Goal: Task Accomplishment & Management: Manage account settings

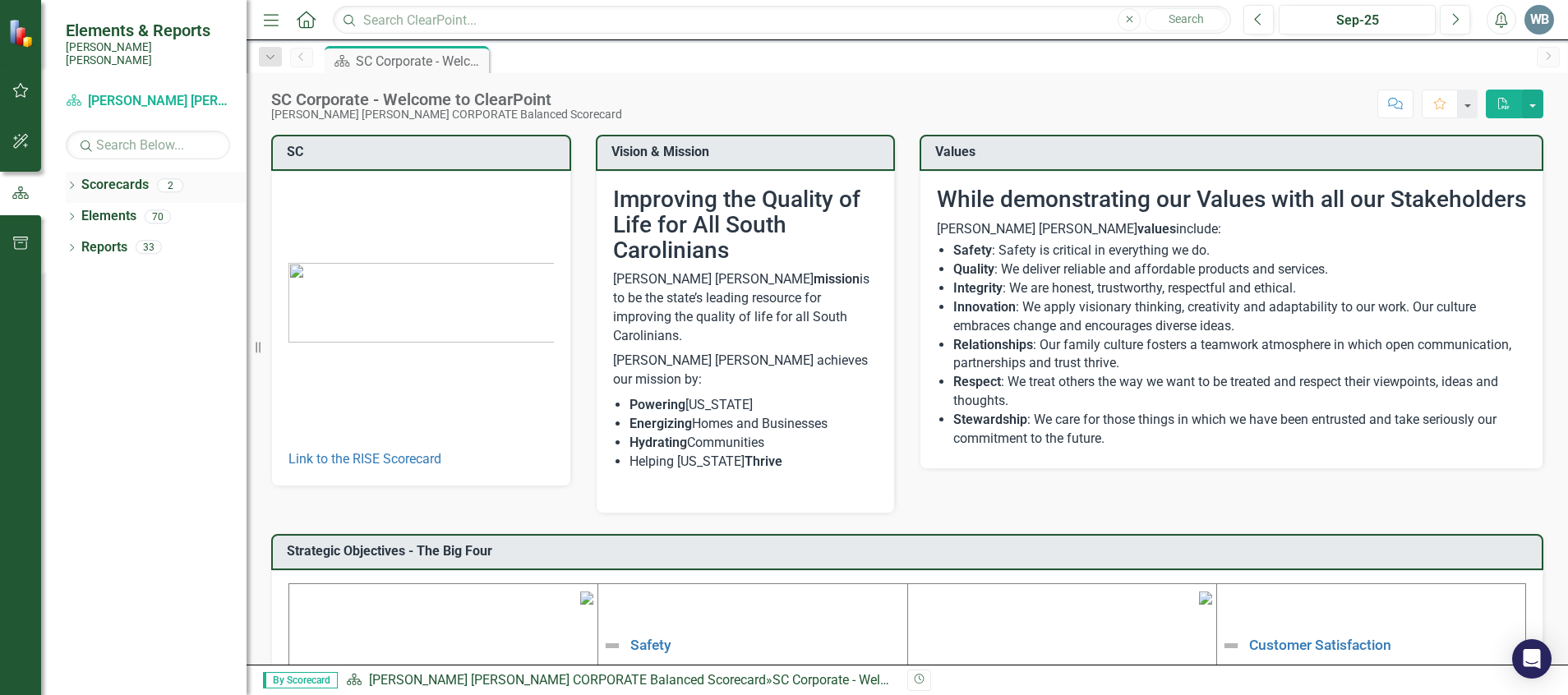
click at [129, 176] on link "Scorecards" at bounding box center [115, 185] width 67 height 18
click at [82, 176] on link "Scorecards" at bounding box center [115, 185] width 67 height 18
click at [67, 182] on icon "Dropdown" at bounding box center [71, 187] width 11 height 9
click at [127, 207] on link "[PERSON_NAME] [PERSON_NAME] CORPORATE Balanced Scorecard" at bounding box center [168, 216] width 156 height 18
click at [218, 207] on link "[PERSON_NAME] [PERSON_NAME] CORPORATE Balanced Scorecard" at bounding box center [168, 216] width 156 height 18
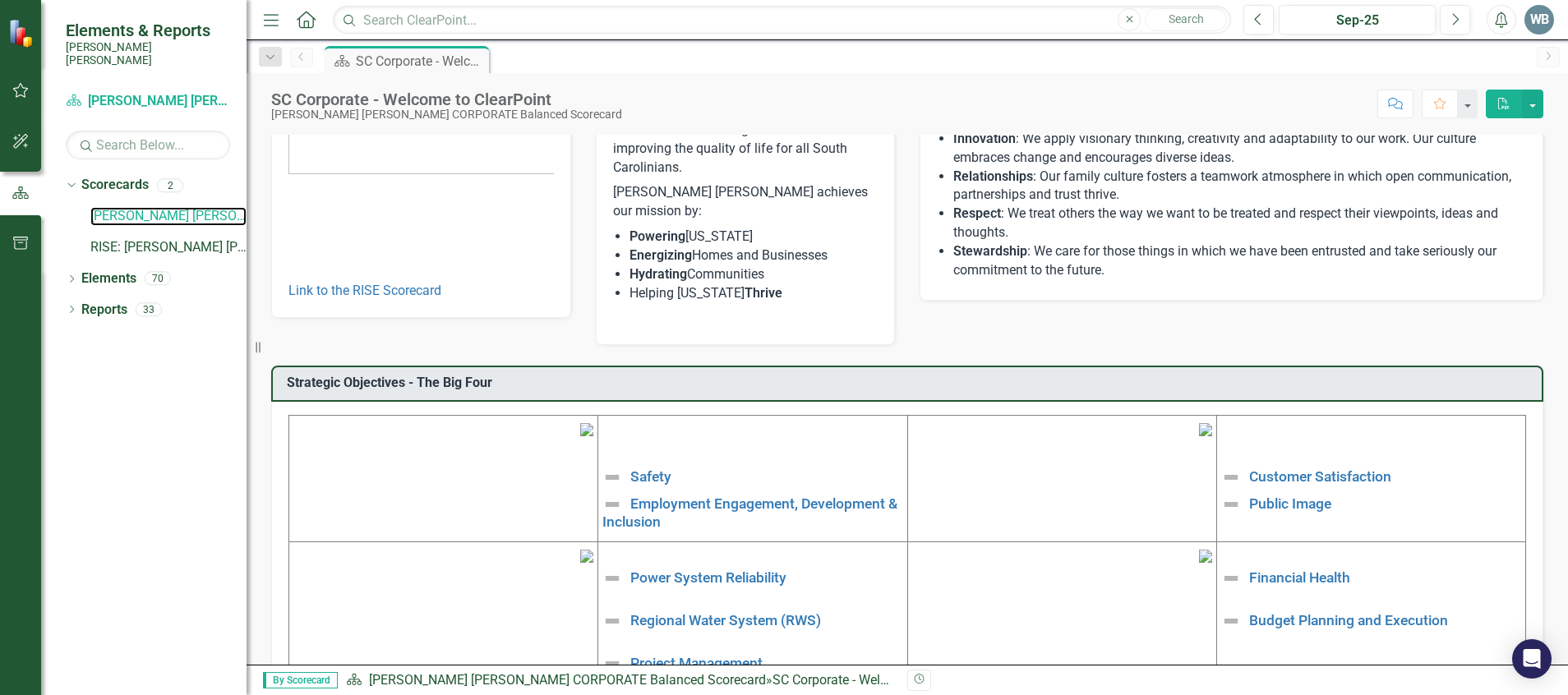
scroll to position [247, 0]
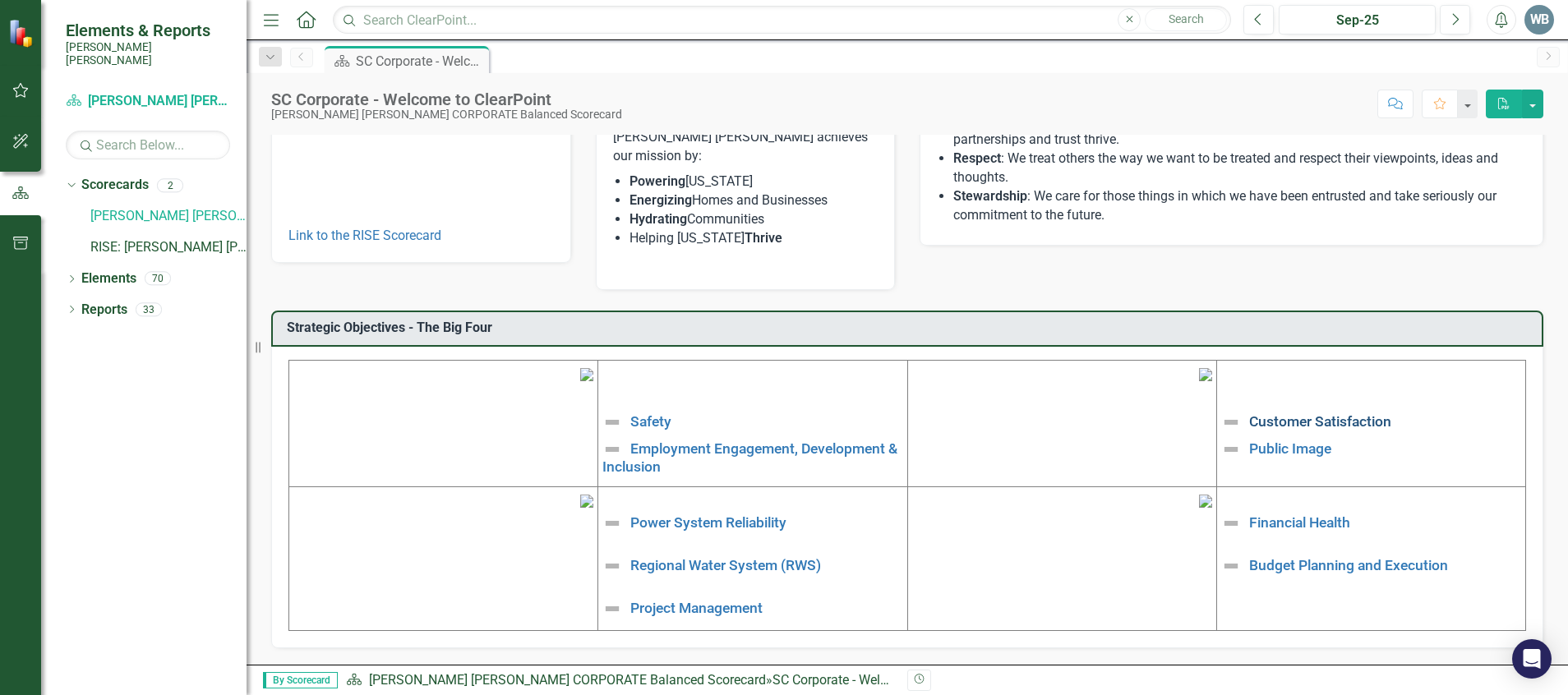
click at [1334, 413] on link "Customer Satisfaction" at bounding box center [1320, 421] width 142 height 17
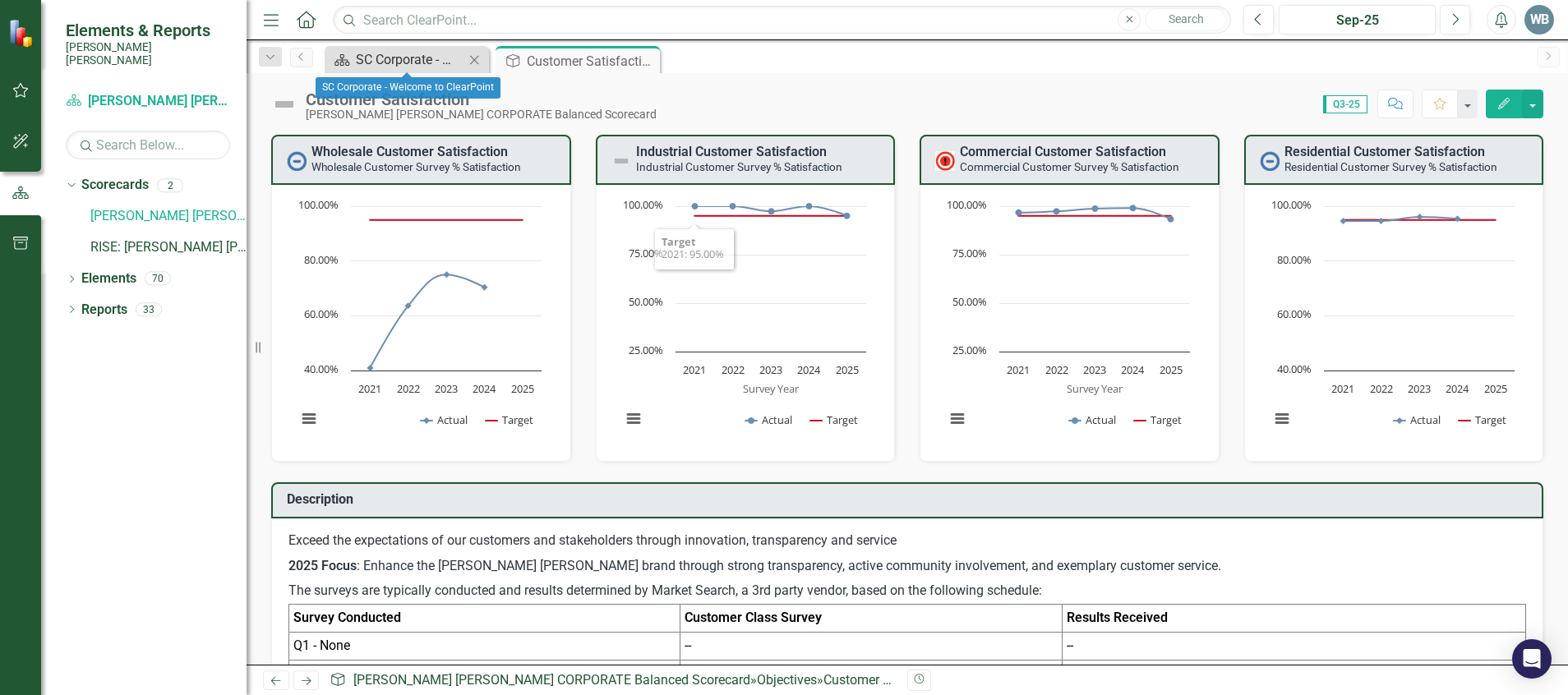
click at [404, 66] on div "SC Corporate - Welcome to ClearPoint" at bounding box center [410, 59] width 108 height 20
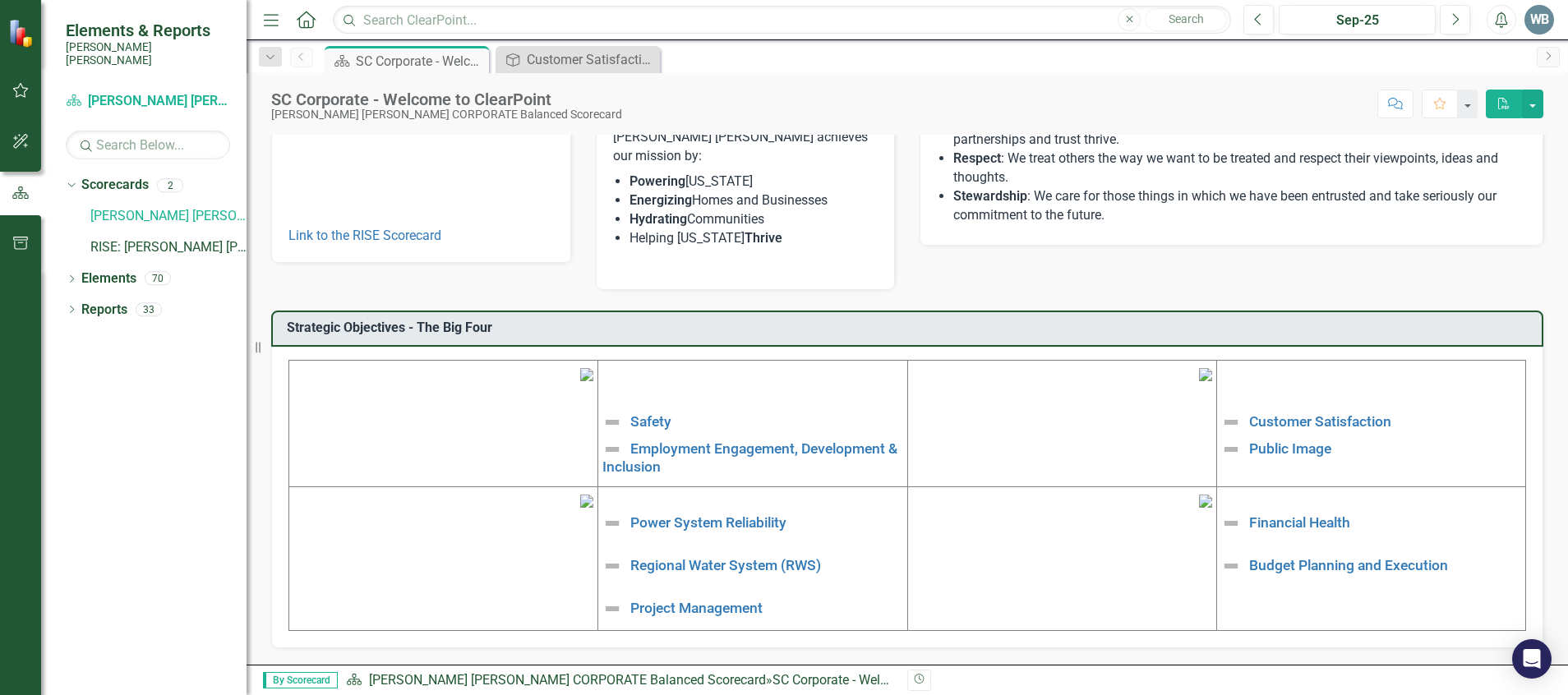
scroll to position [287, 0]
click at [1249, 439] on link "Public Image" at bounding box center [1290, 447] width 82 height 17
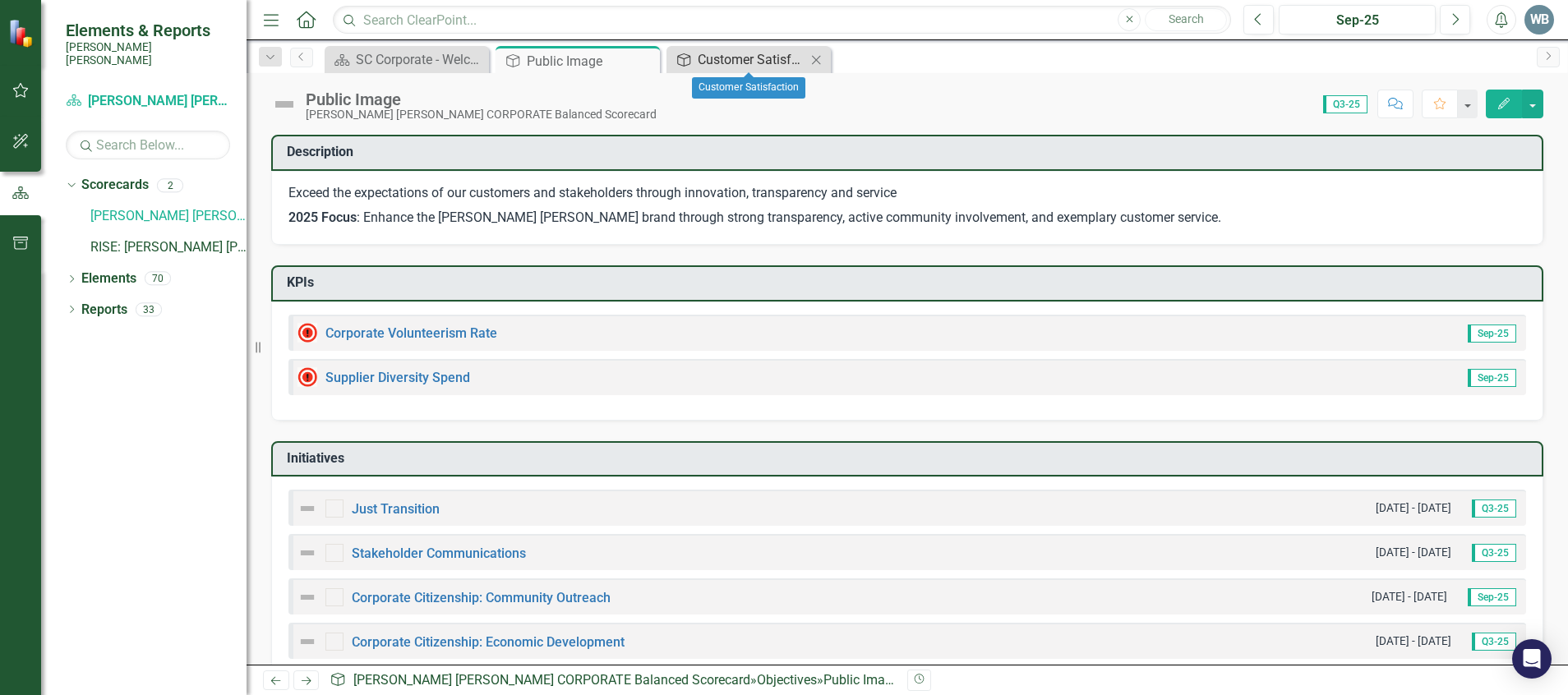
click at [735, 56] on div "Customer Satisfaction" at bounding box center [752, 59] width 108 height 20
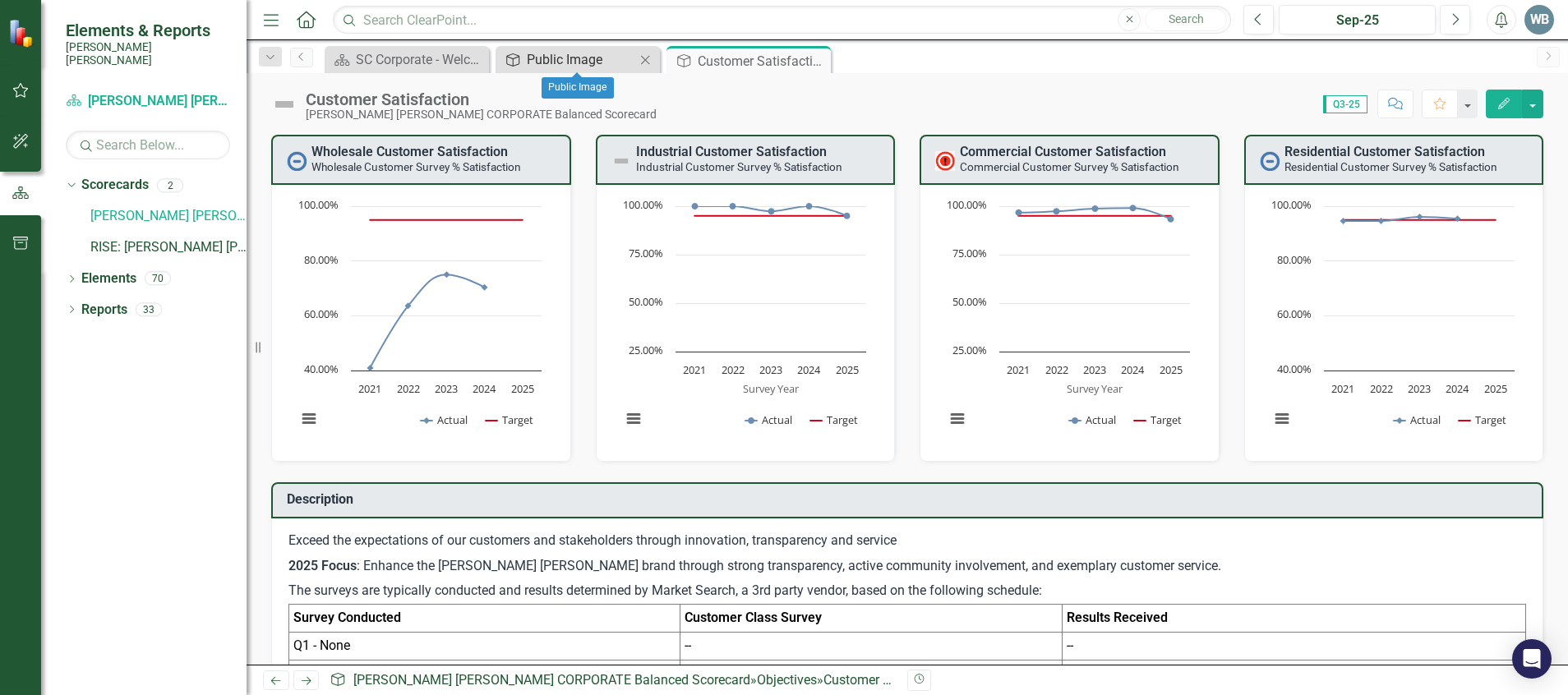
click at [625, 55] on div "Public Image" at bounding box center [581, 59] width 108 height 20
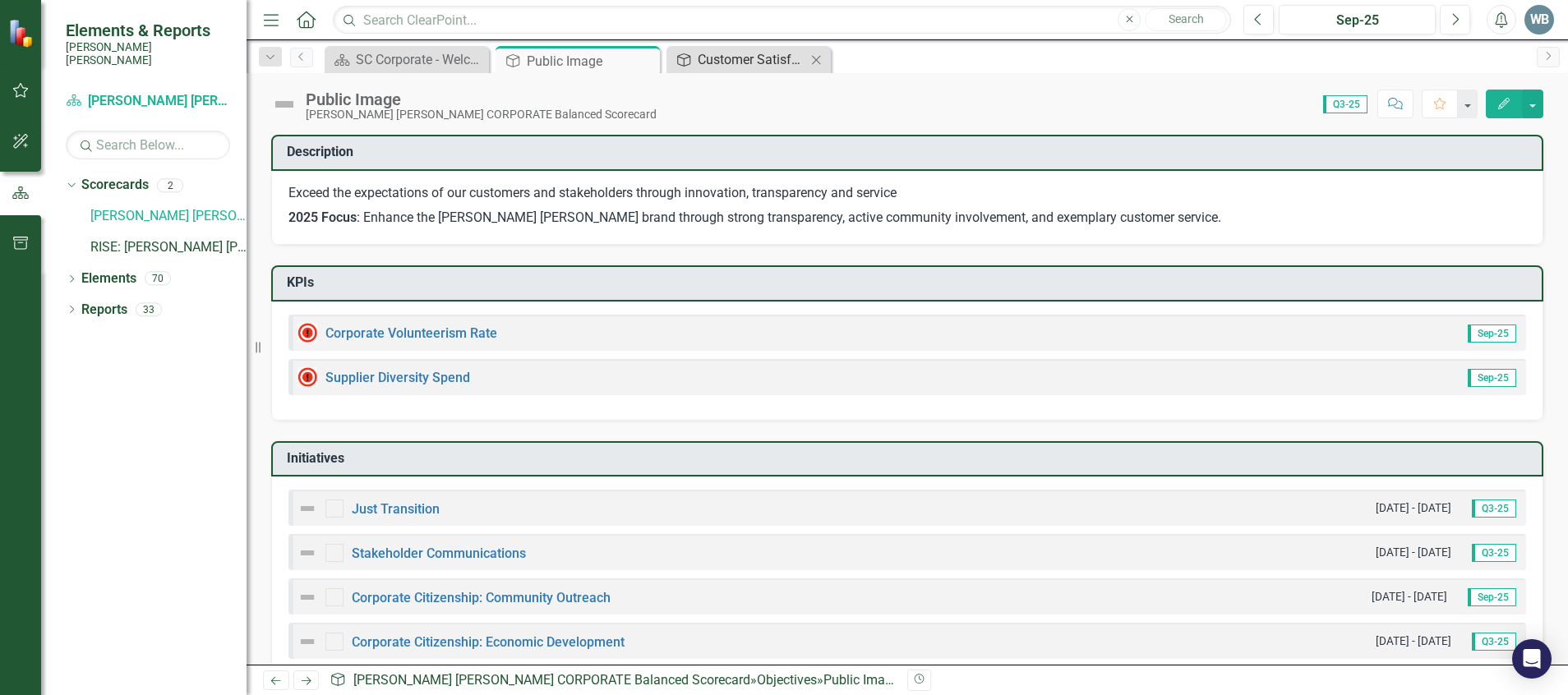
click at [711, 67] on div "Customer Satisfaction" at bounding box center [752, 59] width 108 height 20
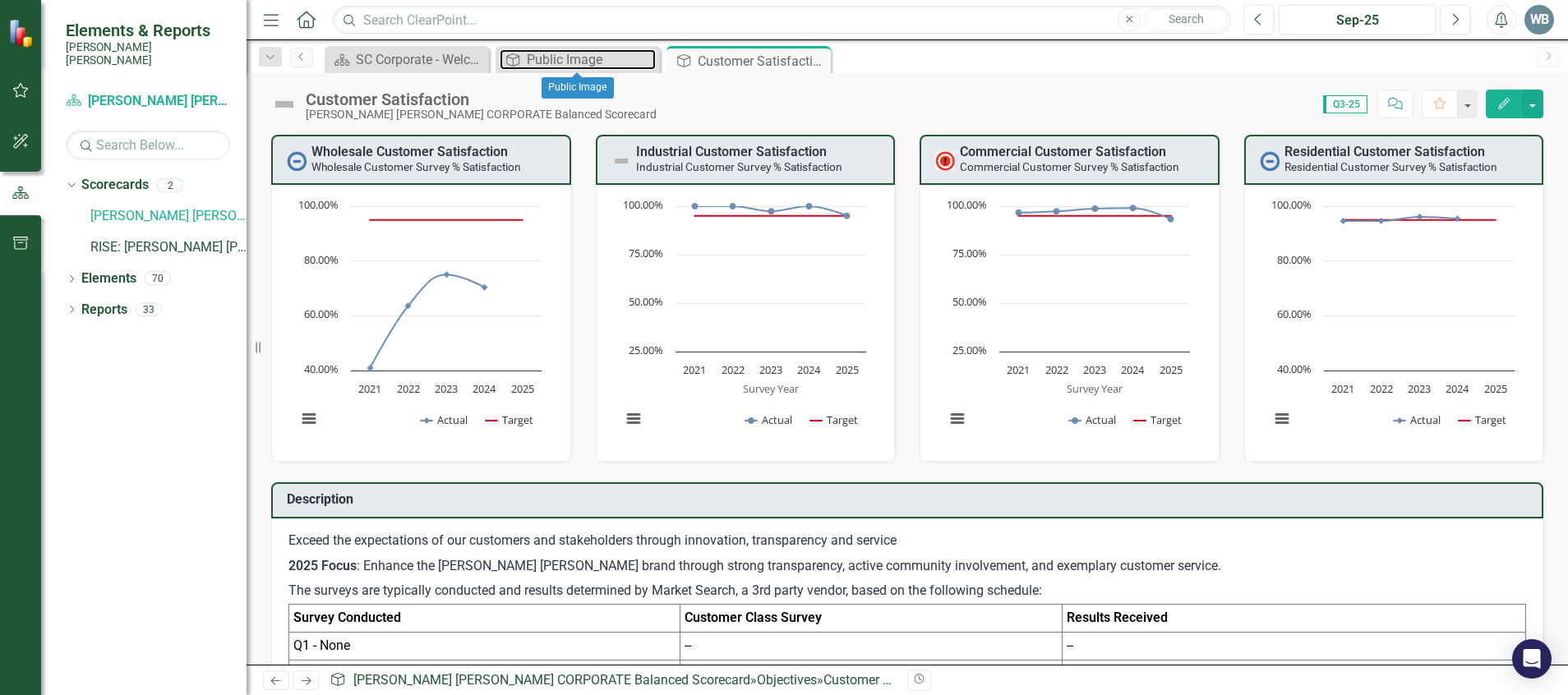
click at [605, 55] on div "Public Image" at bounding box center [592, 59] width 129 height 20
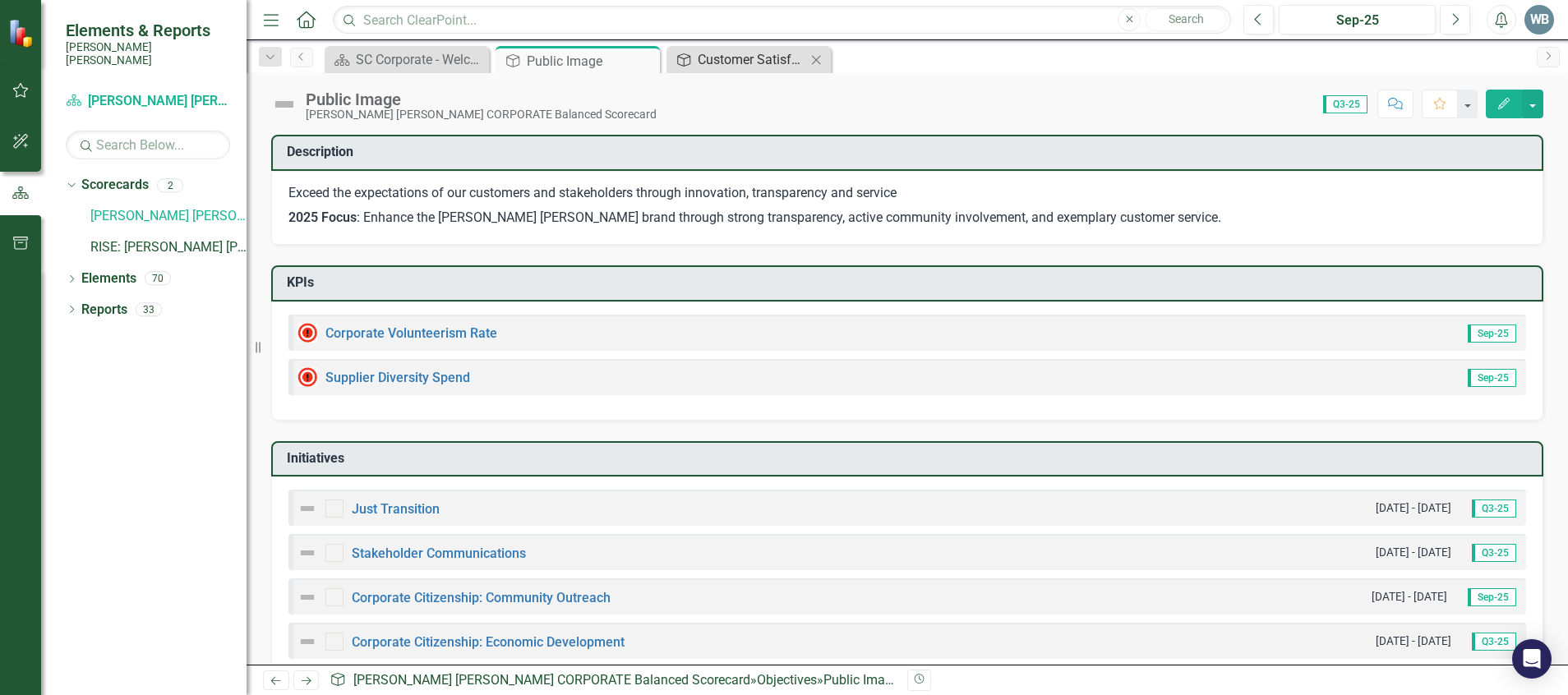
click at [766, 55] on div "Customer Satisfaction" at bounding box center [752, 59] width 108 height 20
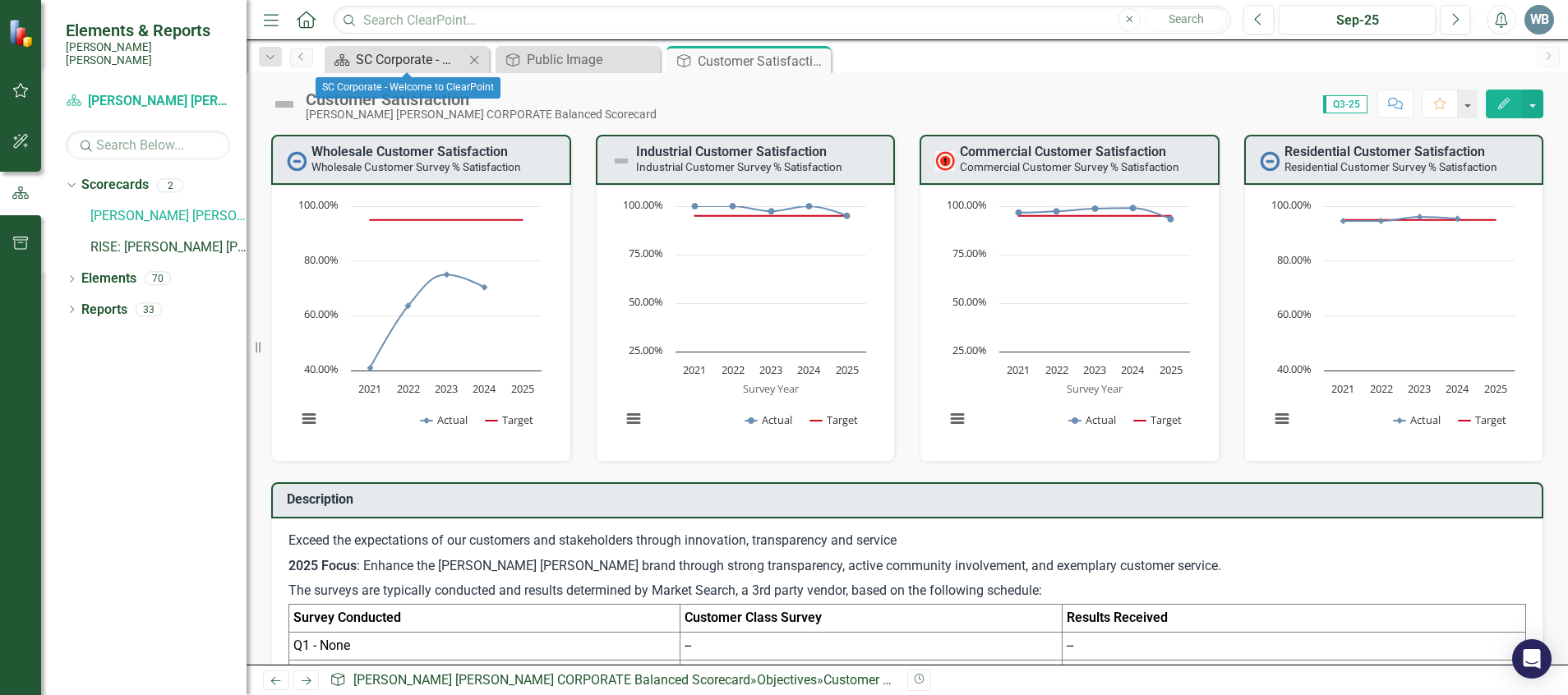
click at [440, 55] on div "SC Corporate - Welcome to ClearPoint" at bounding box center [410, 59] width 108 height 20
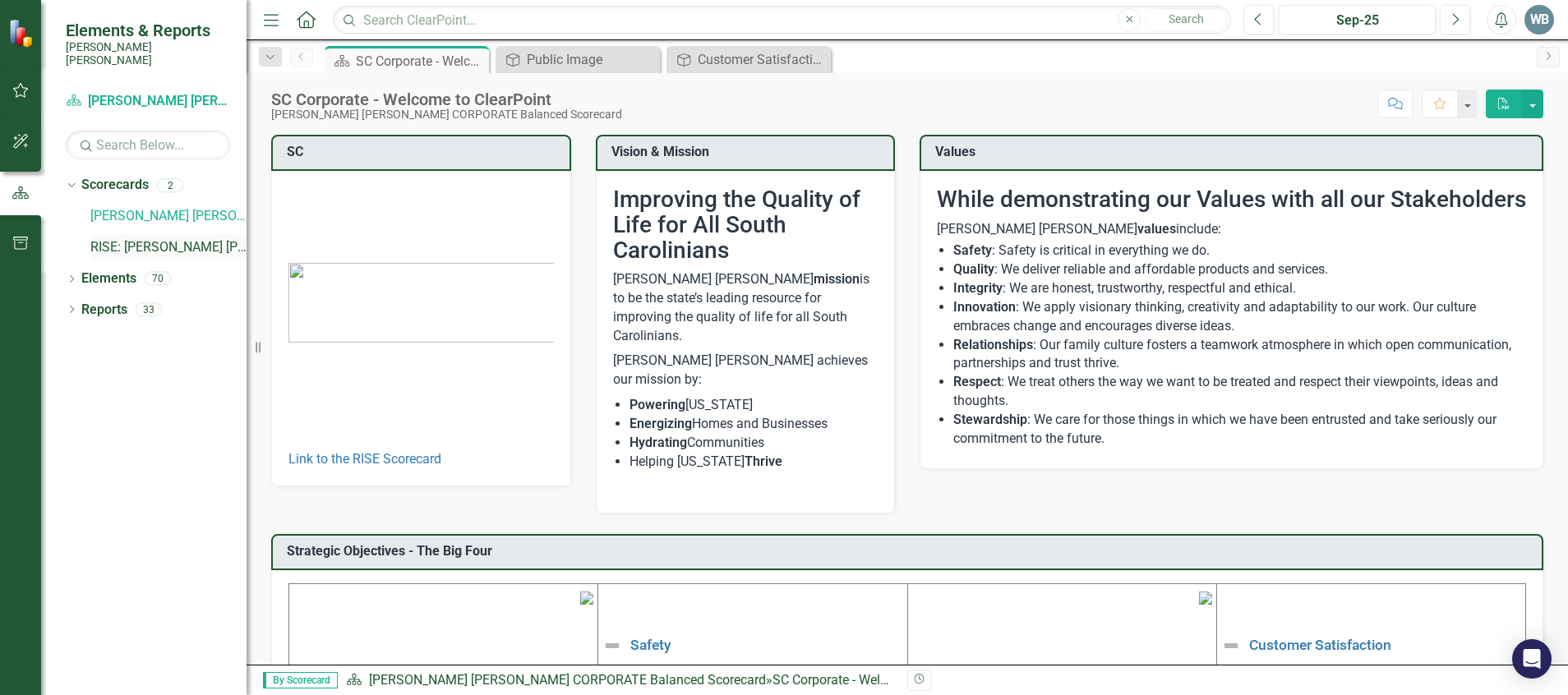
click at [159, 240] on link "RISE: [PERSON_NAME] [PERSON_NAME] Recognizing Innovation, Safety and Excellence" at bounding box center [168, 248] width 156 height 18
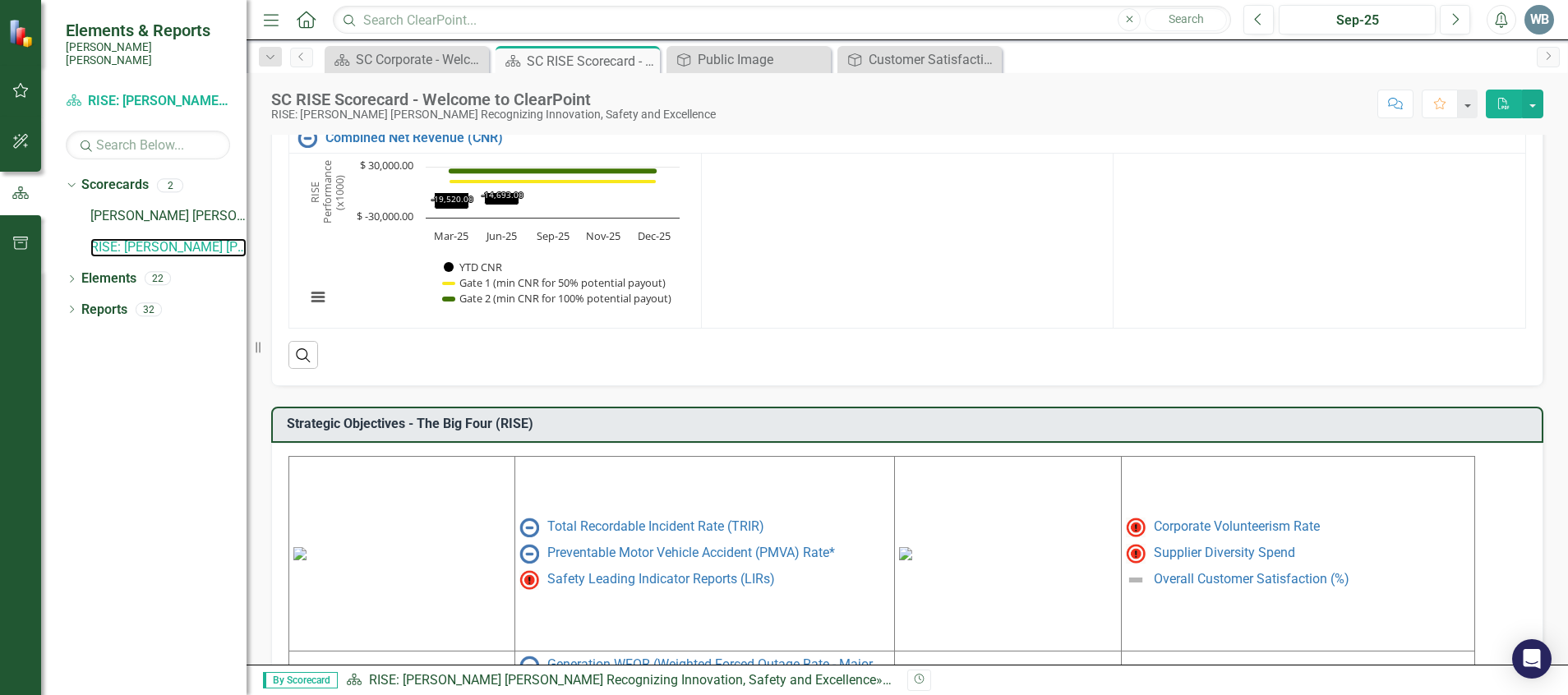
scroll to position [575, 0]
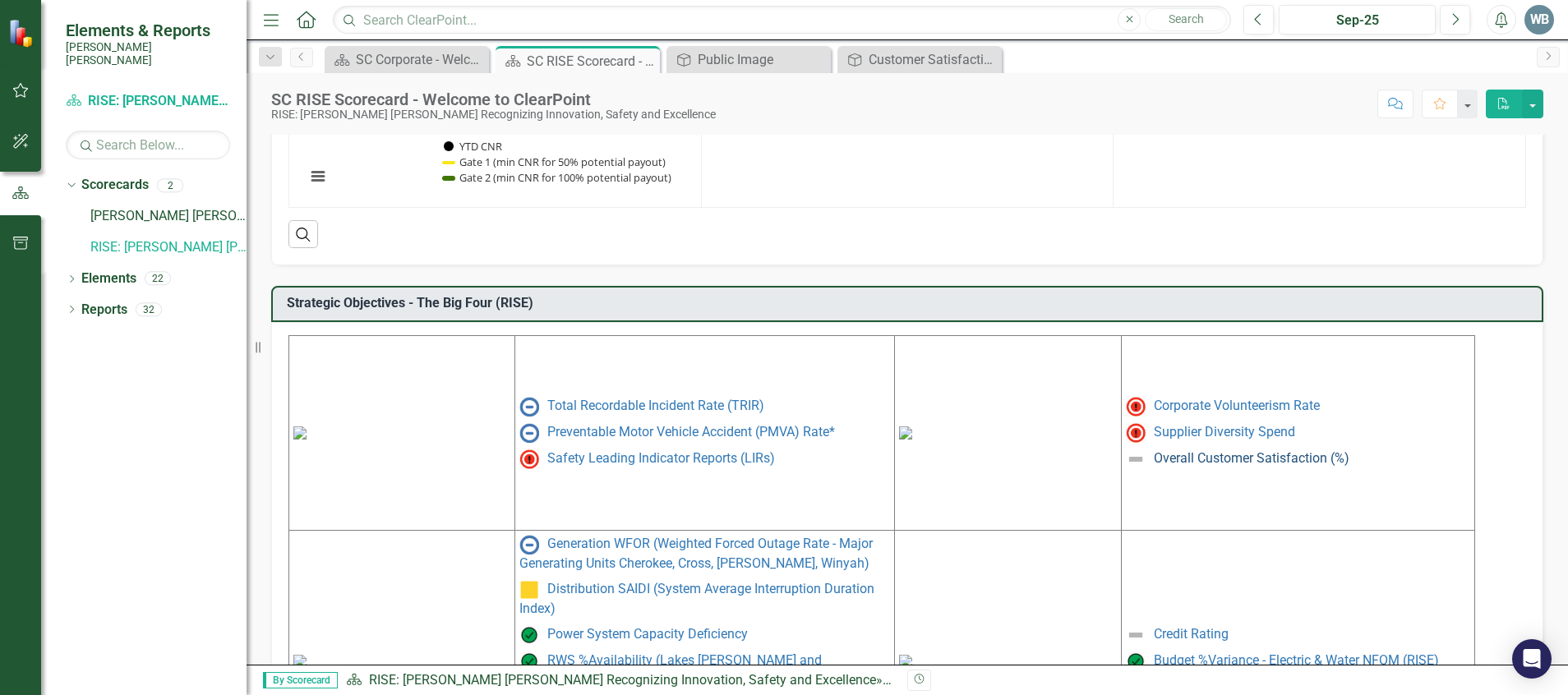
click at [1175, 461] on link "Overall Customer Satisfaction (%)" at bounding box center [1252, 457] width 196 height 16
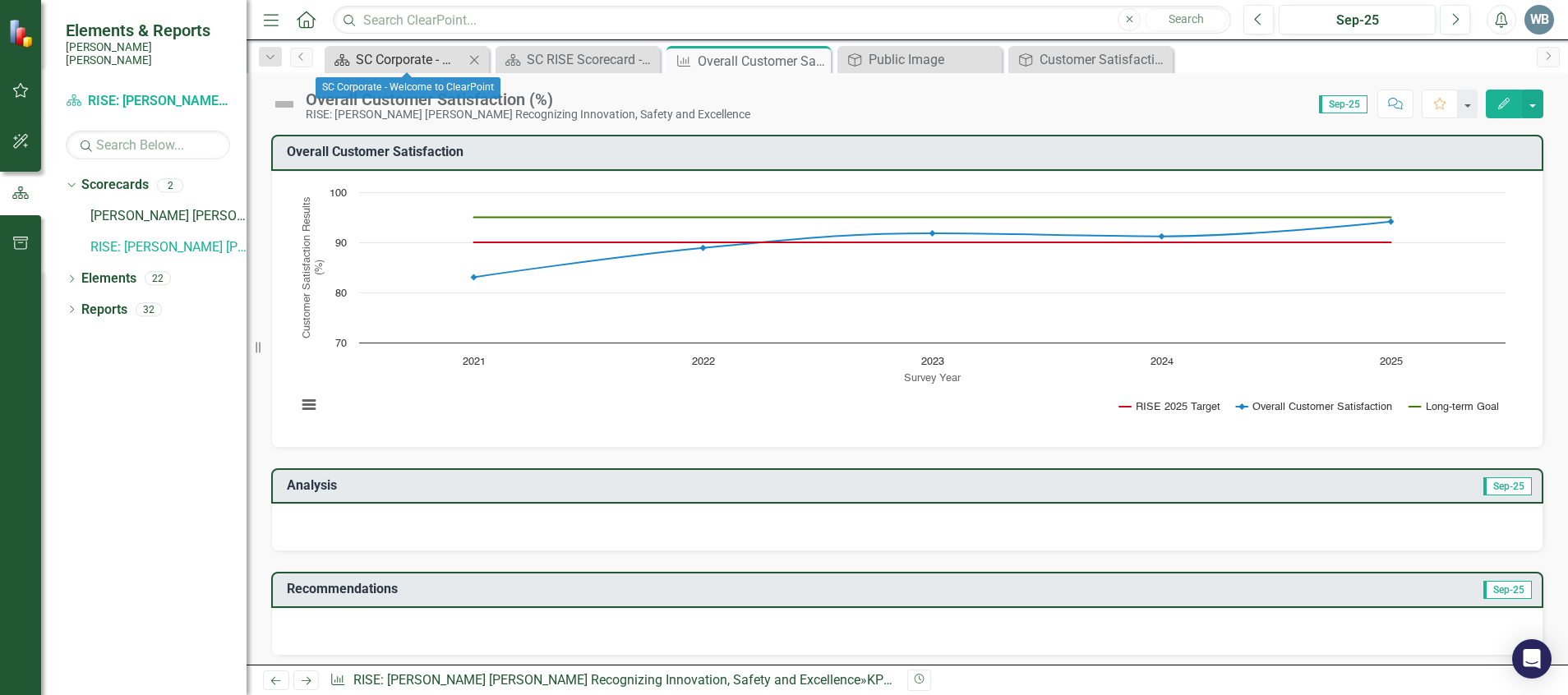
click at [433, 55] on div "SC Corporate - Welcome to ClearPoint" at bounding box center [410, 59] width 108 height 20
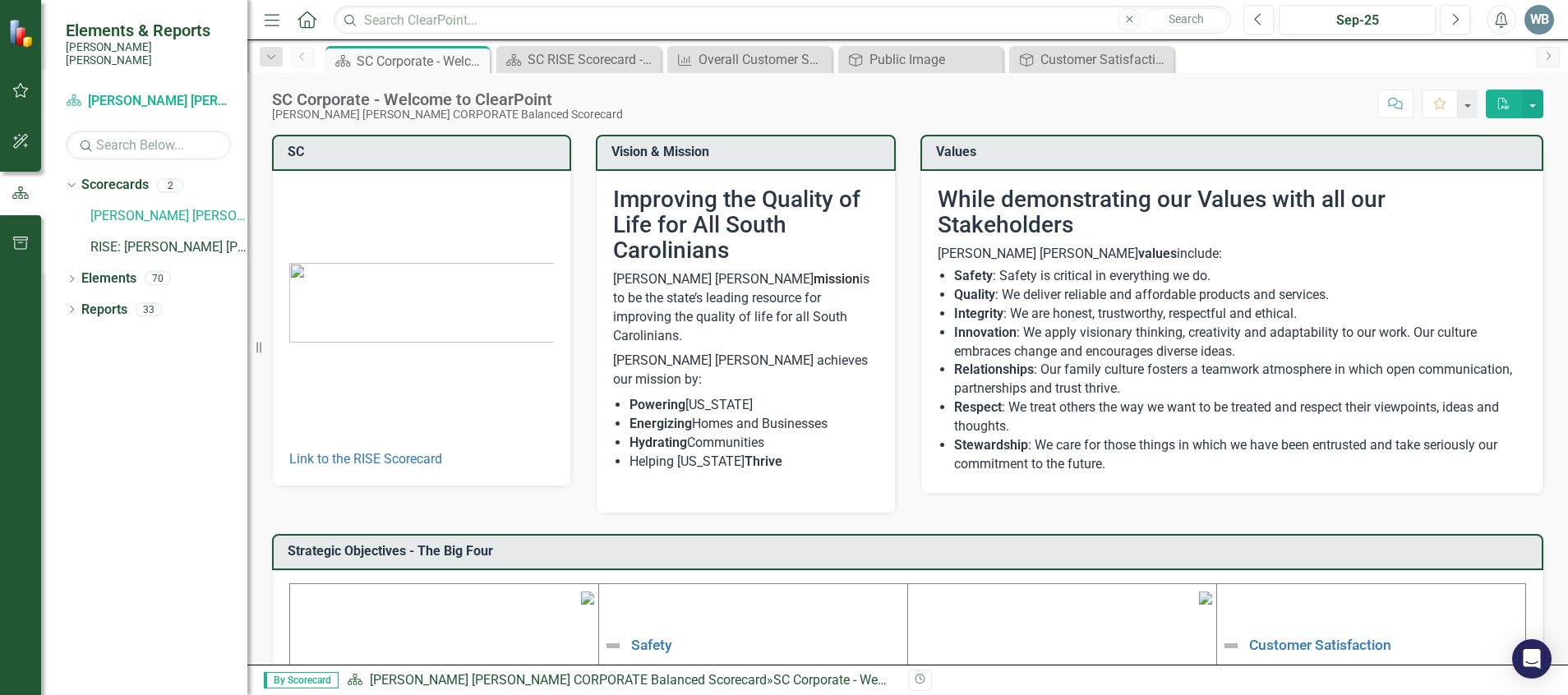
drag, startPoint x: 251, startPoint y: 285, endPoint x: 251, endPoint y: 337, distance: 52.0
click at [248, 338] on div "Resize" at bounding box center [254, 348] width 13 height 695
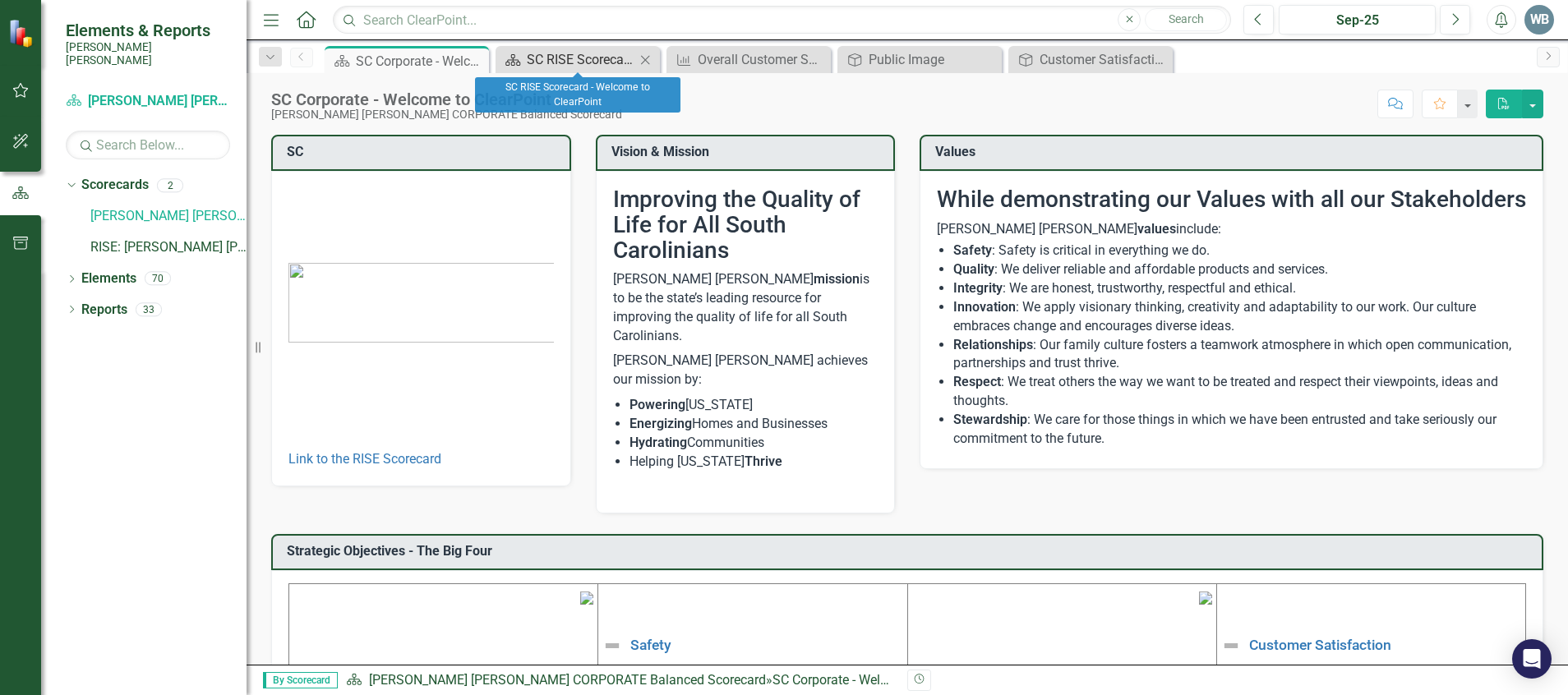
click at [547, 52] on div "SC RISE Scorecard - Welcome to ClearPoint" at bounding box center [581, 59] width 108 height 20
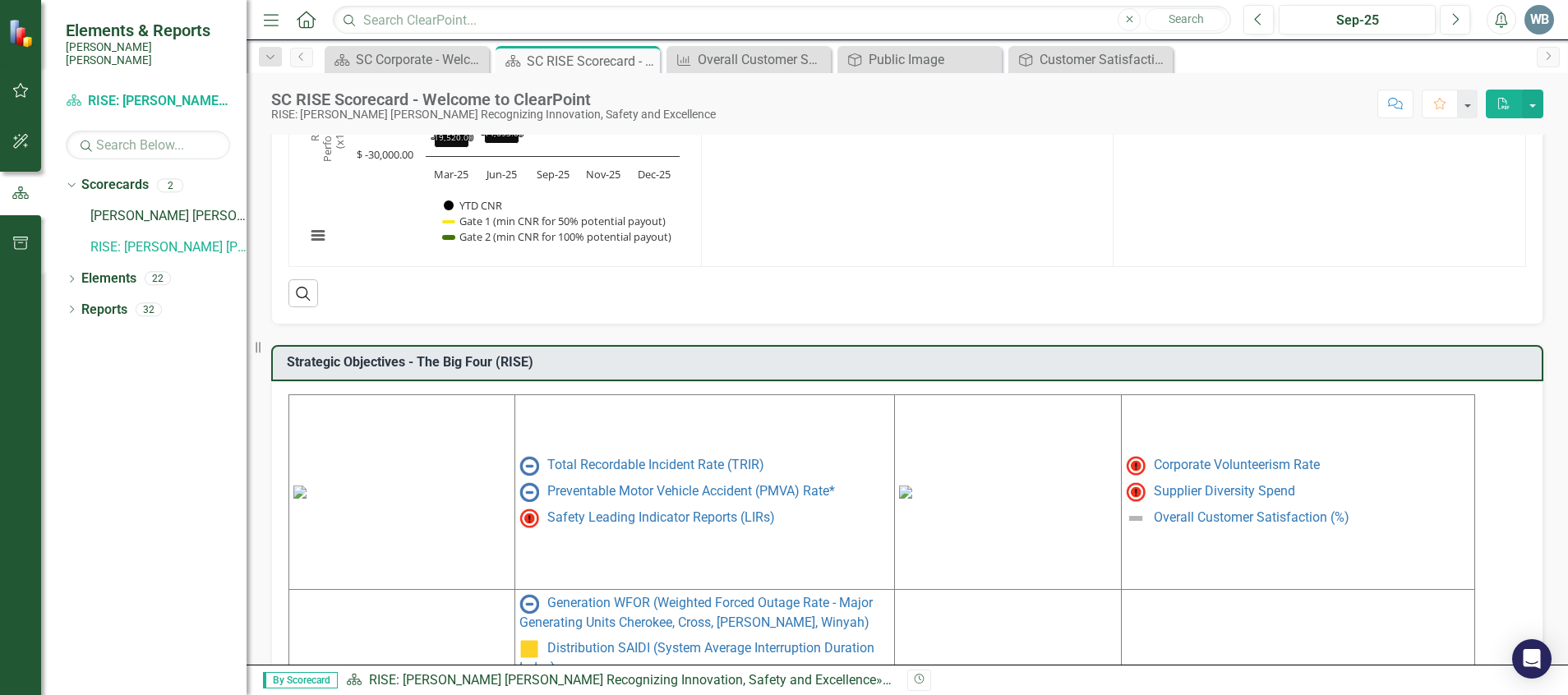
scroll to position [575, 0]
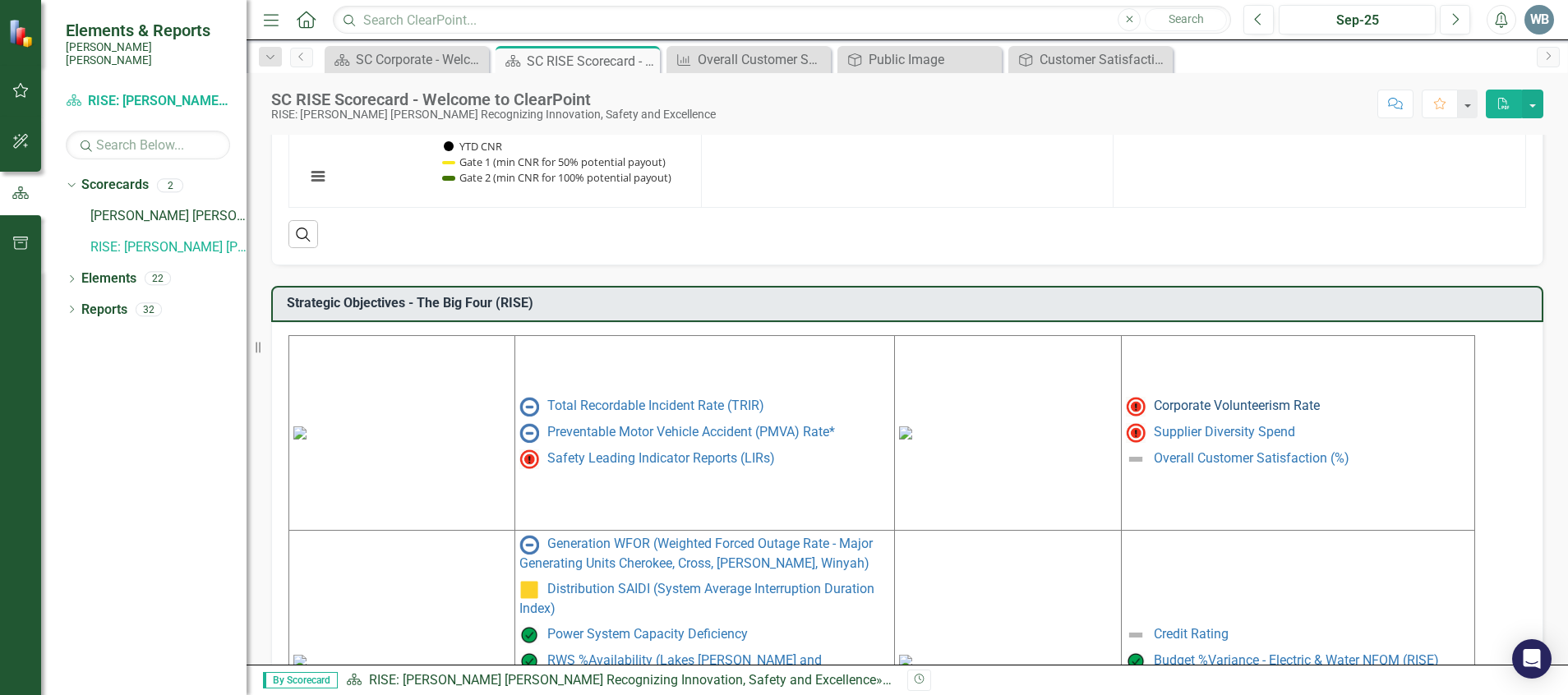
click at [1185, 408] on link "Corporate Volunteerism Rate" at bounding box center [1237, 405] width 166 height 16
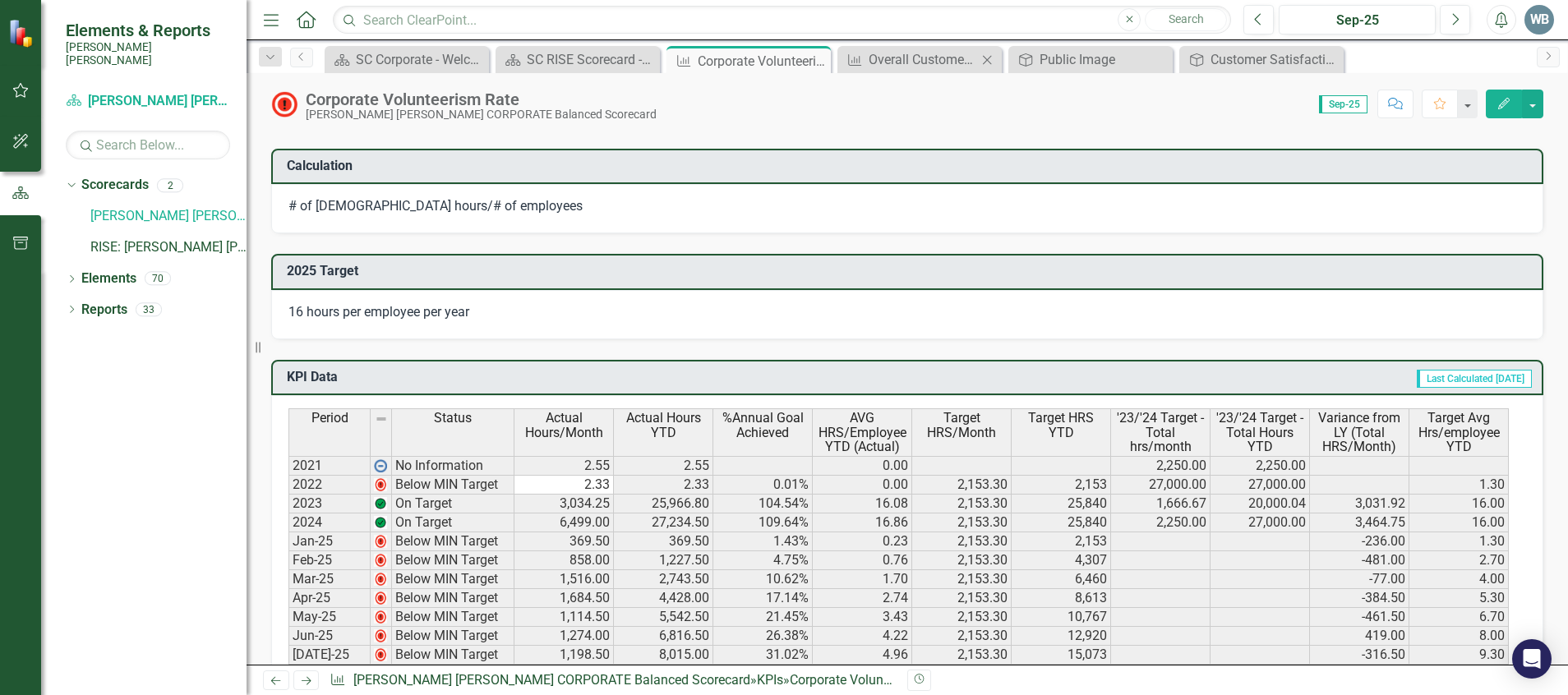
scroll to position [938, 0]
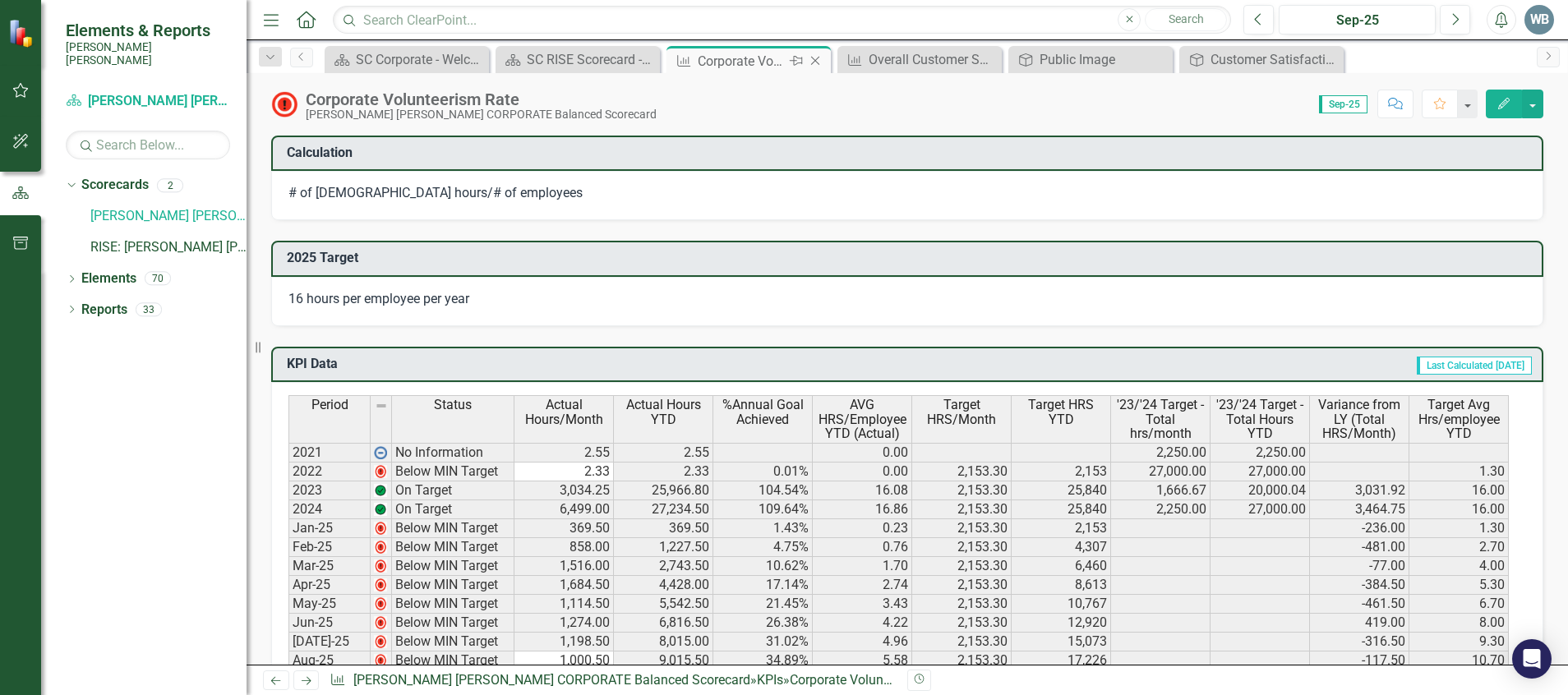
click at [816, 62] on icon "Close" at bounding box center [815, 61] width 17 height 13
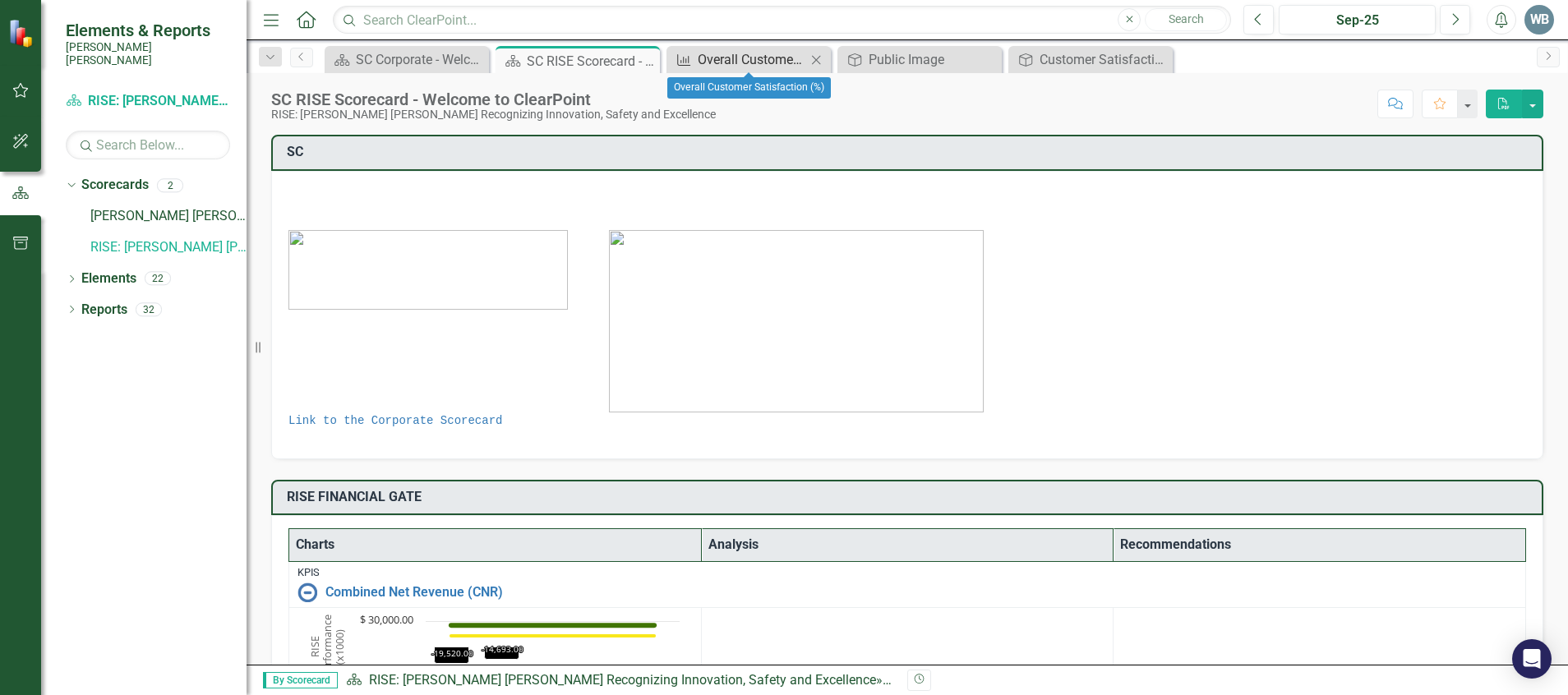
click at [764, 57] on div "Overall Customer Satisfaction (%)" at bounding box center [752, 59] width 108 height 20
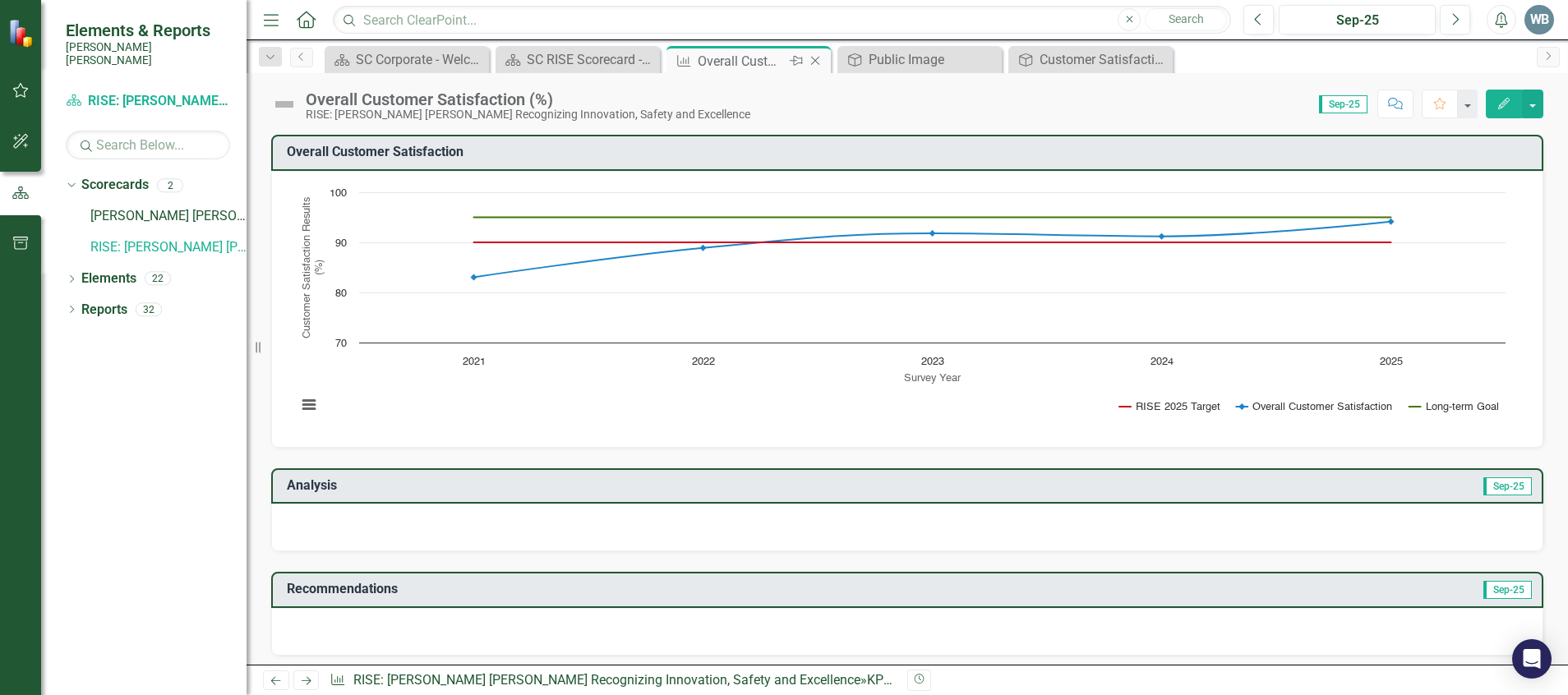
click at [821, 58] on icon "Close" at bounding box center [815, 61] width 17 height 13
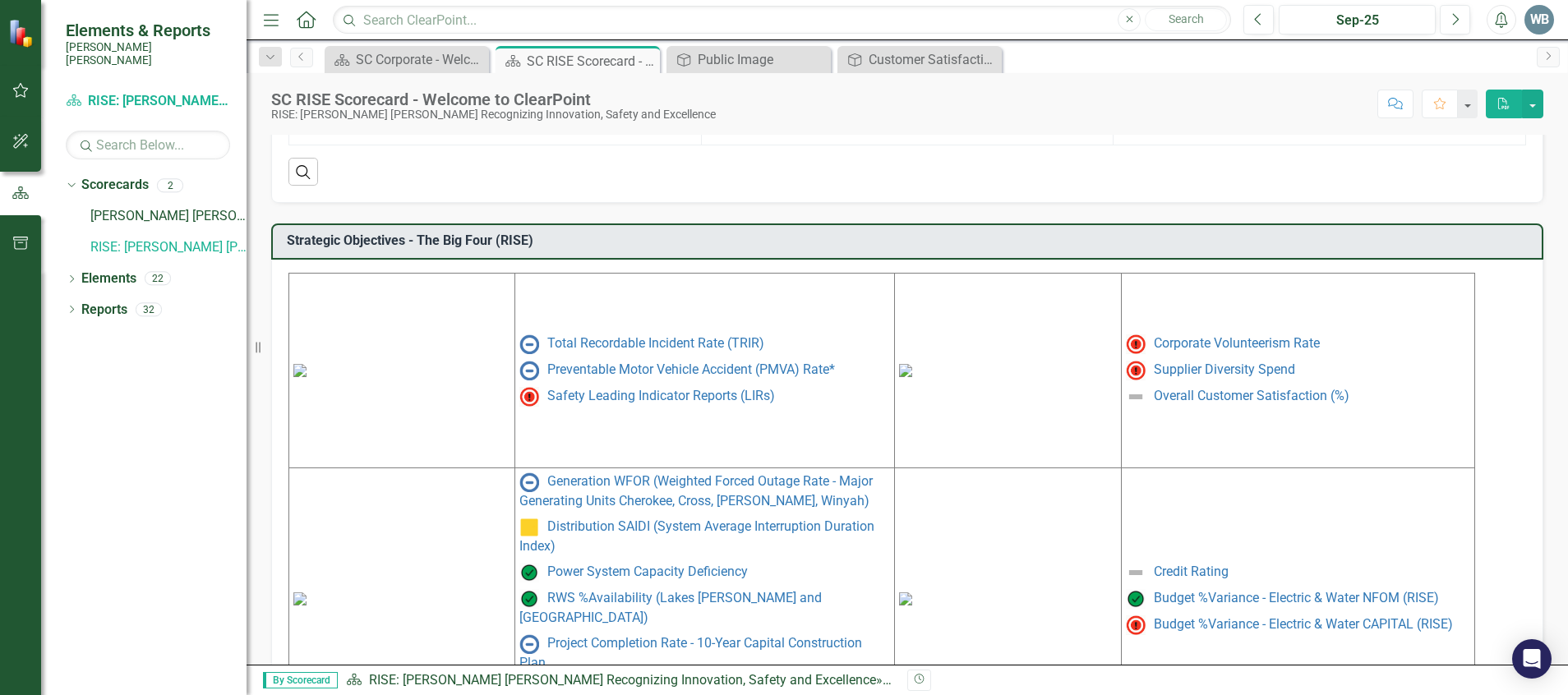
scroll to position [724, 0]
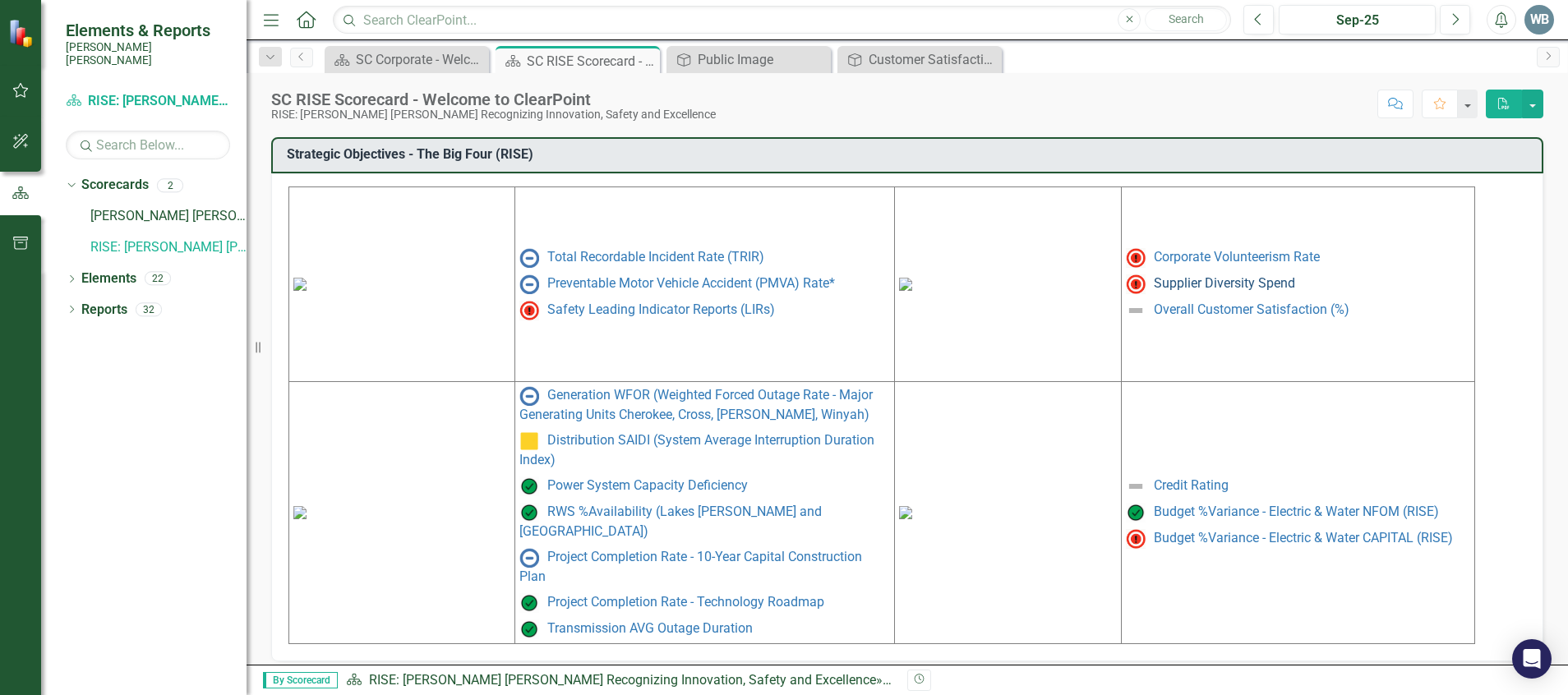
click at [1247, 283] on link "Supplier Diversity Spend" at bounding box center [1224, 283] width 141 height 16
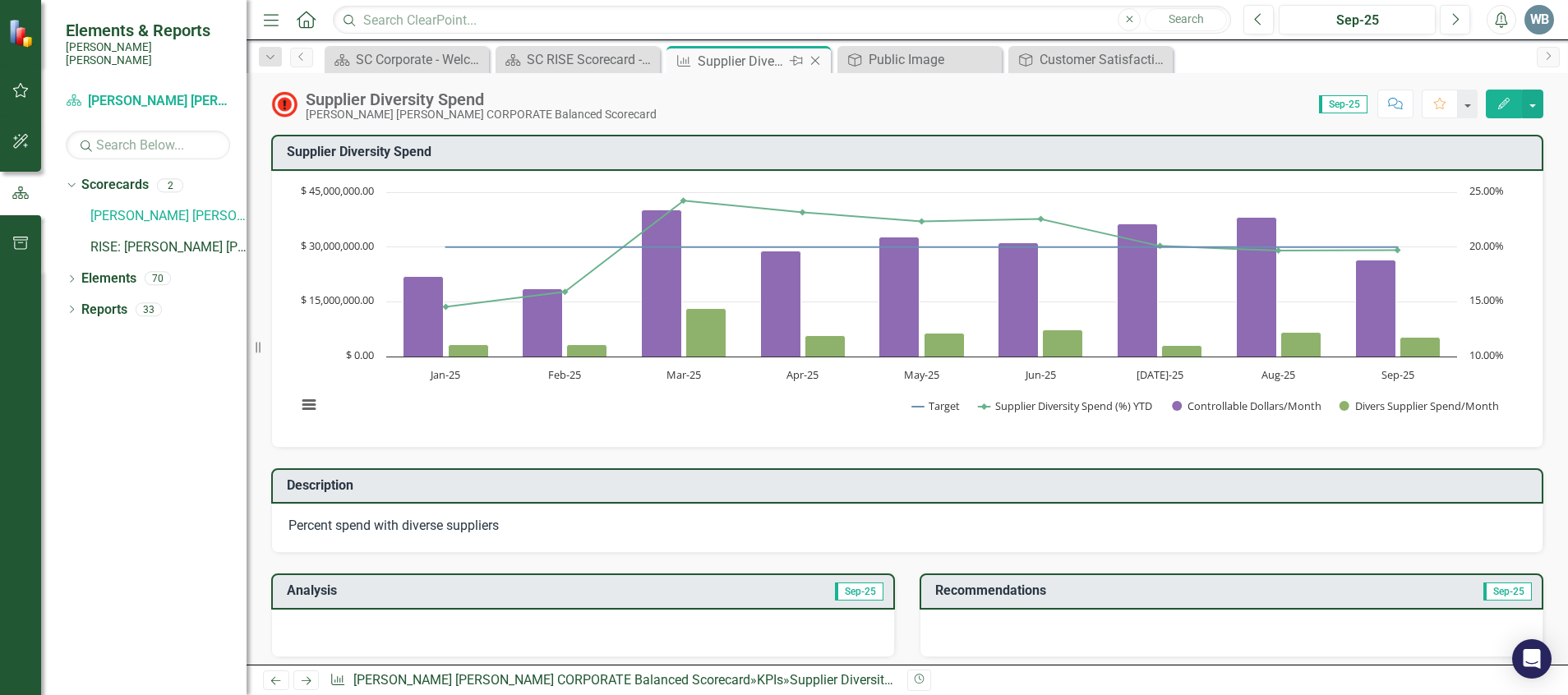
click at [813, 64] on icon "Close" at bounding box center [815, 61] width 17 height 13
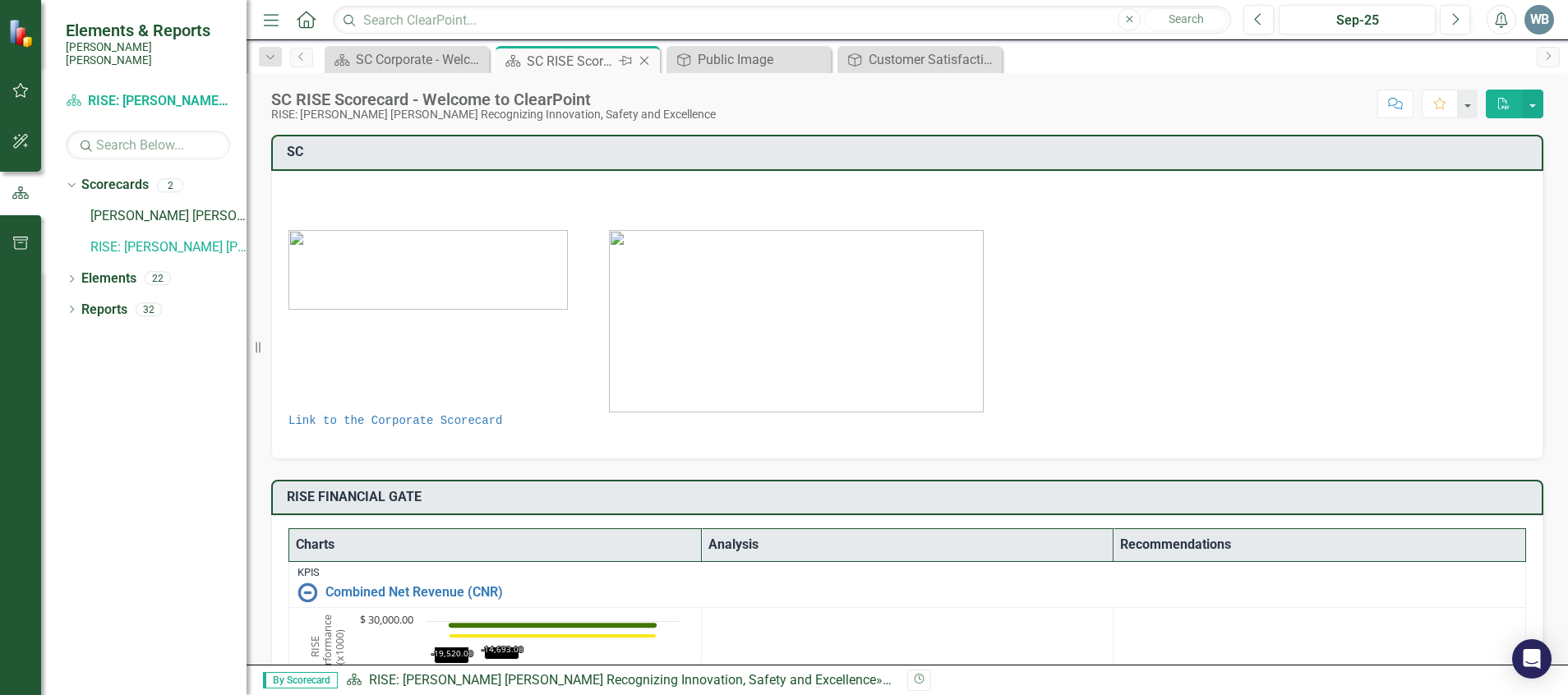
click at [549, 61] on div "SC RISE Scorecard - Welcome to ClearPoint" at bounding box center [570, 61] width 88 height 20
click at [639, 63] on icon "Close" at bounding box center [644, 61] width 17 height 13
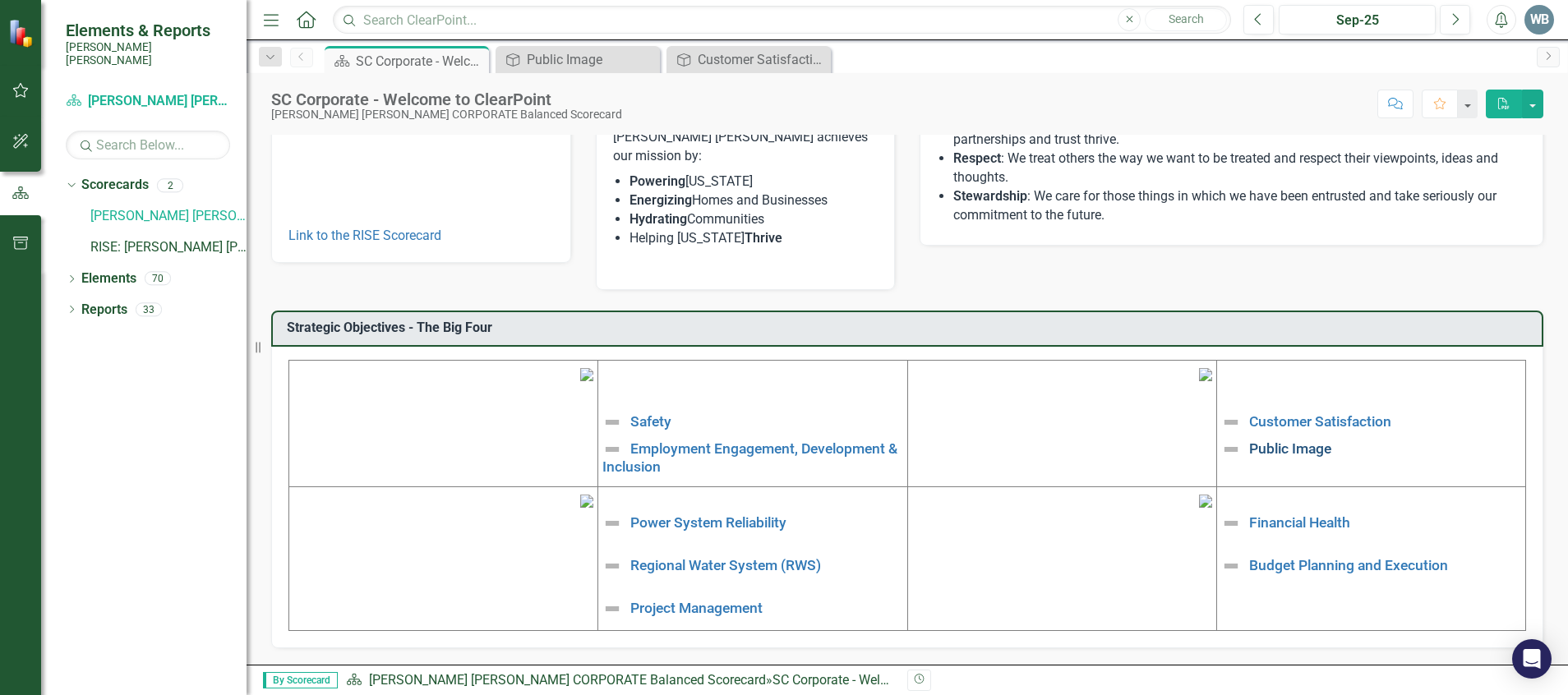
scroll to position [329, 0]
click at [591, 70] on div "Objective Public Image Close" at bounding box center [578, 59] width 165 height 27
click at [549, 60] on div "Public Image" at bounding box center [581, 59] width 108 height 20
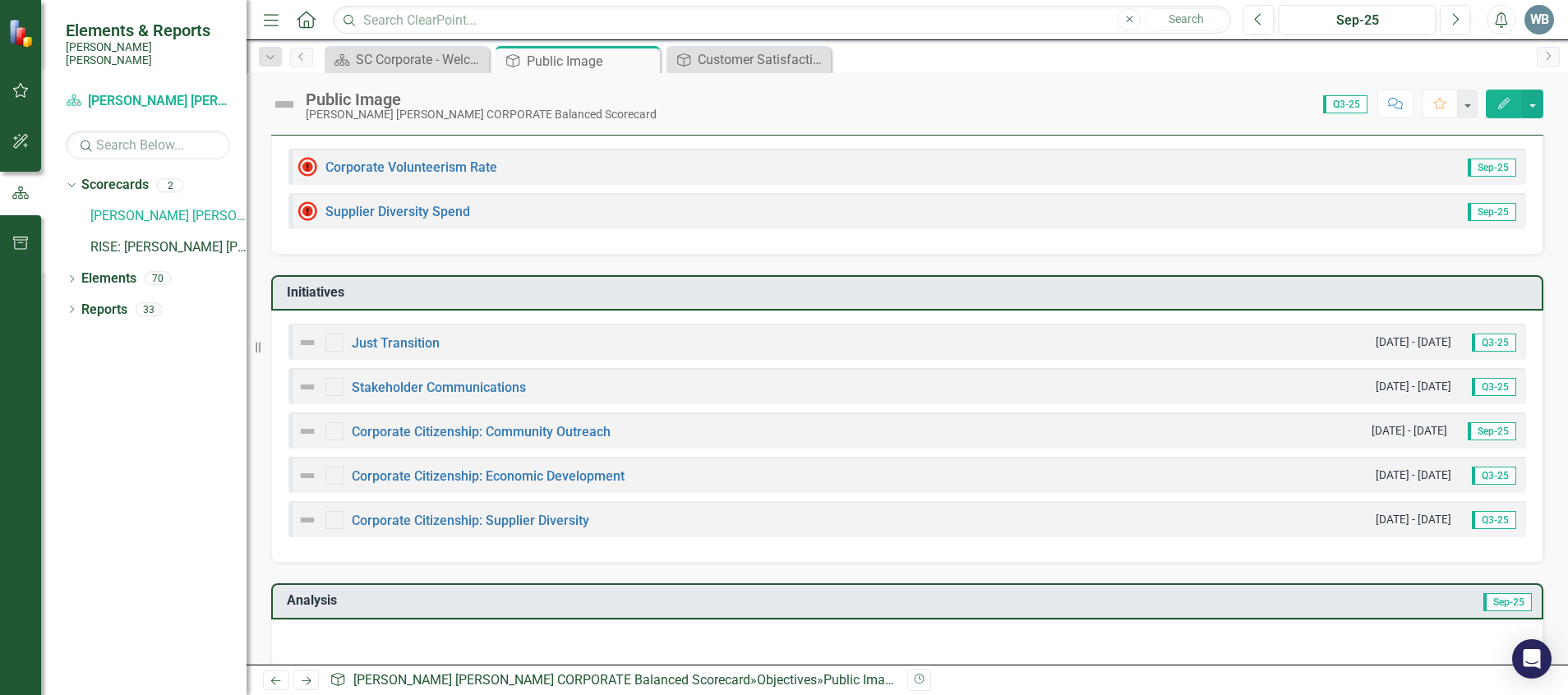
scroll to position [166, 0]
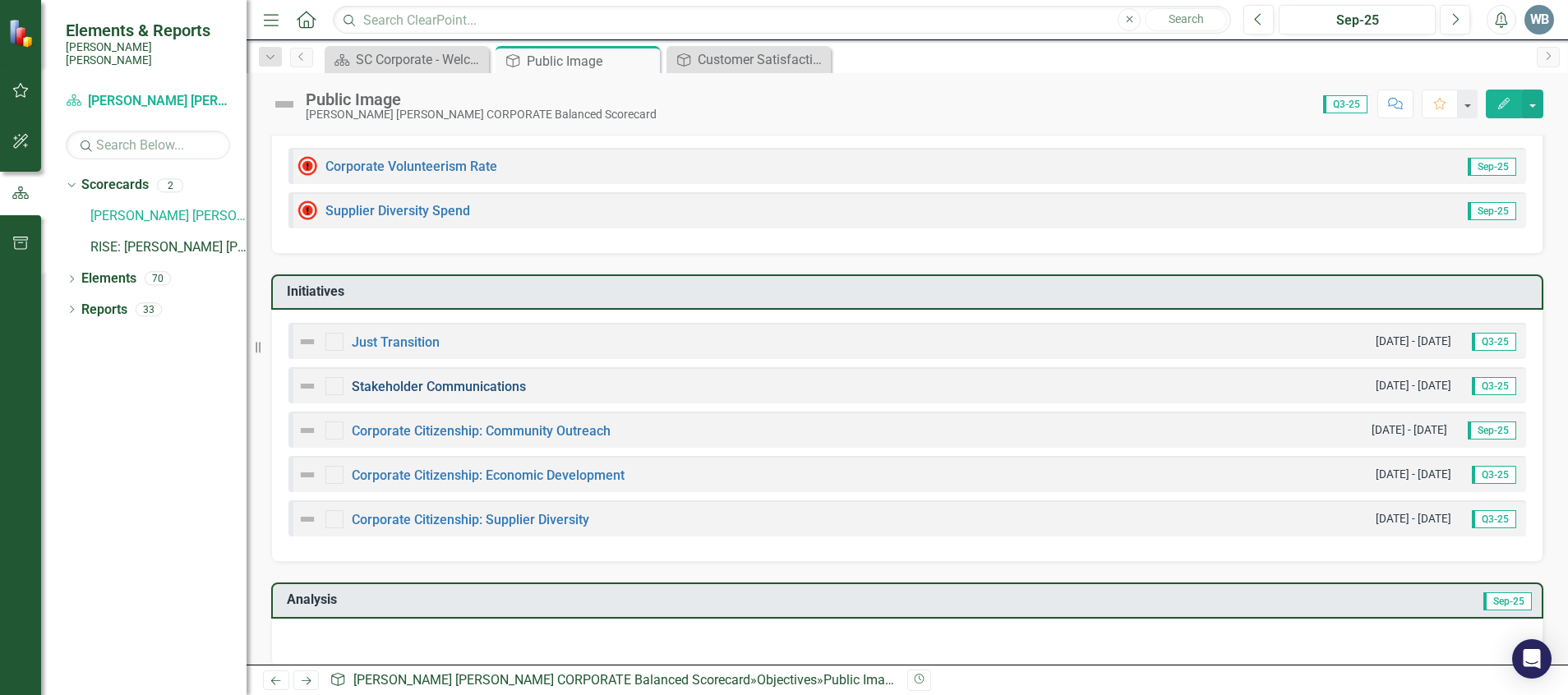
click at [497, 391] on link "Stakeholder Communications" at bounding box center [438, 386] width 174 height 16
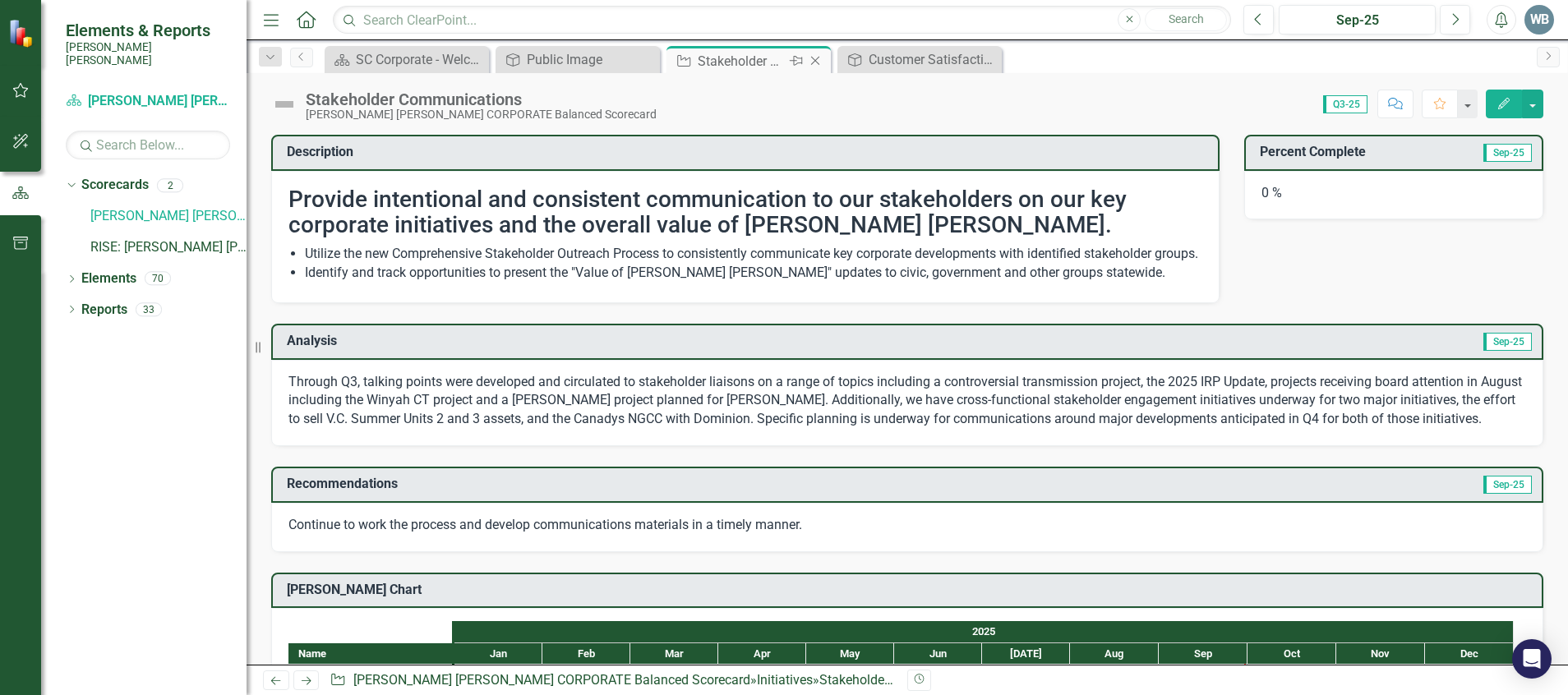
click at [819, 63] on icon "Close" at bounding box center [815, 61] width 17 height 13
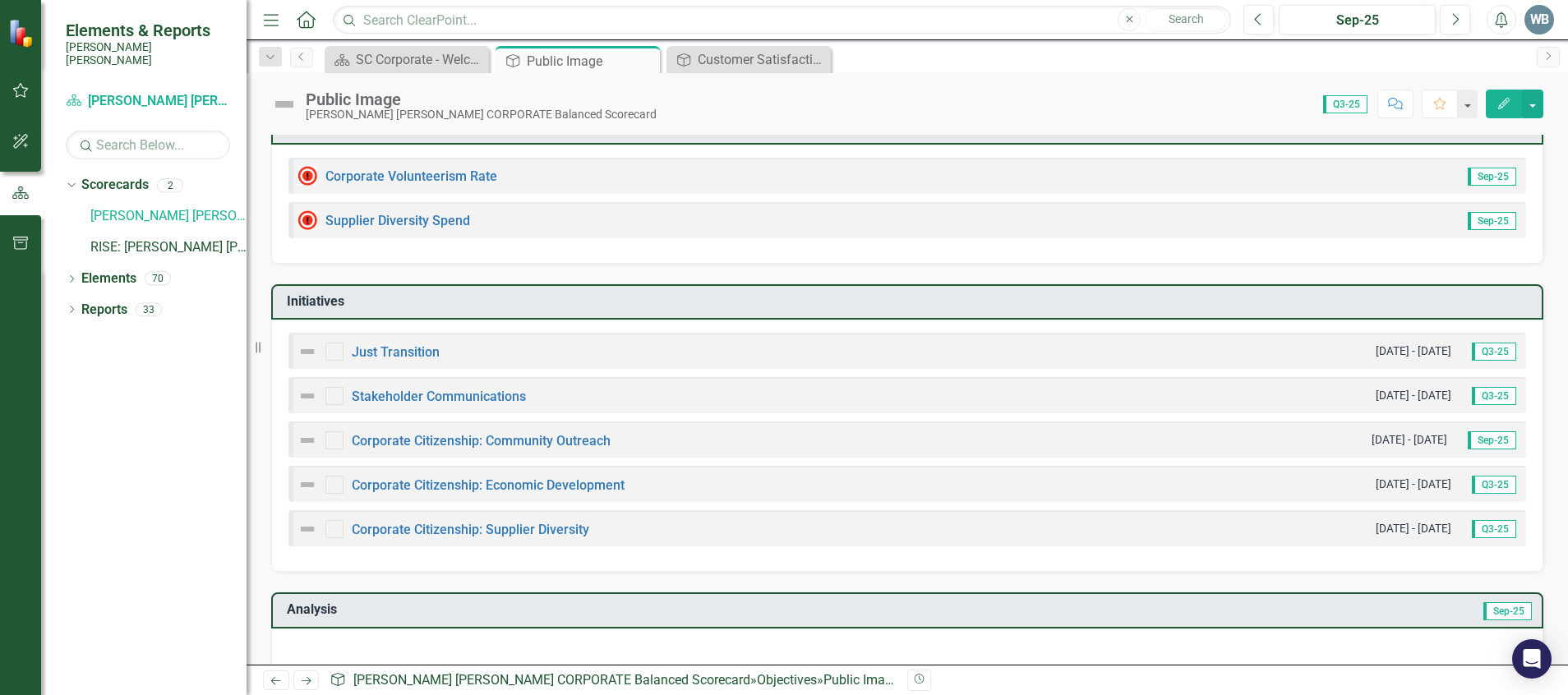
scroll to position [165, 0]
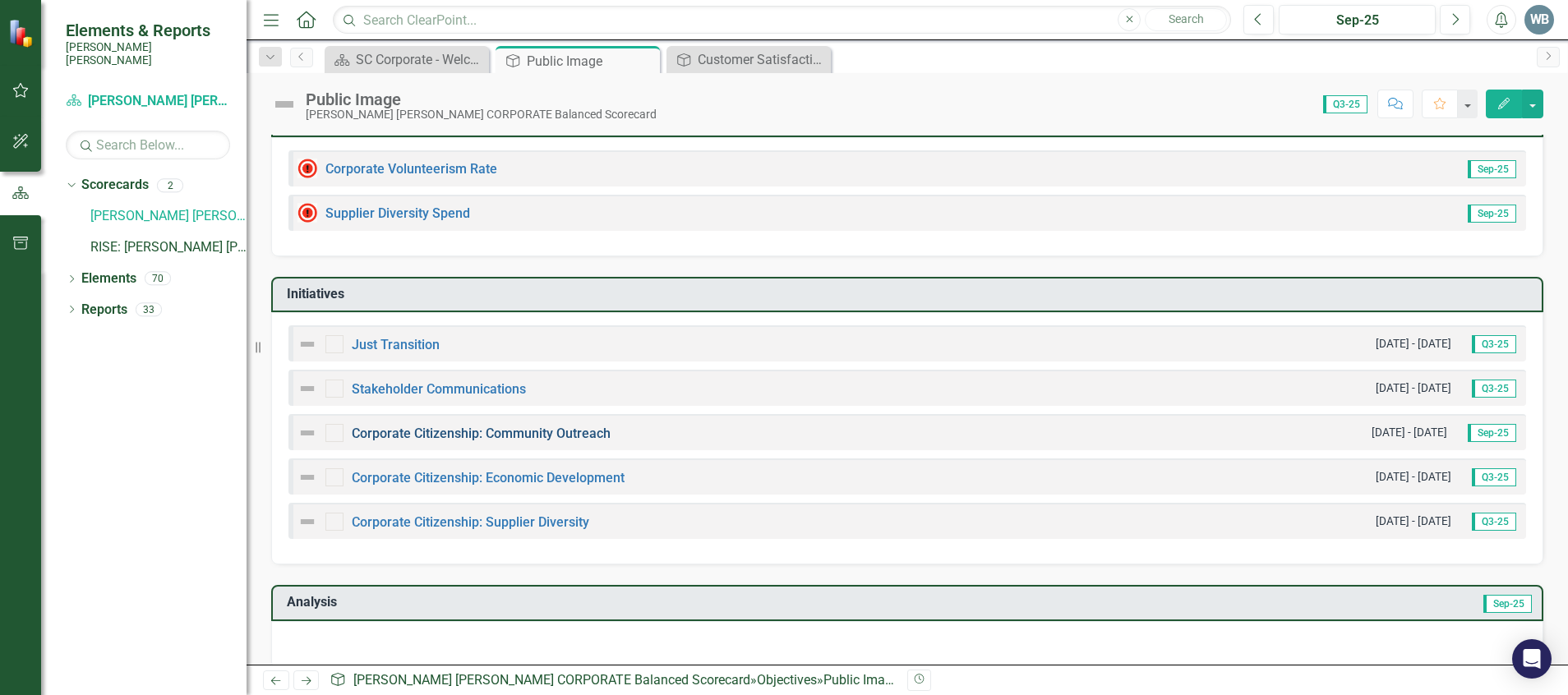
click at [557, 426] on link "Corporate Citizenship: Community Outreach" at bounding box center [481, 433] width 259 height 16
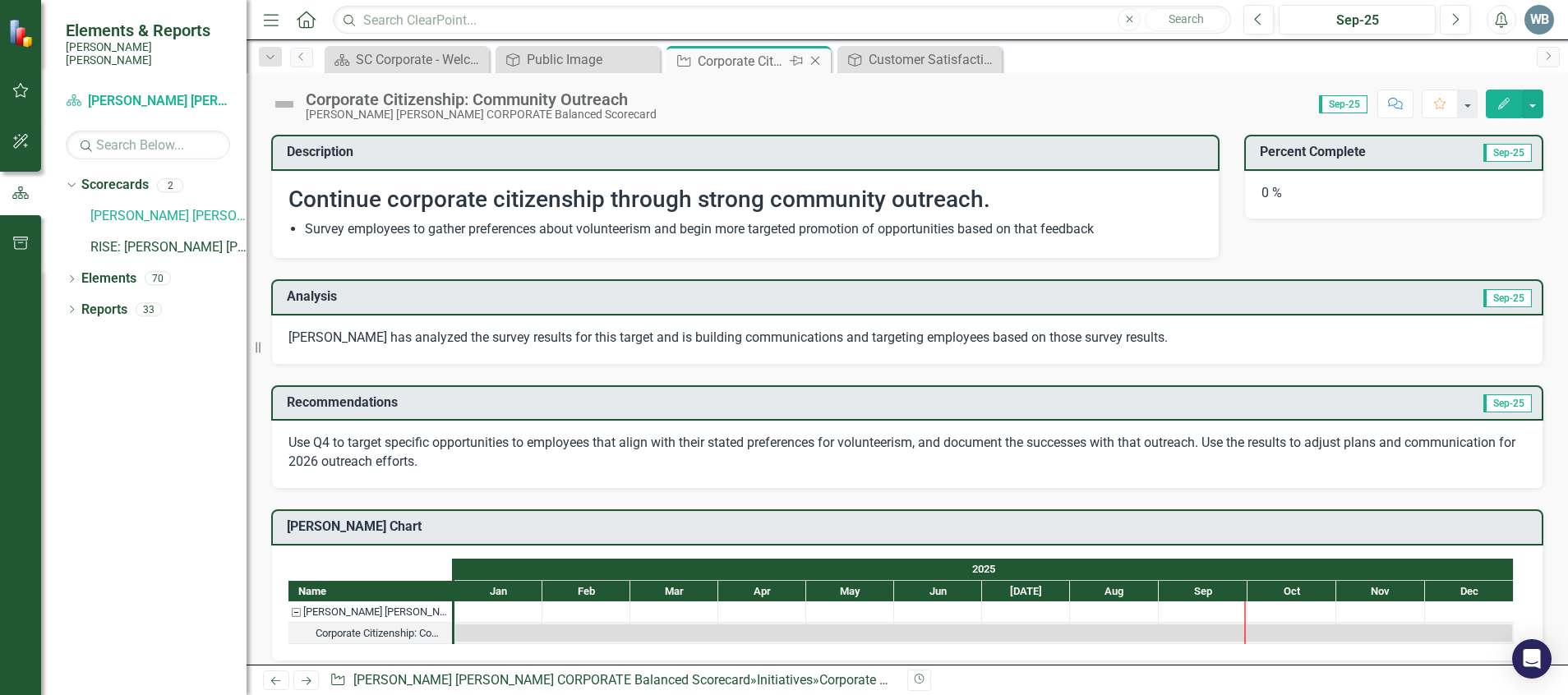
click at [816, 58] on icon "Close" at bounding box center [815, 61] width 17 height 13
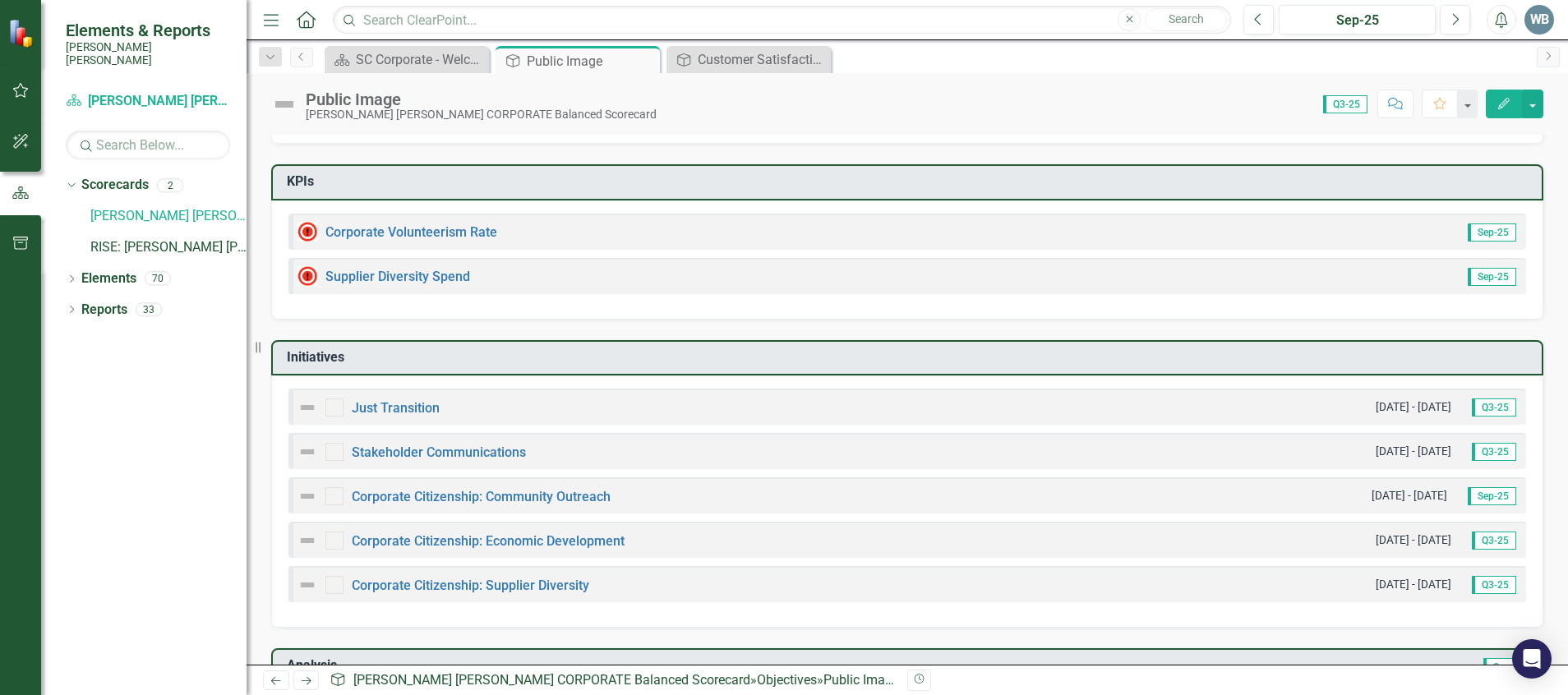
scroll to position [123, 0]
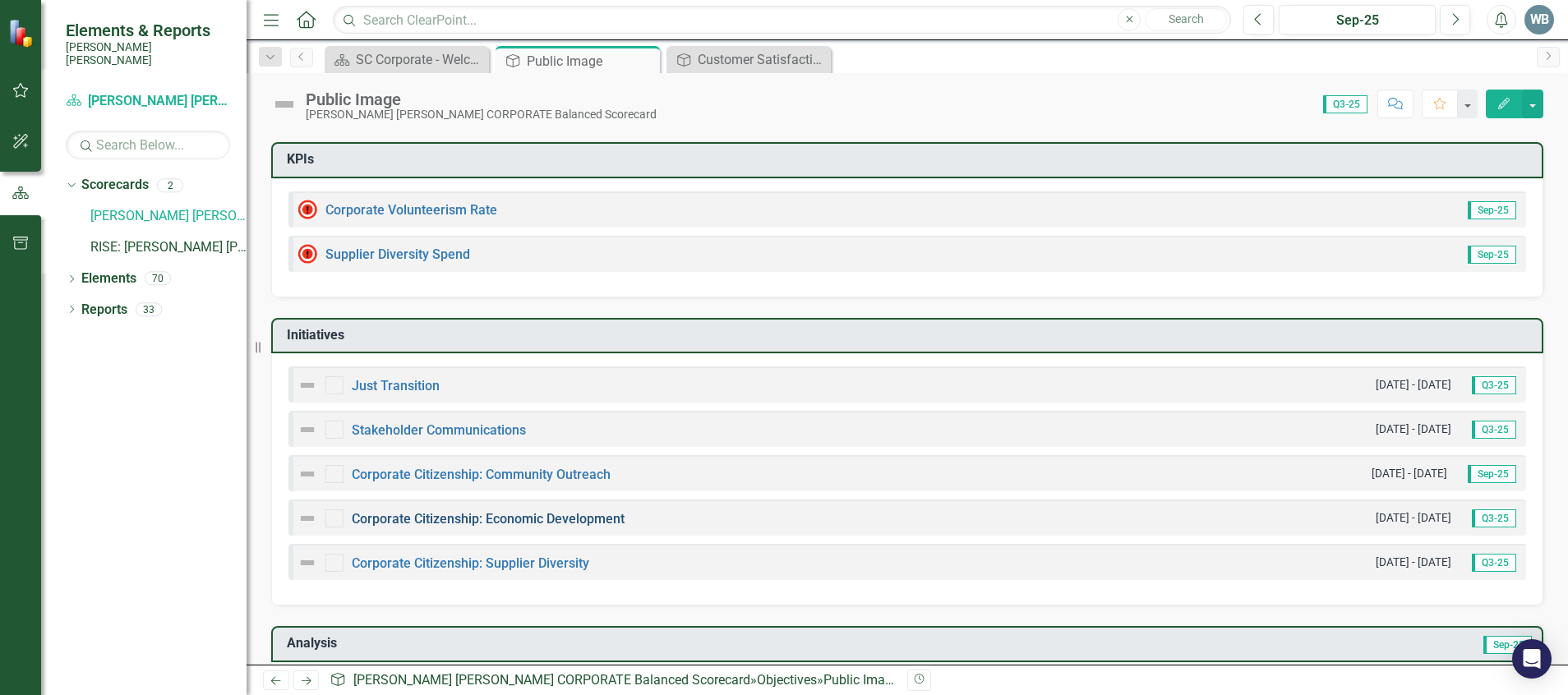
click at [523, 521] on link "Corporate Citizenship: Economic Development" at bounding box center [487, 518] width 273 height 16
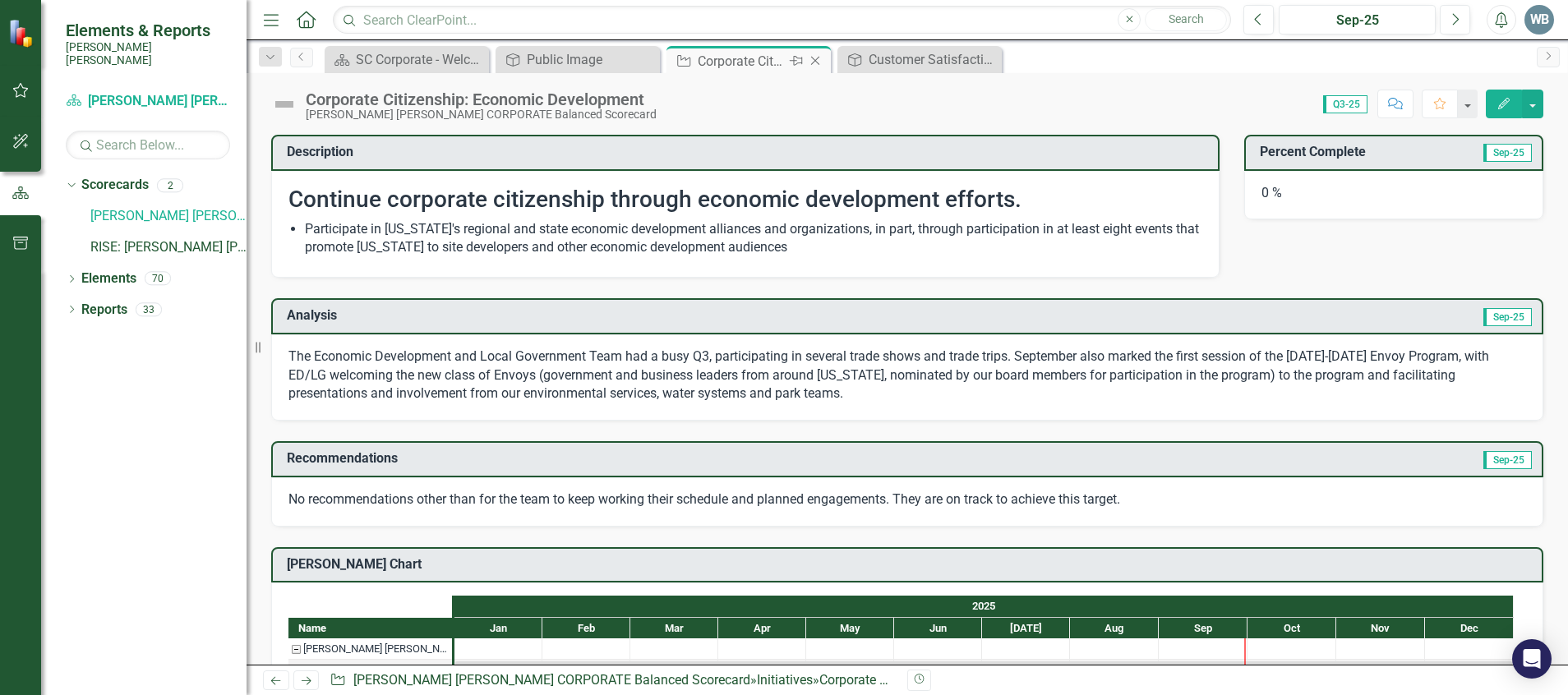
click at [816, 68] on div "Close" at bounding box center [816, 61] width 20 height 20
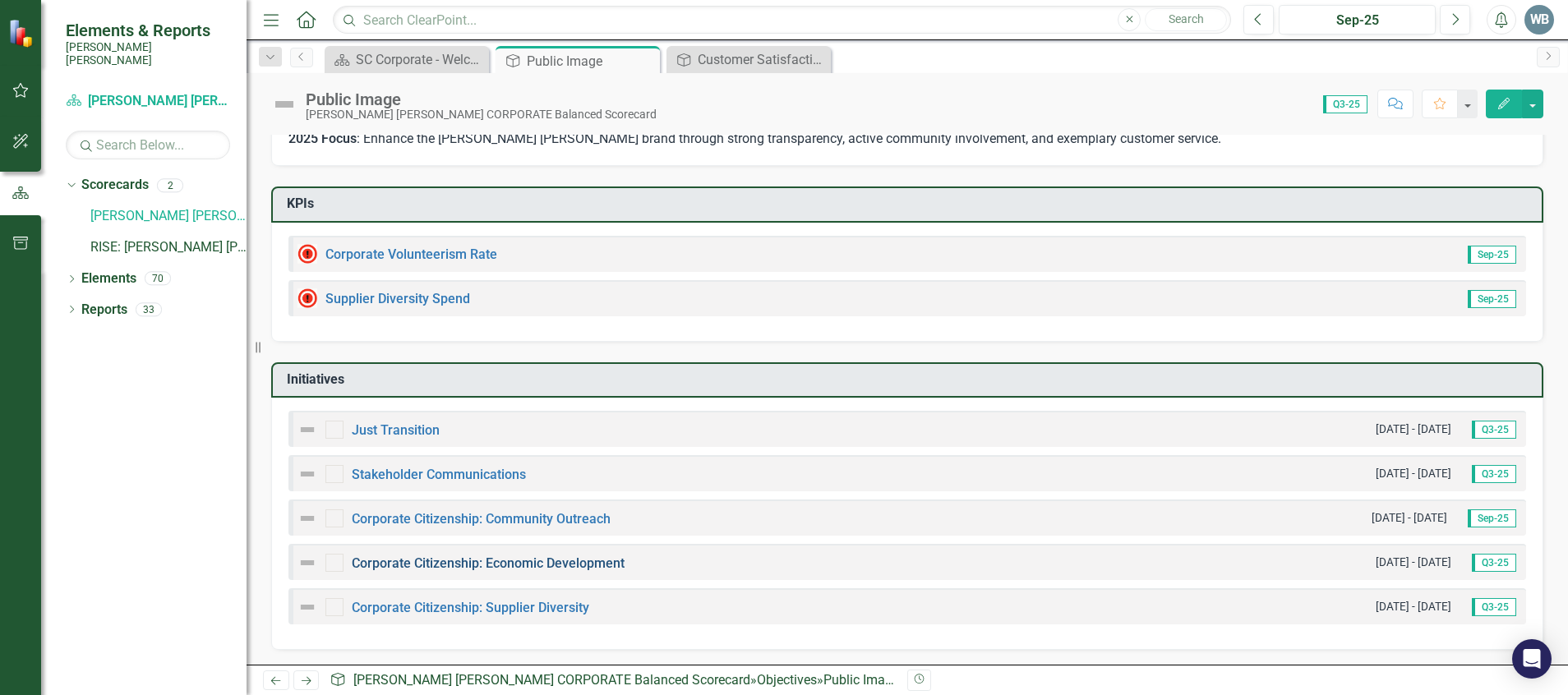
scroll to position [82, 0]
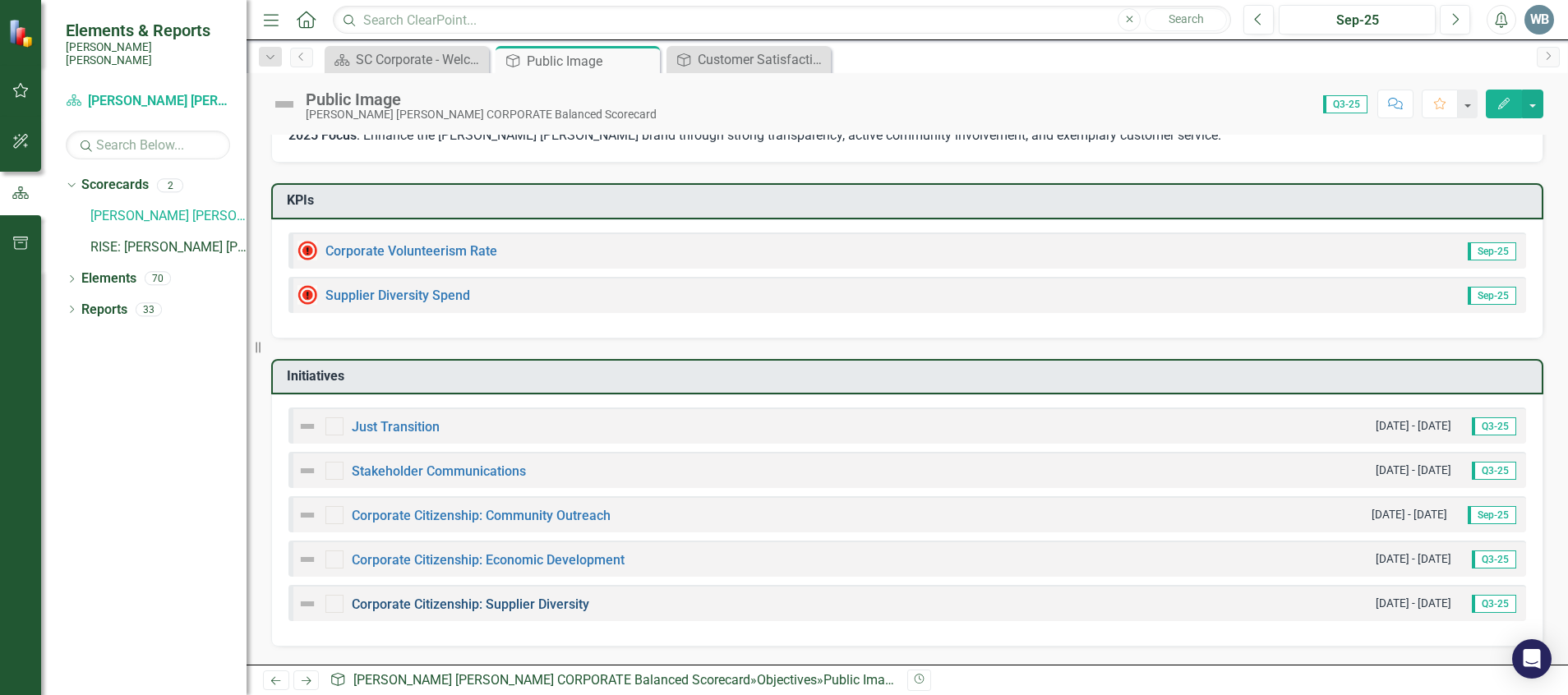
click at [508, 609] on link "Corporate Citizenship: Supplier Diversity" at bounding box center [470, 604] width 238 height 16
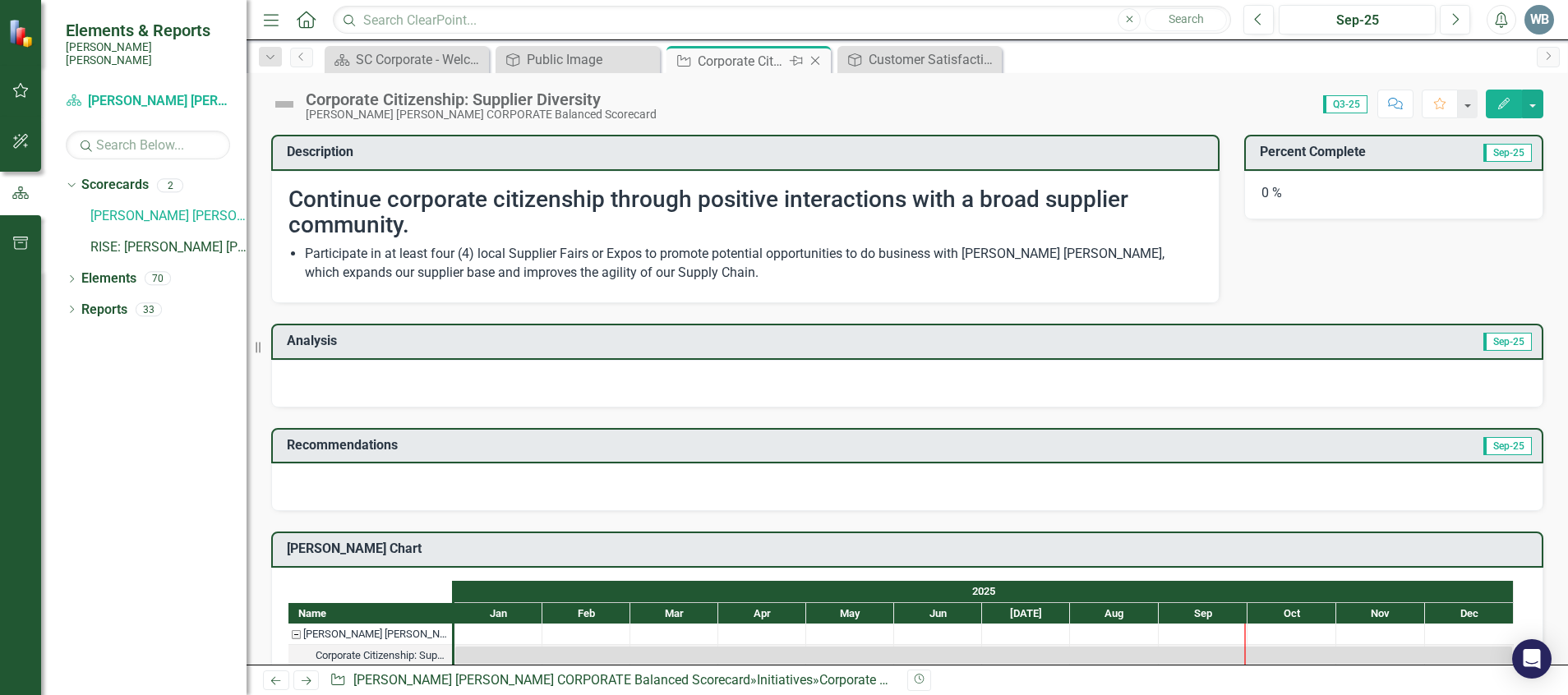
click at [816, 60] on icon "Close" at bounding box center [815, 61] width 17 height 13
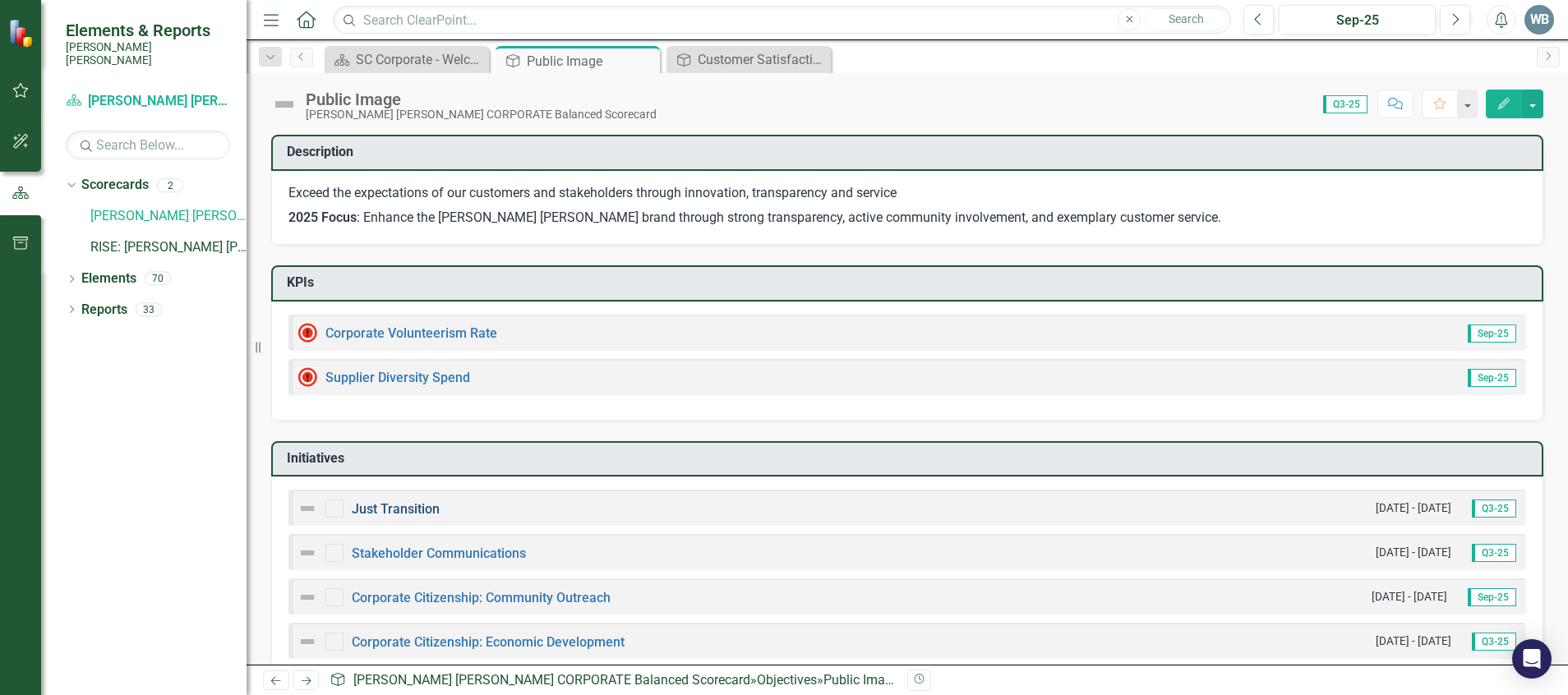
click at [427, 511] on link "Just Transition" at bounding box center [395, 508] width 88 height 16
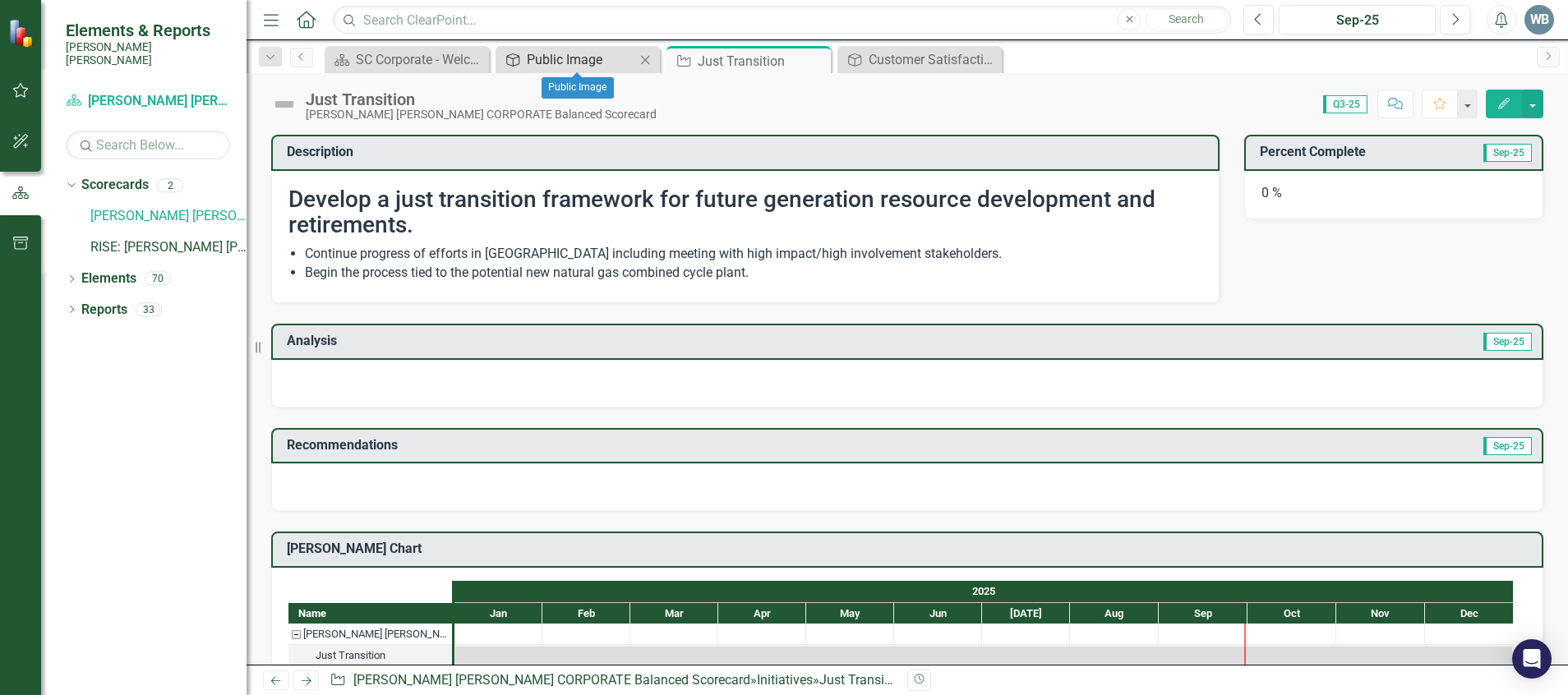
click at [605, 57] on div "Public Image" at bounding box center [581, 59] width 108 height 20
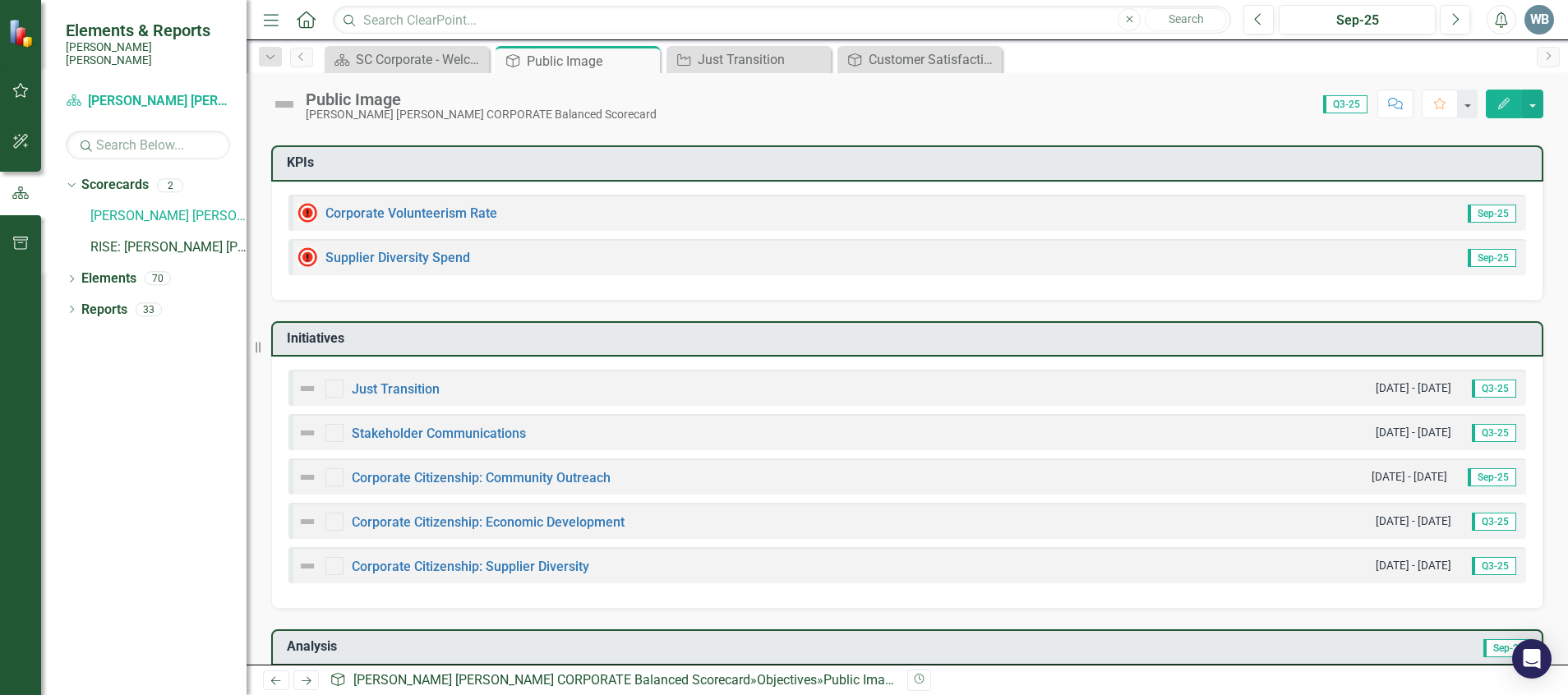
scroll to position [123, 0]
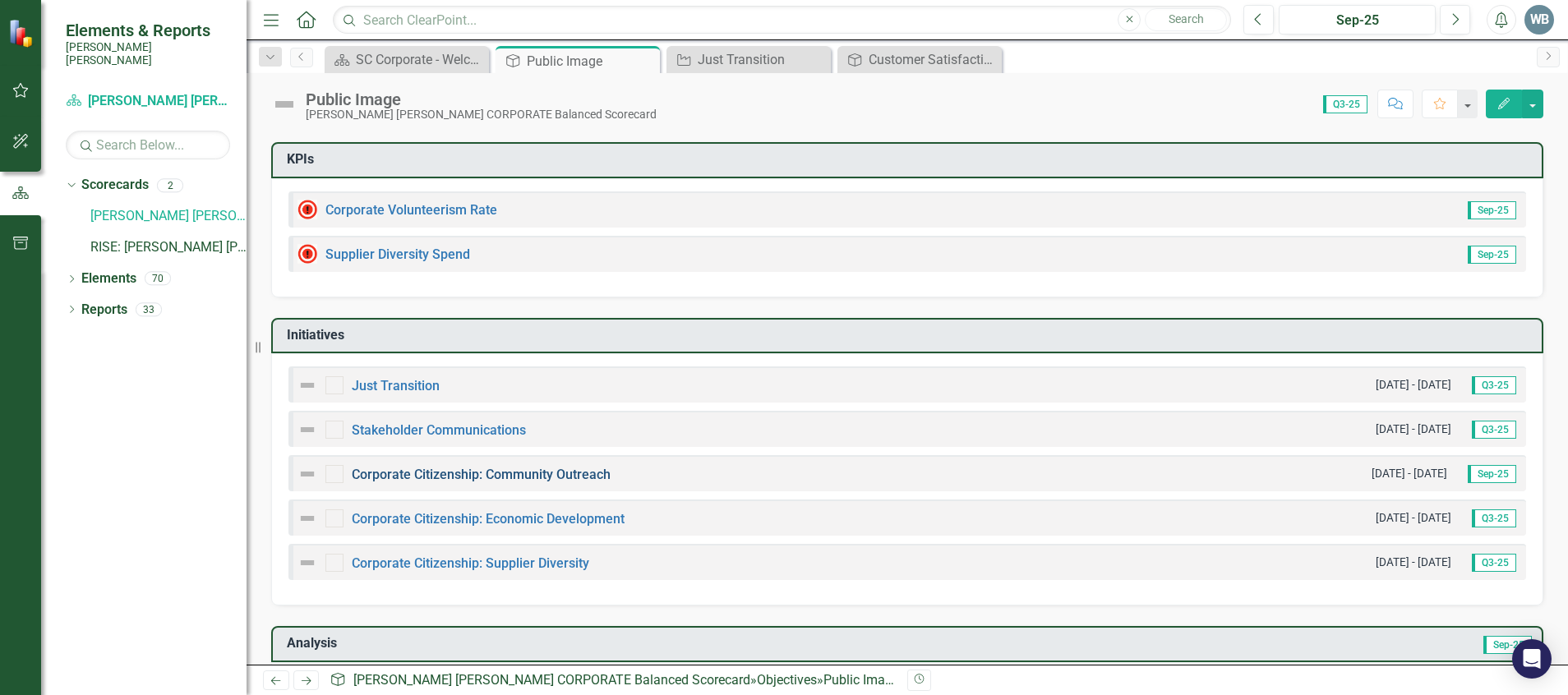
click at [440, 470] on link "Corporate Citizenship: Community Outreach" at bounding box center [481, 474] width 259 height 16
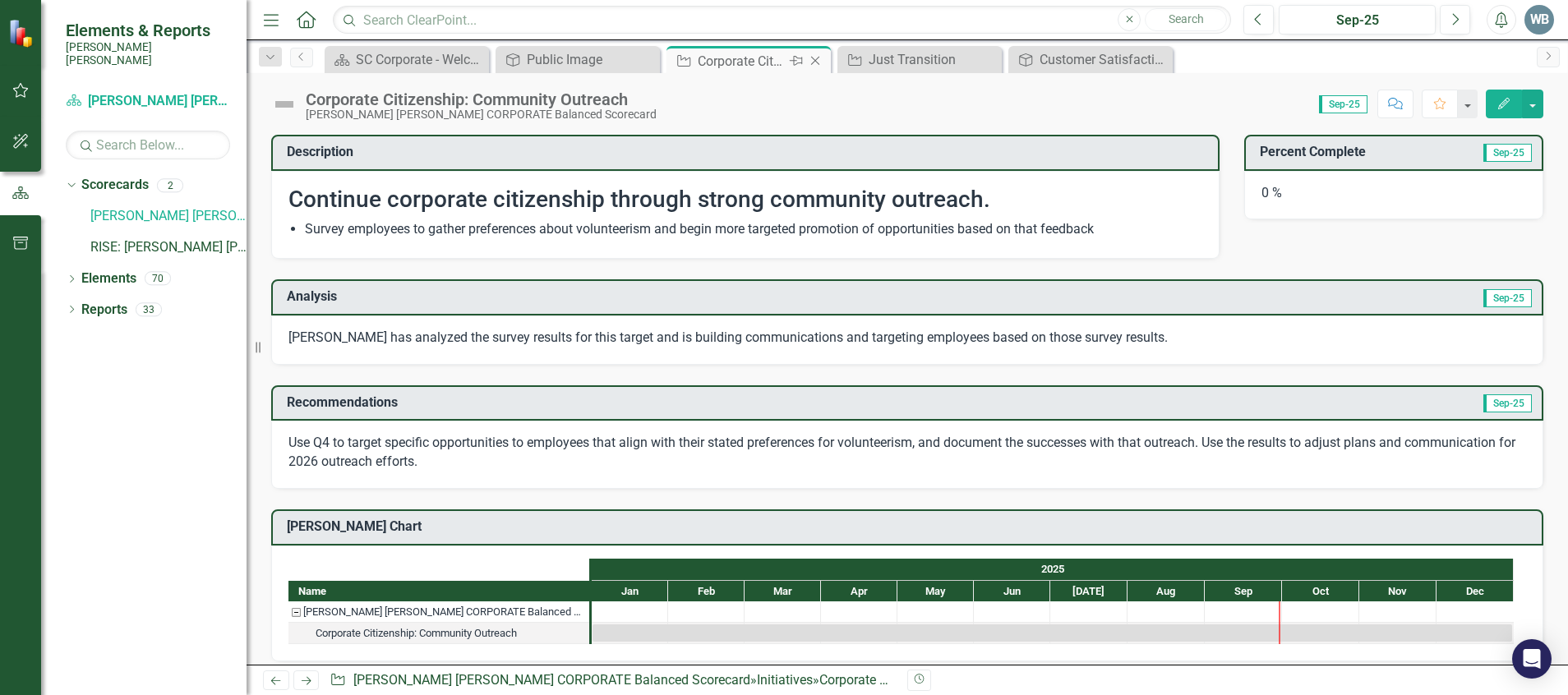
click at [817, 57] on icon "Close" at bounding box center [815, 61] width 17 height 13
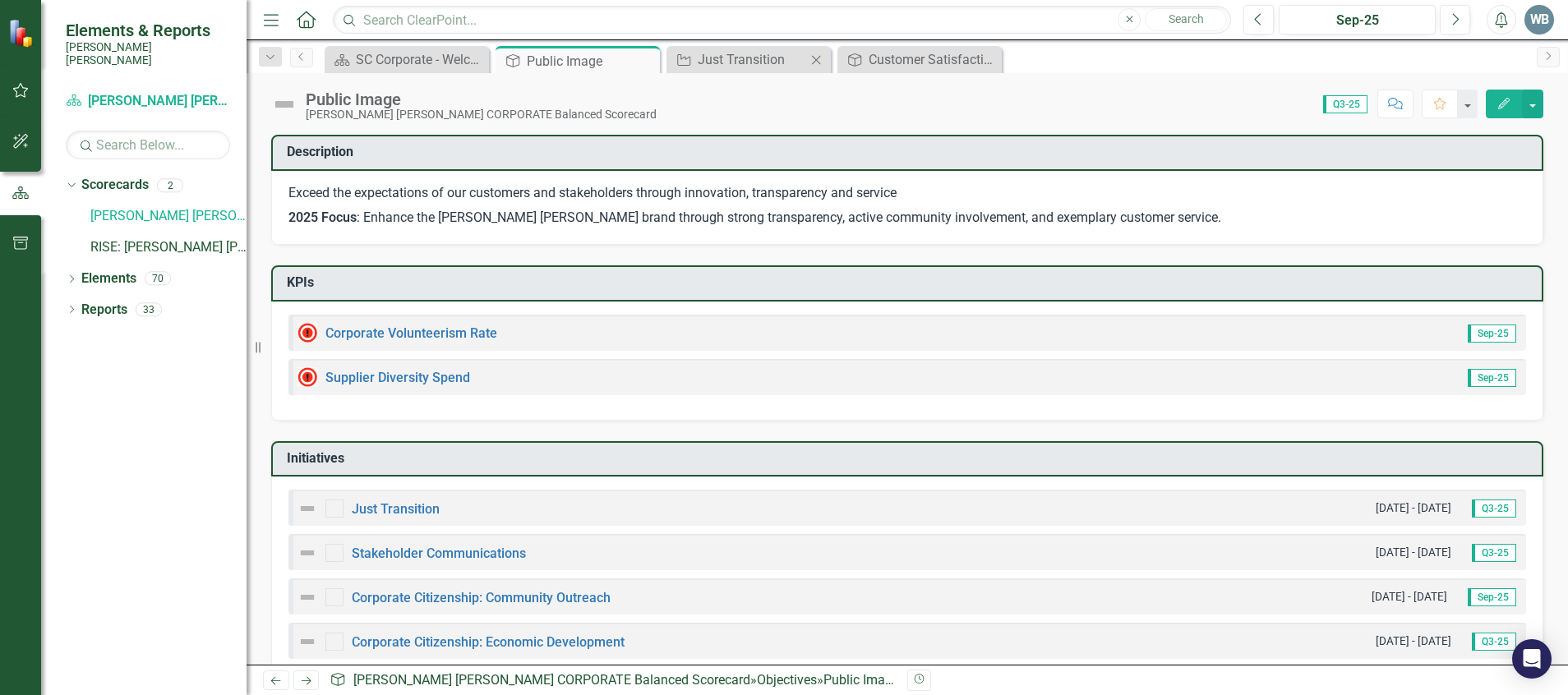
click at [752, 48] on div "Initiative Just Transition Close" at bounding box center [749, 59] width 165 height 27
click at [816, 65] on icon "Close" at bounding box center [816, 60] width 17 height 13
click at [646, 63] on icon at bounding box center [644, 61] width 9 height 9
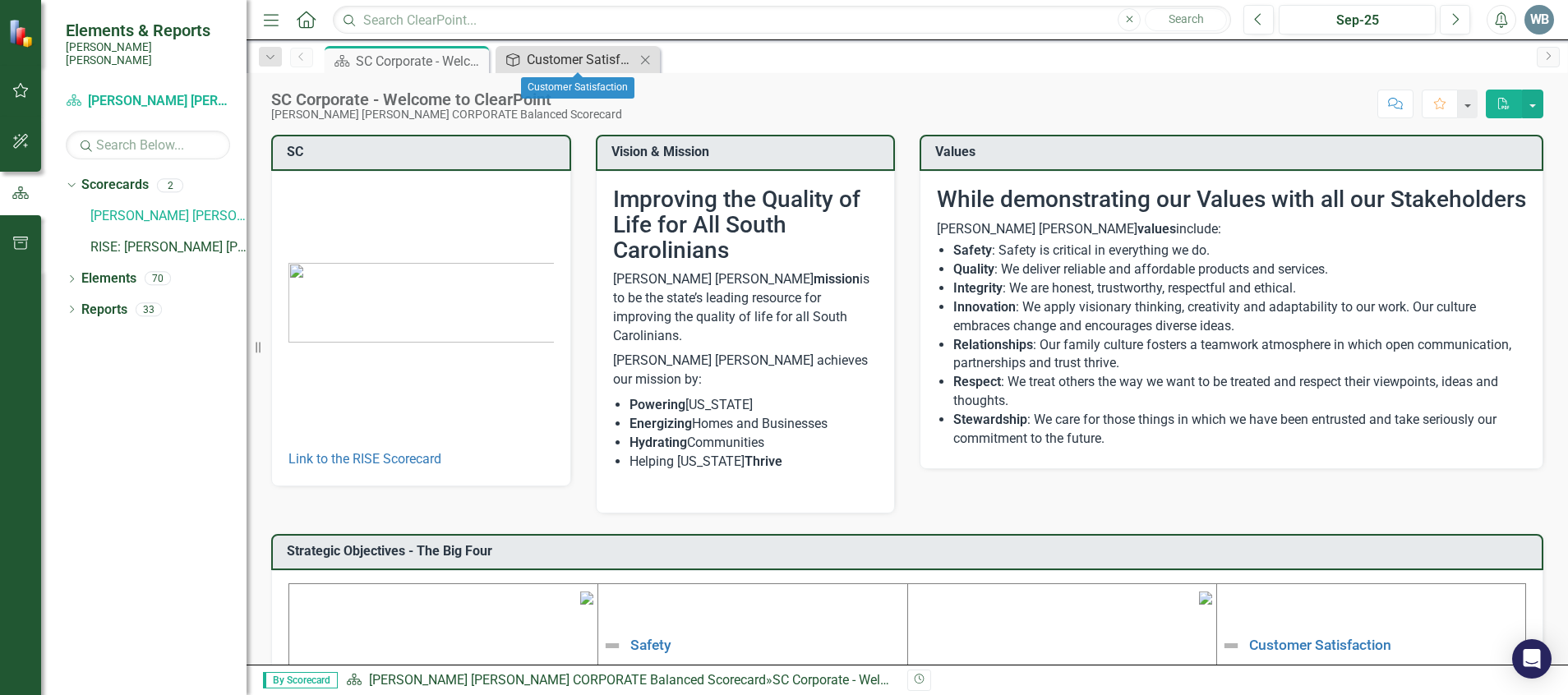
click at [605, 55] on div "Customer Satisfaction" at bounding box center [581, 59] width 108 height 20
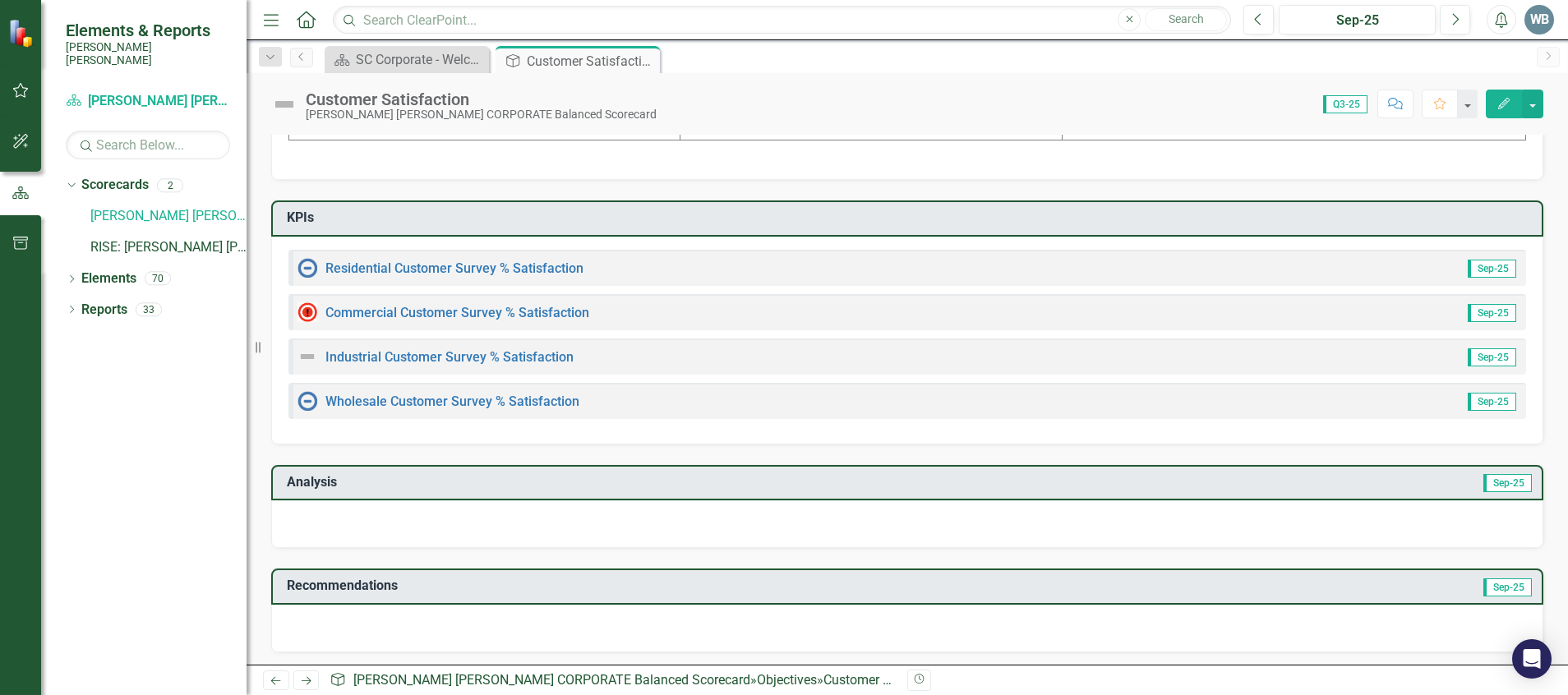
scroll to position [635, 0]
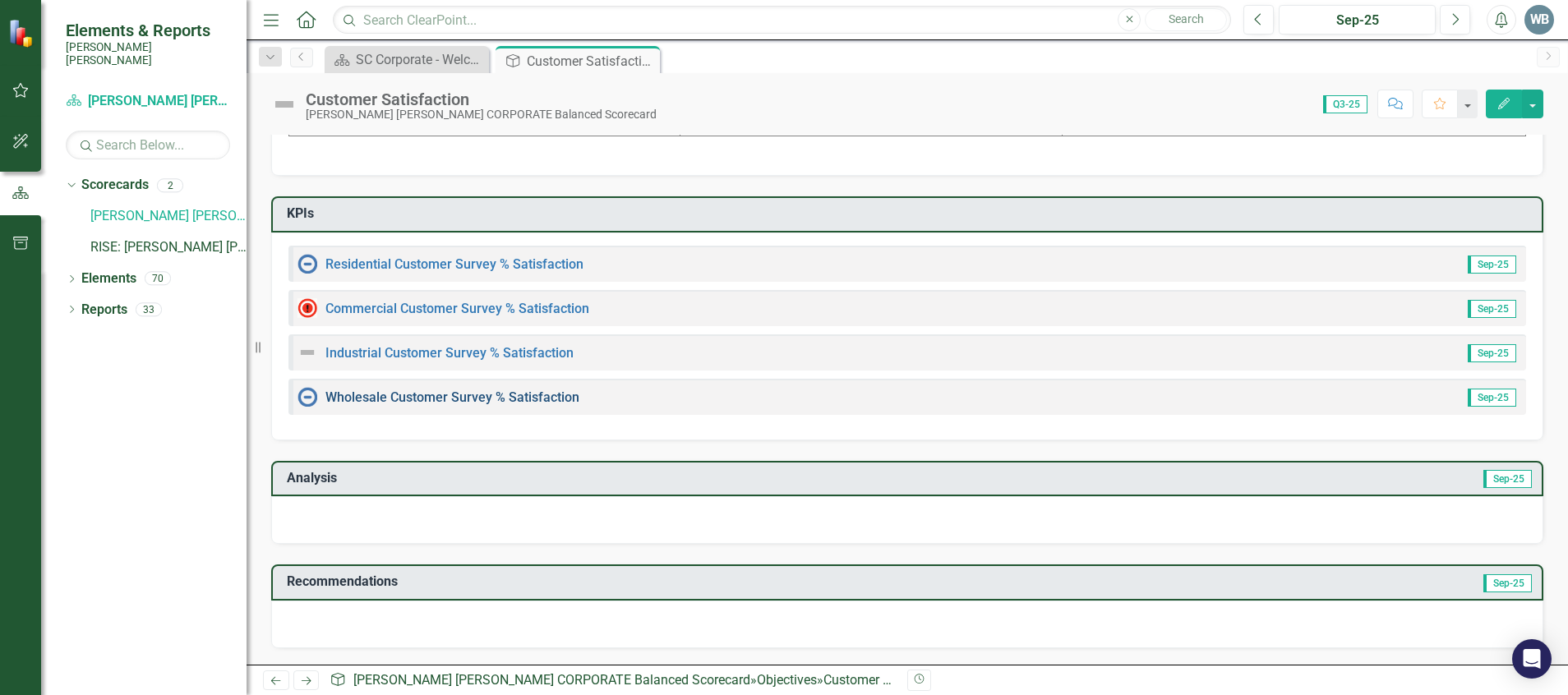
click at [550, 393] on link "Wholesale Customer Survey % Satisfaction​" at bounding box center [452, 396] width 254 height 16
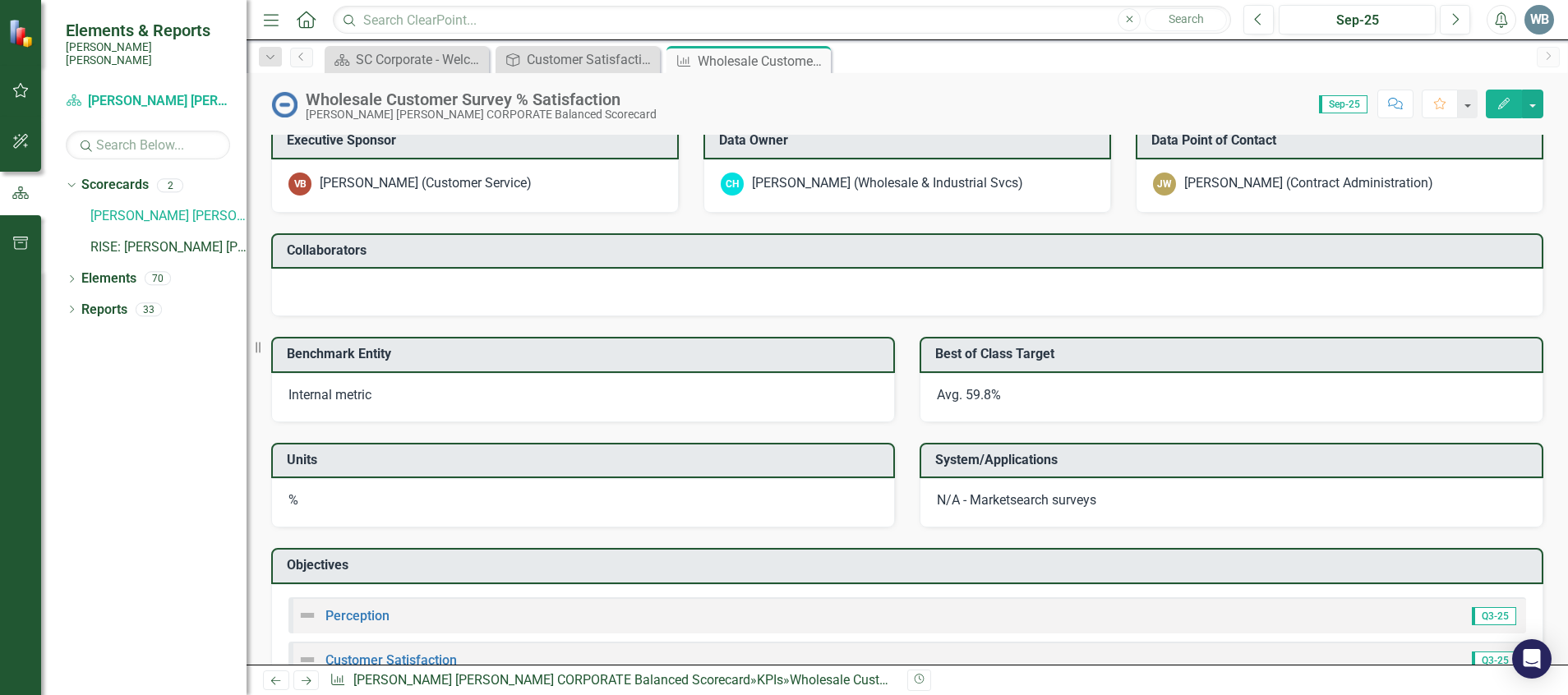
scroll to position [1451, 0]
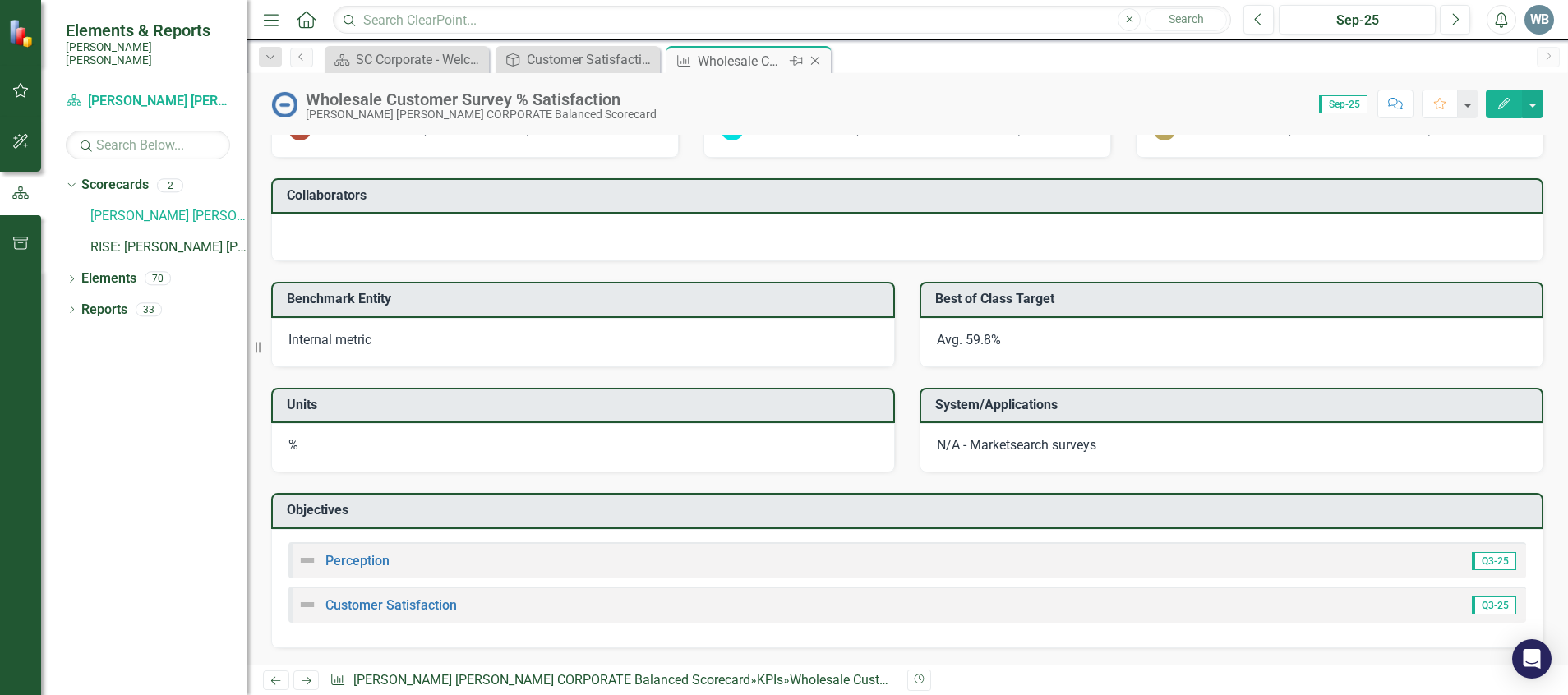
click at [819, 63] on icon "Close" at bounding box center [815, 61] width 17 height 13
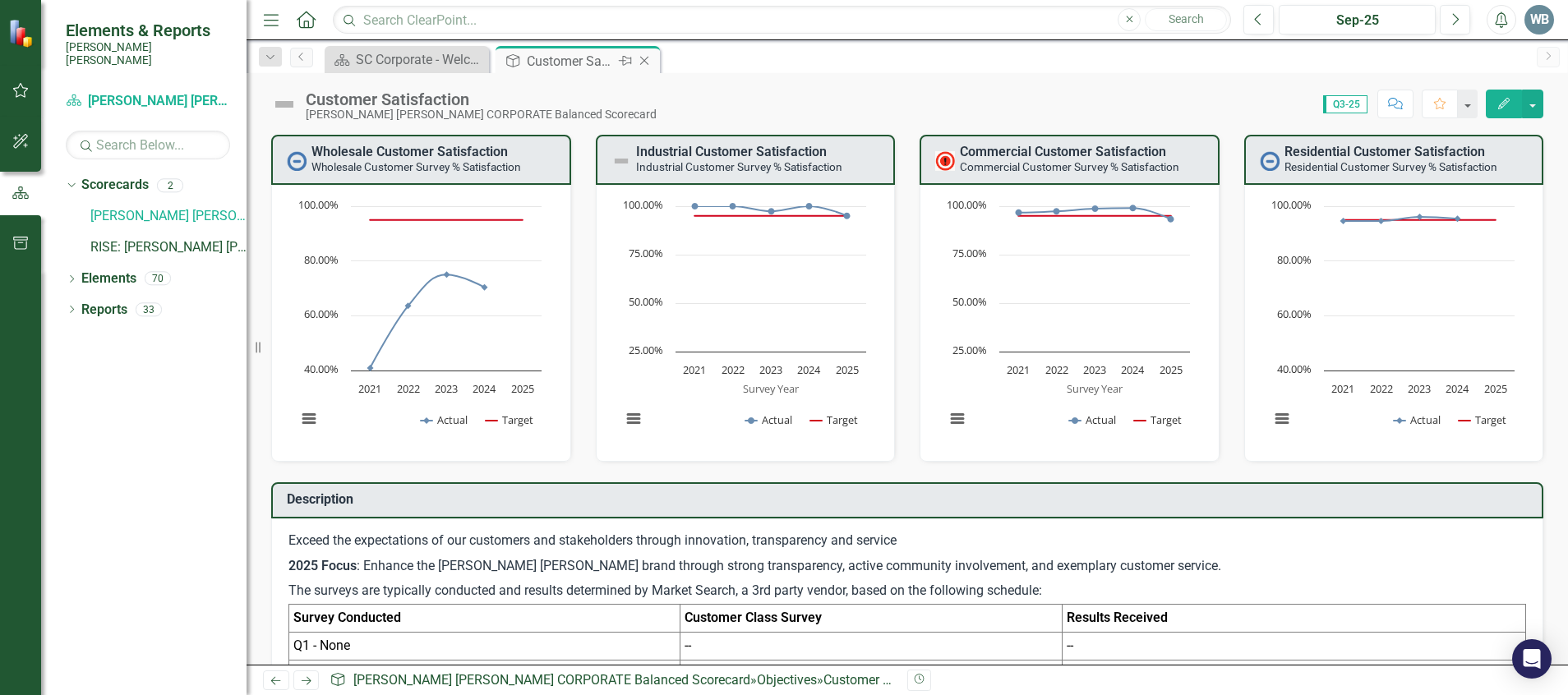
click at [648, 55] on icon "Close" at bounding box center [644, 61] width 17 height 13
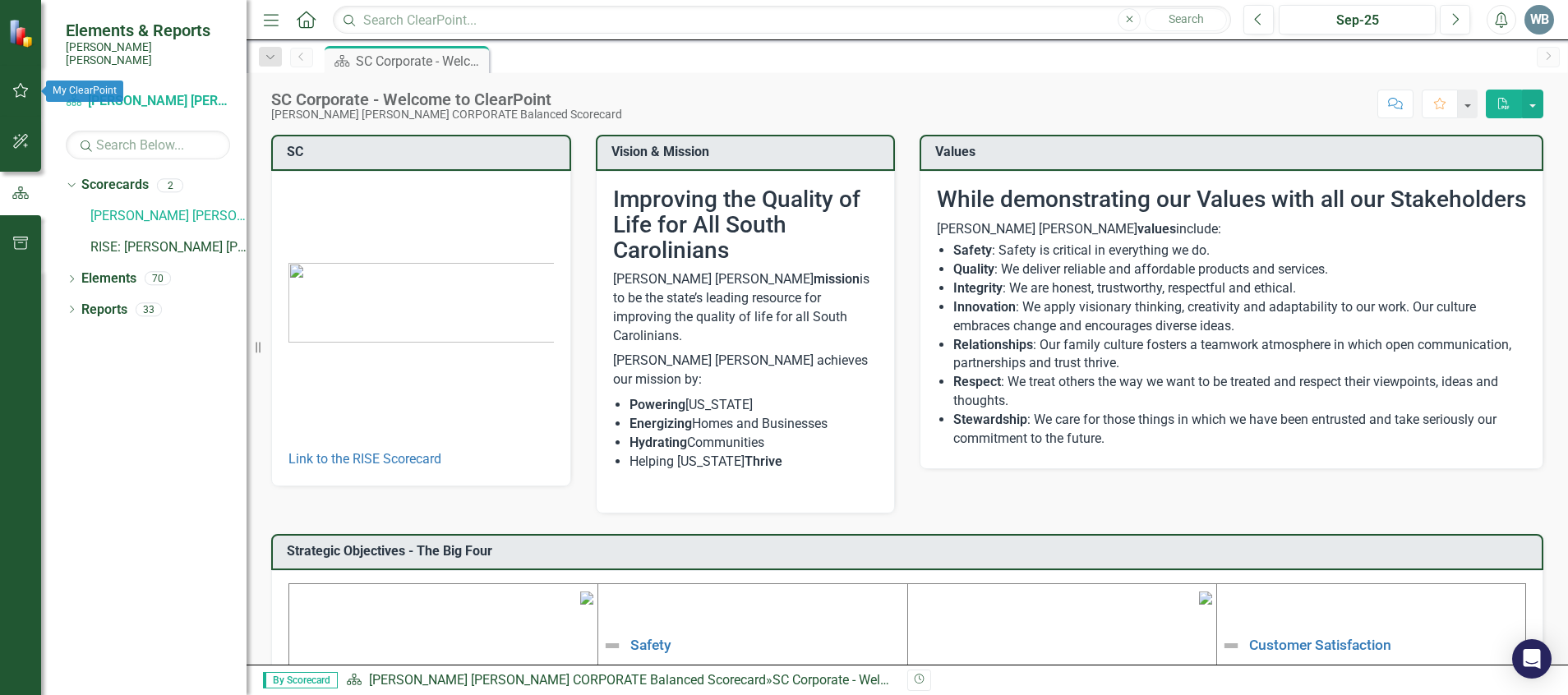
click at [34, 91] on button "button" at bounding box center [21, 91] width 37 height 34
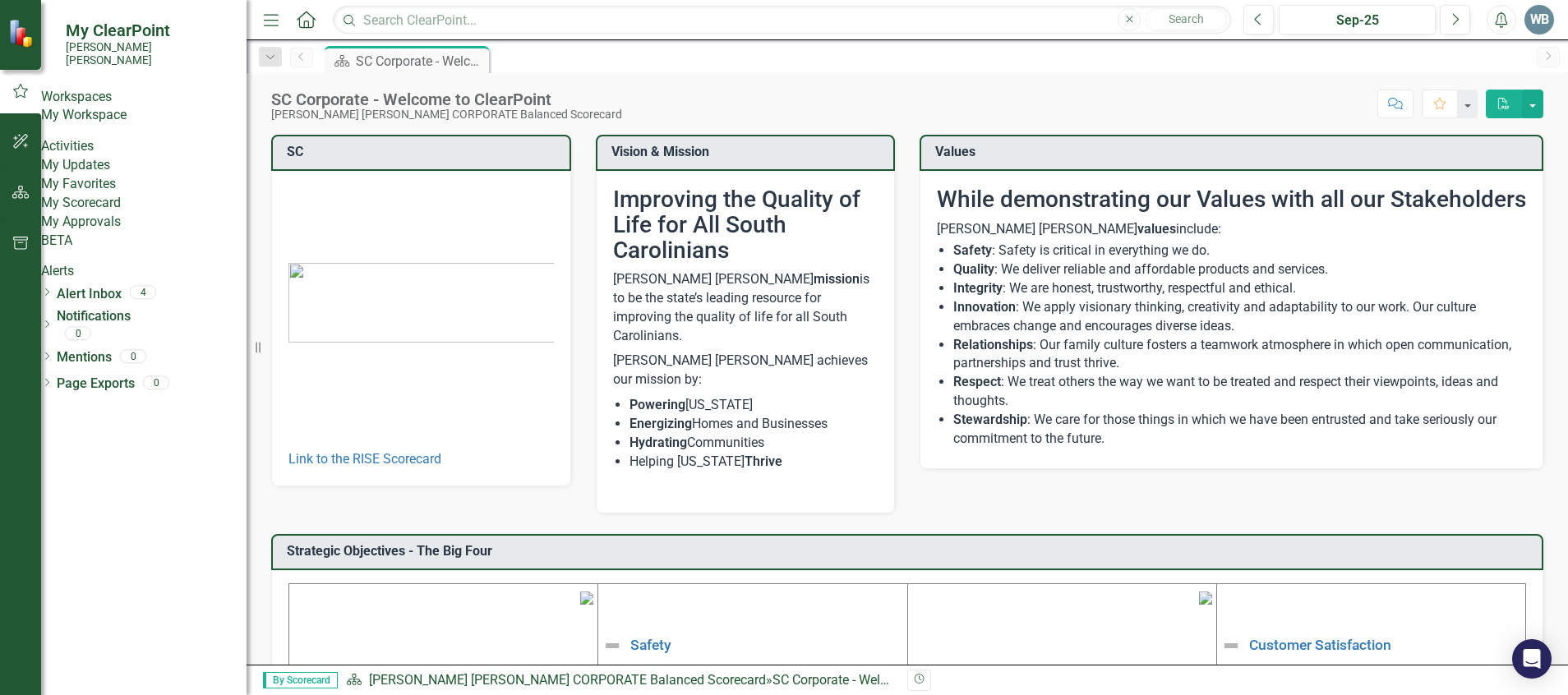
click at [89, 175] on link "My Updates" at bounding box center [143, 165] width 205 height 18
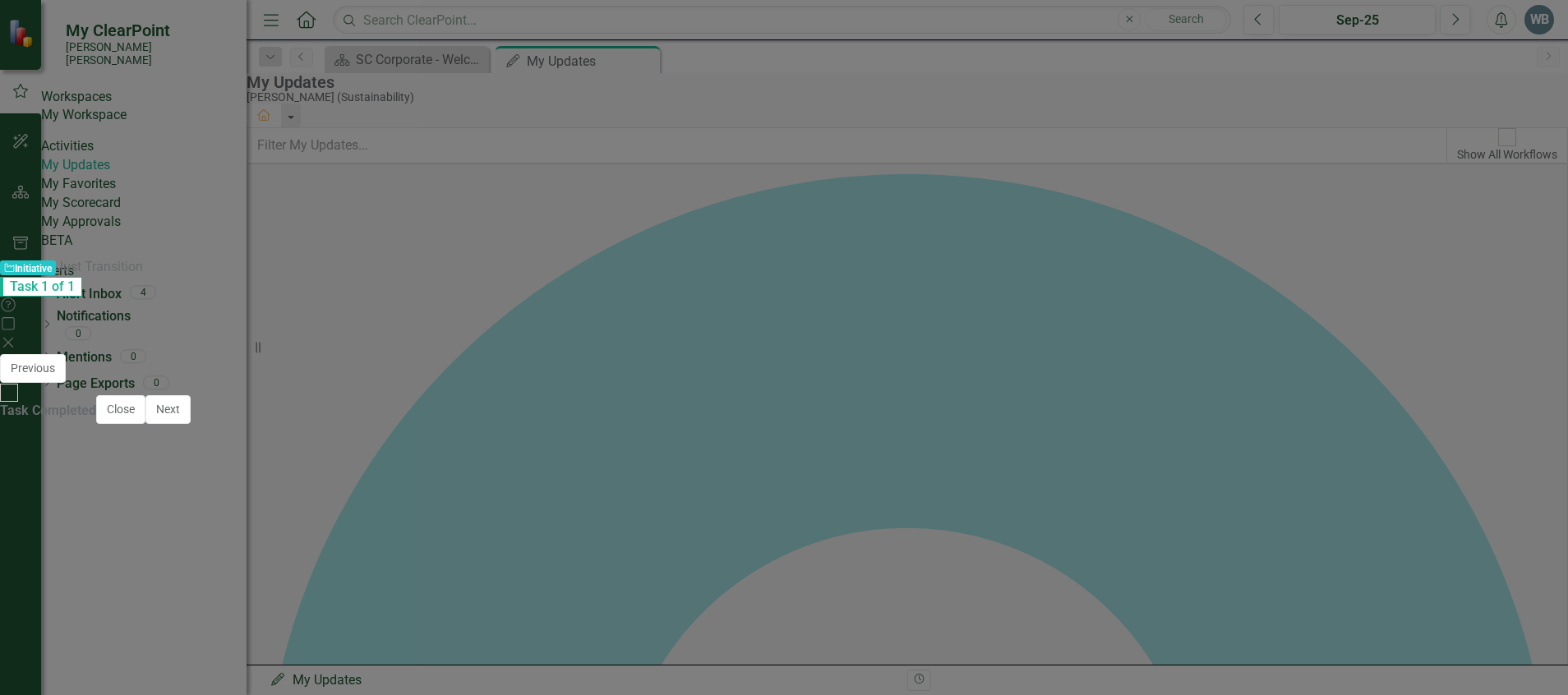
drag, startPoint x: 1267, startPoint y: 148, endPoint x: 1243, endPoint y: 191, distance: 49.2
click at [1267, 450] on div "0 %" at bounding box center [1363, 474] width 361 height 49
click at [1235, 450] on div "0 %" at bounding box center [1363, 474] width 361 height 49
click at [1236, 450] on div "0 %" at bounding box center [1363, 474] width 361 height 49
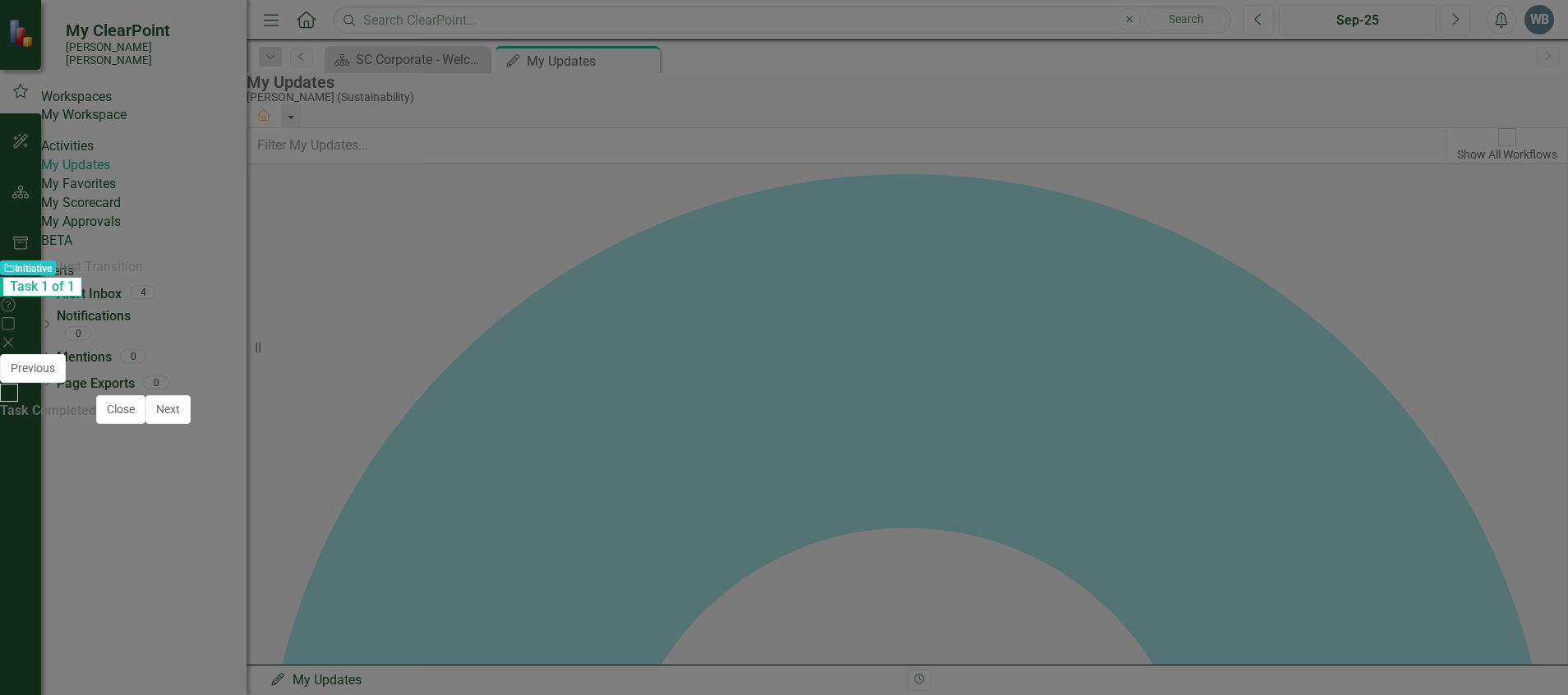
click at [1284, 596] on div at bounding box center [784, 620] width 1518 height 48
click at [1047, 596] on div at bounding box center [784, 620] width 1518 height 48
click at [955, 362] on icon "Close" at bounding box center [948, 368] width 15 height 11
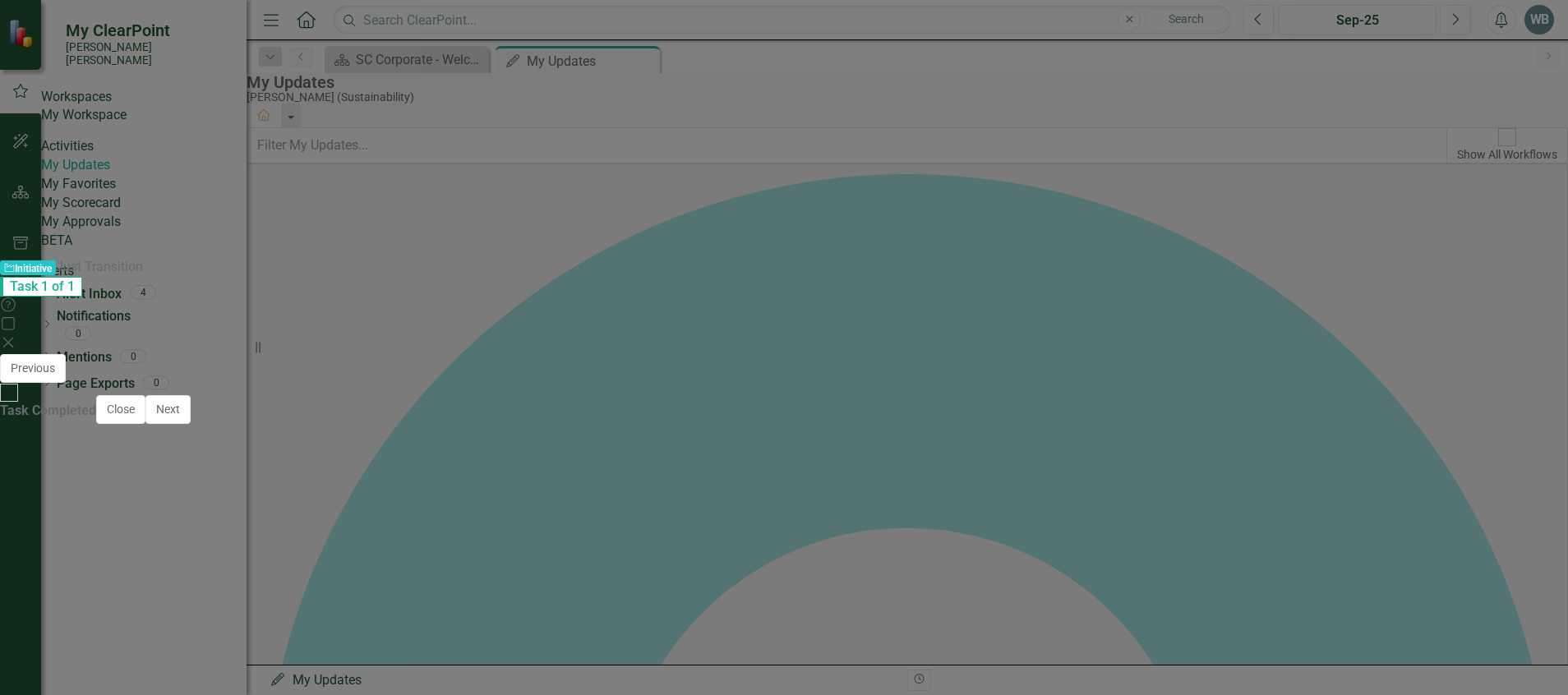
click at [878, 615] on div at bounding box center [784, 639] width 1518 height 48
click at [1394, 575] on button "Copy Forward Copy Forward" at bounding box center [1416, 584] width 83 height 18
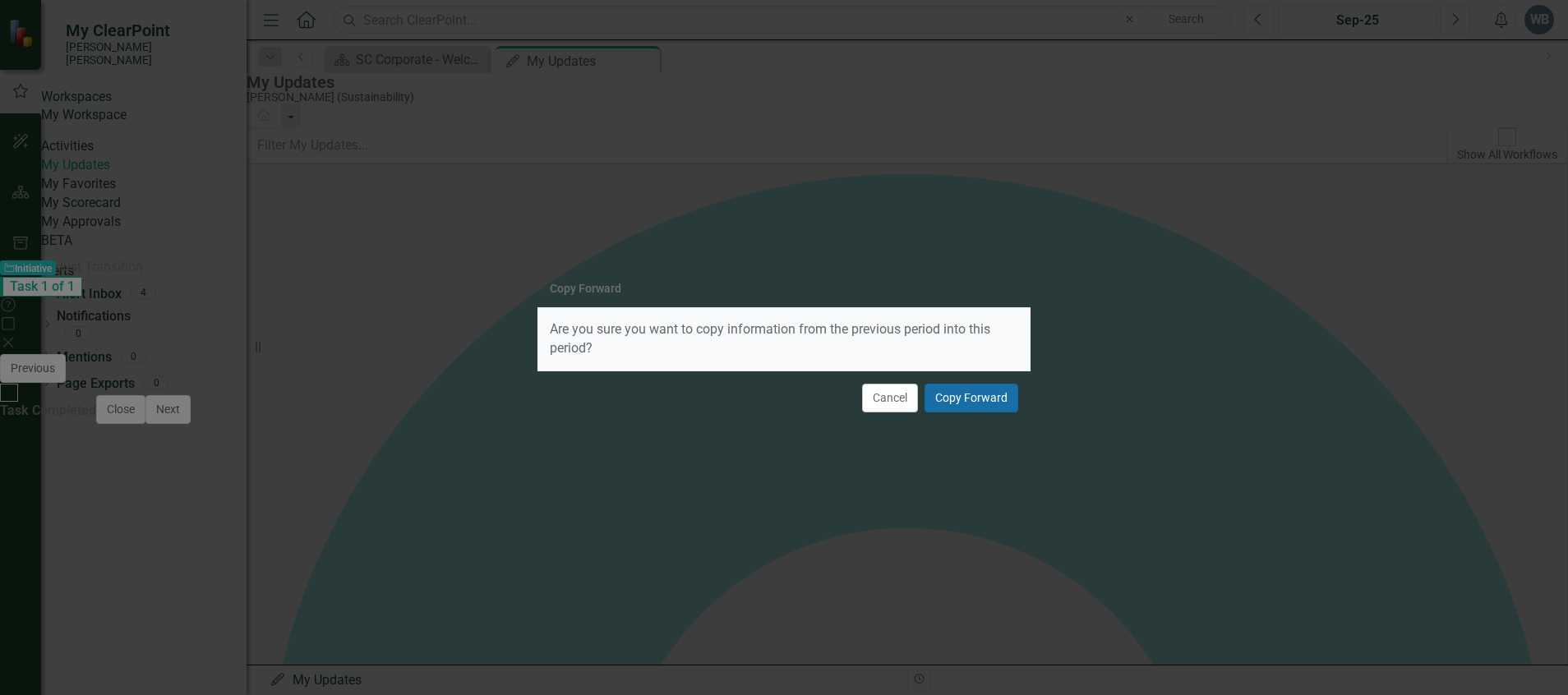
click at [965, 406] on button "Copy Forward" at bounding box center [971, 397] width 93 height 29
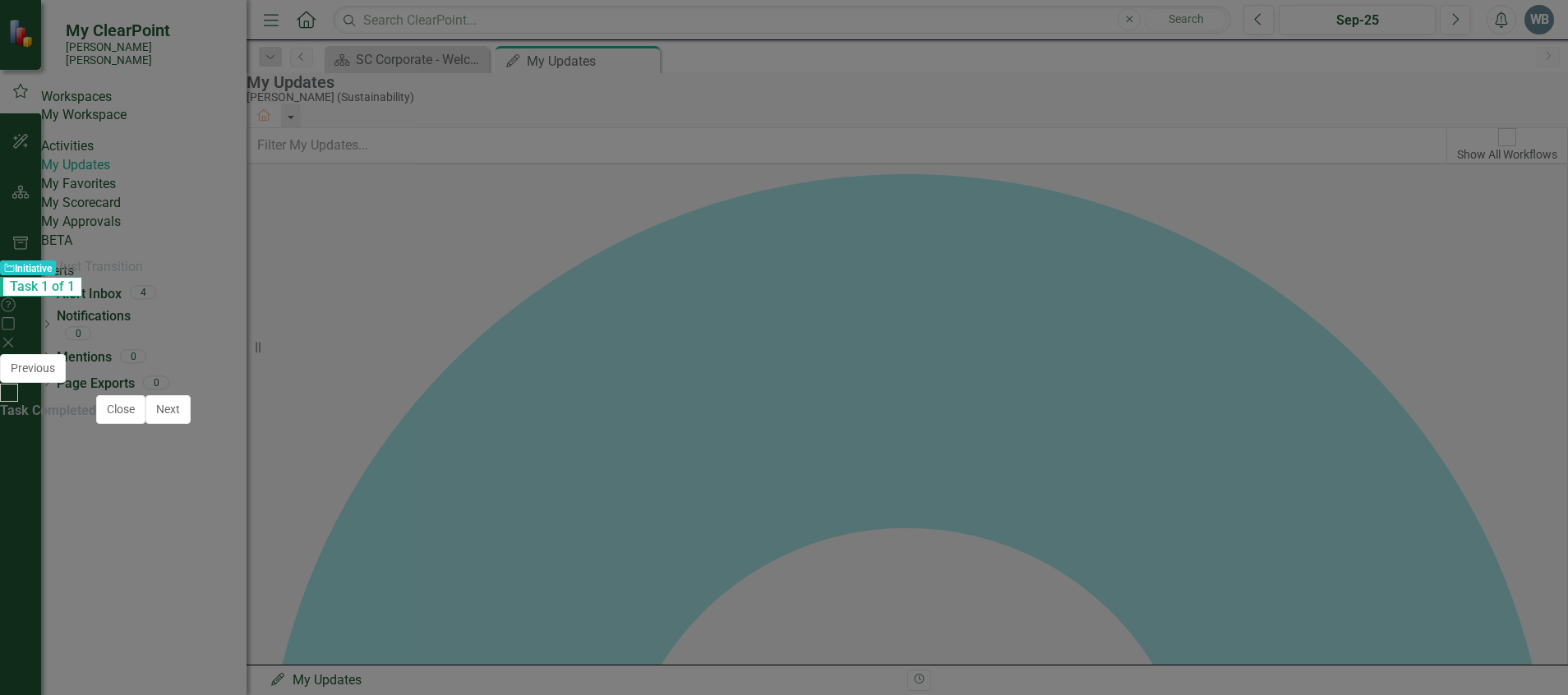
scroll to position [410, 0]
click at [862, 616] on div at bounding box center [784, 640] width 1518 height 48
click at [1375, 594] on button "Copy Forward Copy Forward" at bounding box center [1416, 604] width 83 height 18
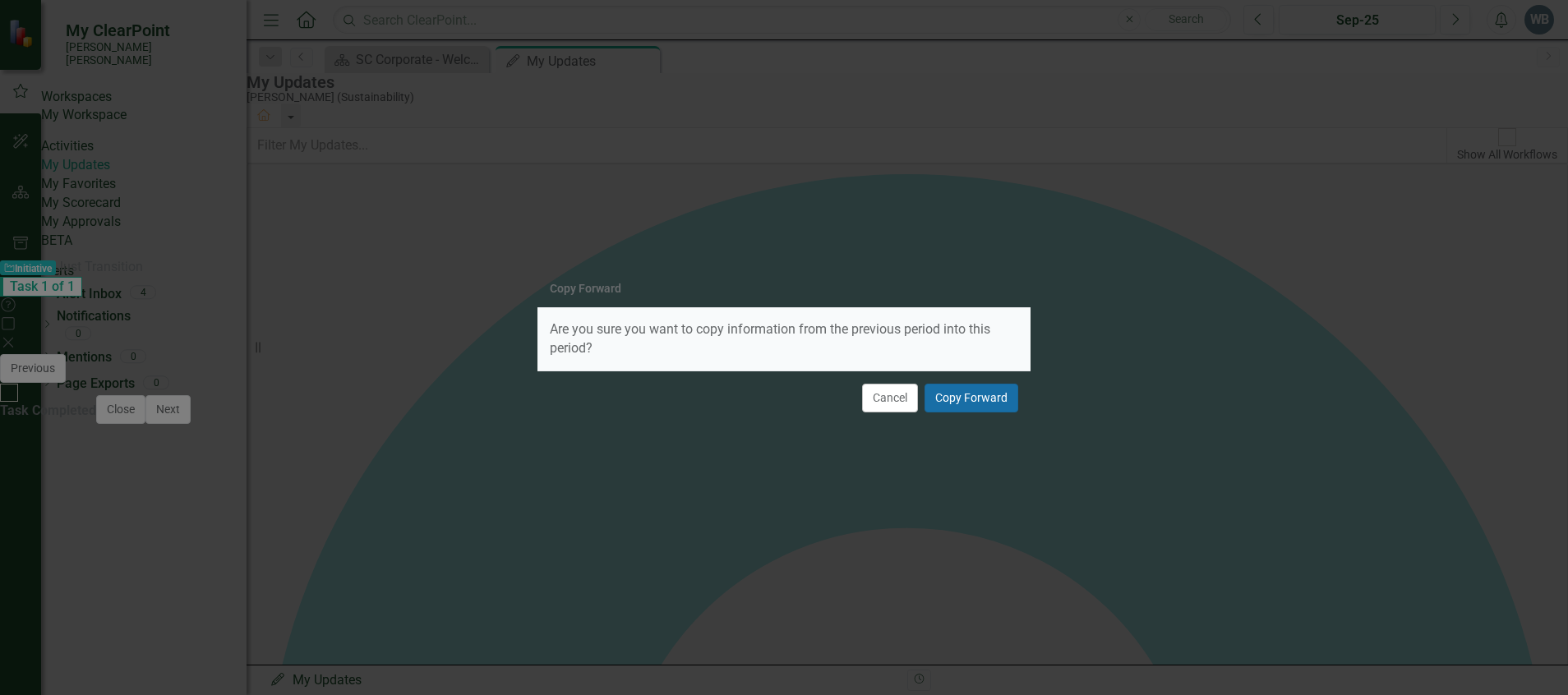
click at [957, 397] on button "Copy Forward" at bounding box center [971, 397] width 93 height 29
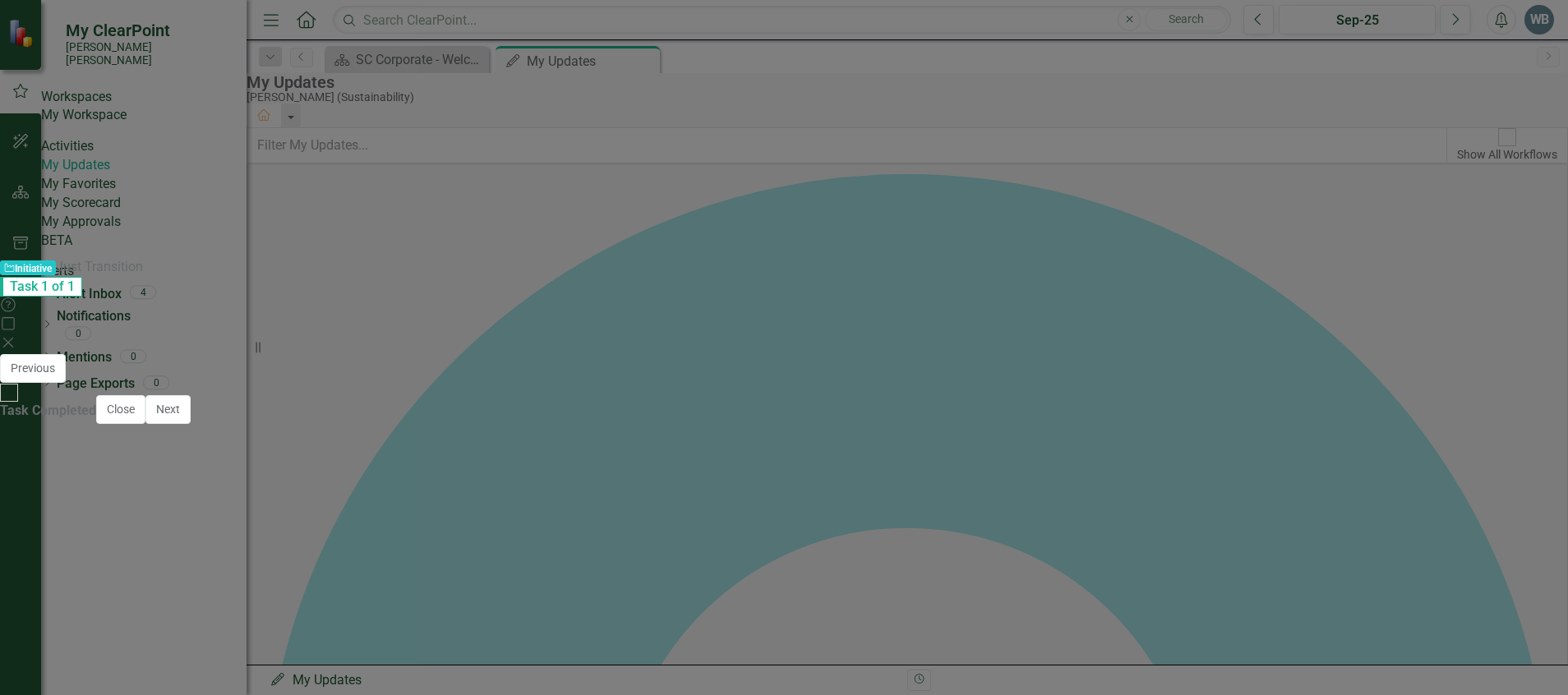
scroll to position [986, 0]
click at [893, 550] on div "Task: Start date: 2025-01-01 End date: 2025-12-31" at bounding box center [782, 558] width 1145 height 18
click at [779, 527] on div at bounding box center [731, 537] width 95 height 20
click at [757, 607] on div at bounding box center [784, 631] width 1518 height 48
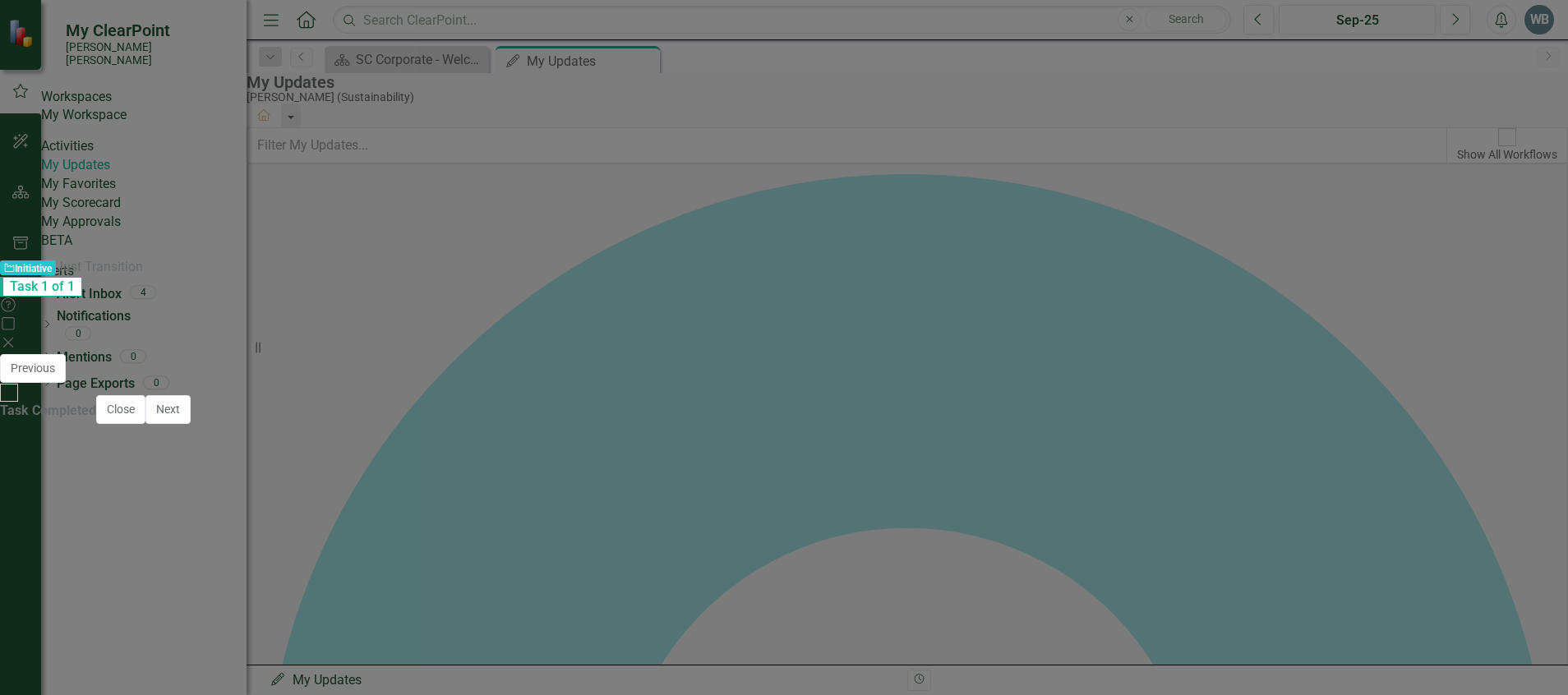
click at [757, 607] on div at bounding box center [784, 631] width 1518 height 48
click at [1000, 355] on button "Save" at bounding box center [982, 369] width 36 height 29
drag, startPoint x: 1462, startPoint y: 668, endPoint x: 1339, endPoint y: 581, distance: 150.7
click at [145, 424] on button "Close" at bounding box center [120, 408] width 49 height 29
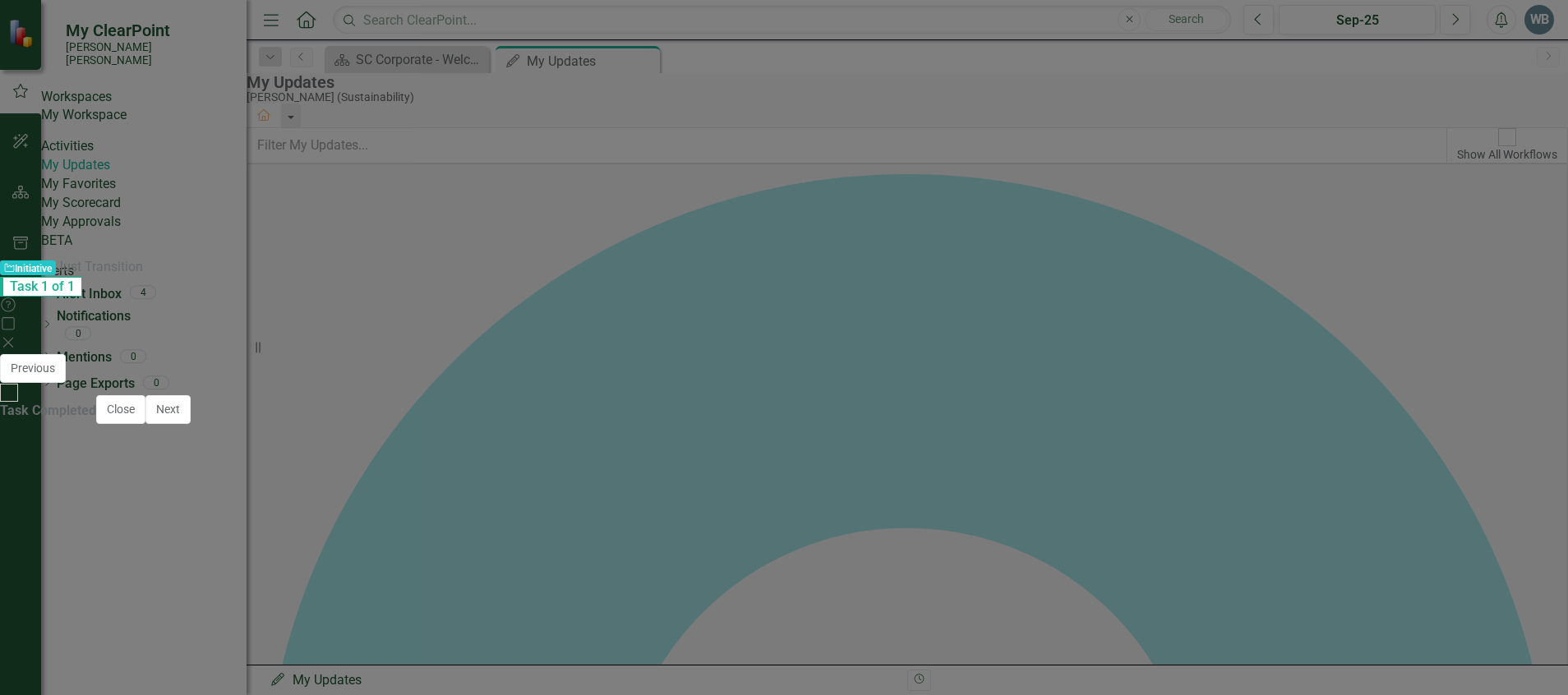
click at [899, 671] on li "Internally, Human Resources, Sustainability, Corporate Communications, and [PER…" at bounding box center [791, 689] width 1467 height 38
drag, startPoint x: 127, startPoint y: 746, endPoint x: 69, endPoint y: 710, distance: 68.3
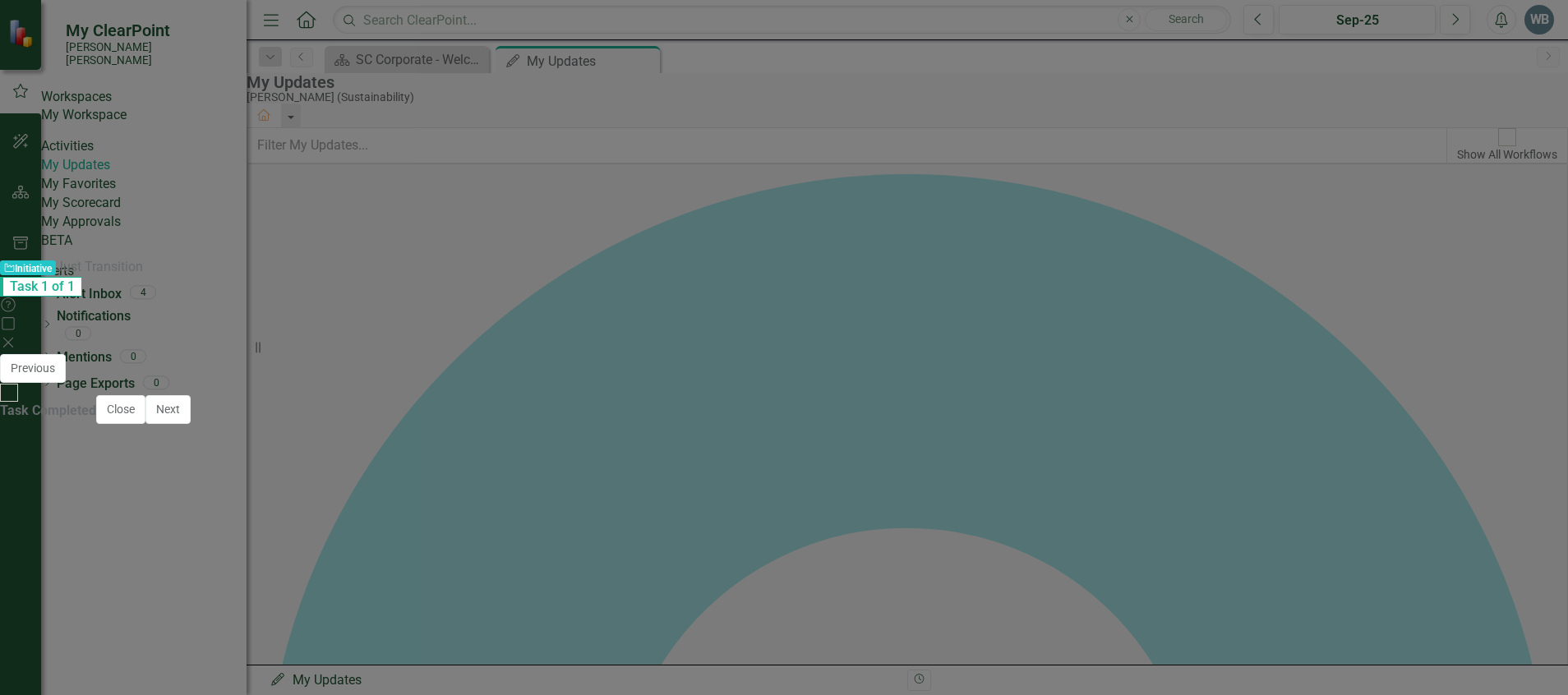
drag, startPoint x: 128, startPoint y: 744, endPoint x: 63, endPoint y: 704, distance: 76.3
drag, startPoint x: 697, startPoint y: 655, endPoint x: 447, endPoint y: 651, distance: 250.0
click at [447, 651] on p "The Sustainability Team collaborated with consultant [PERSON_NAME] & [PERSON_NA…" at bounding box center [784, 665] width 1507 height 40
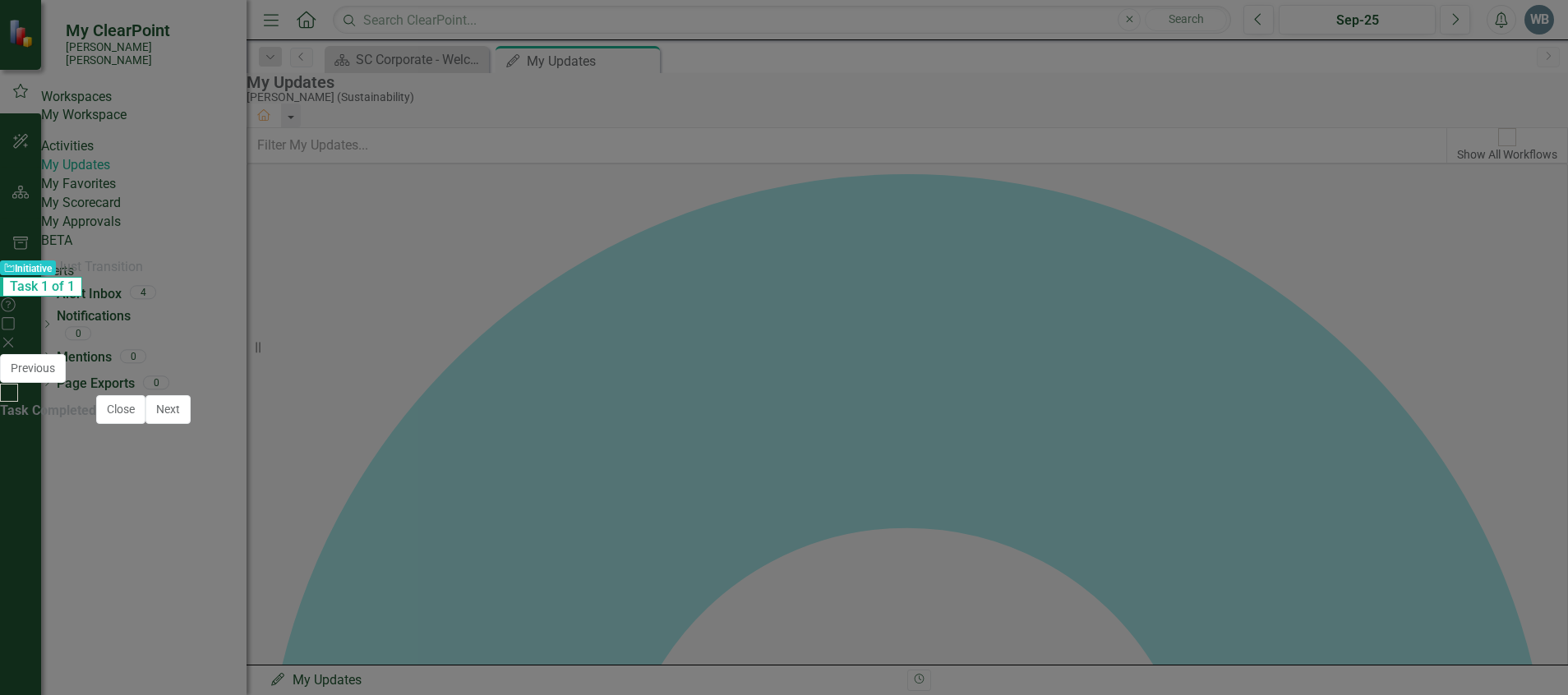
drag, startPoint x: 1096, startPoint y: 602, endPoint x: 626, endPoint y: 610, distance: 470.1
click at [626, 616] on li "The Sustainability Team and [PERSON_NAME] & [PERSON_NAME] hosted the Just Trans…" at bounding box center [800, 654] width 1474 height 79
drag, startPoint x: 474, startPoint y: 665, endPoint x: 916, endPoint y: 602, distance: 446.5
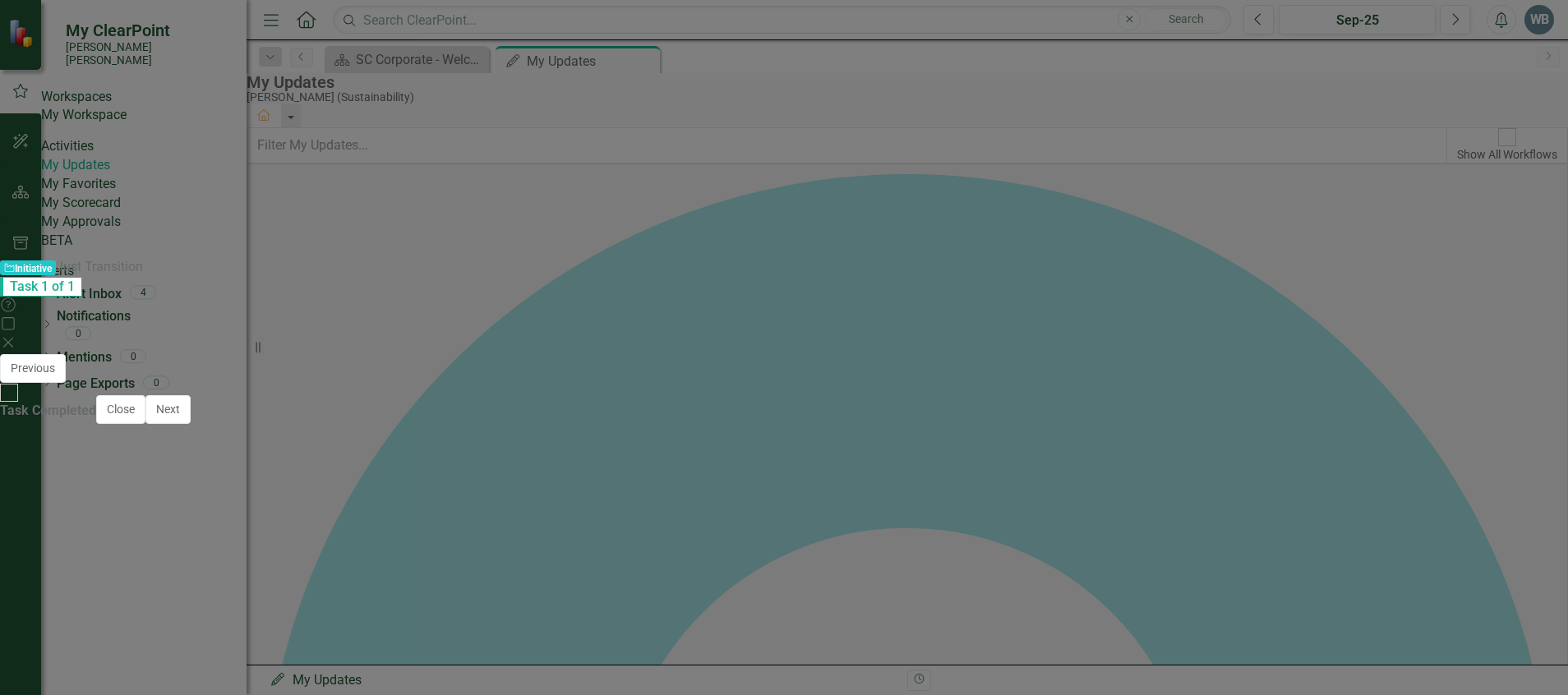
click at [916, 616] on li "The Sustainability Team and [PERSON_NAME] & [PERSON_NAME] hosted the Just Trans…" at bounding box center [800, 654] width 1474 height 79
click at [1000, 355] on button "Save" at bounding box center [982, 369] width 36 height 29
click at [1153, 589] on li "The Sustainability Team and [PERSON_NAME] & [PERSON_NAME] hosted the Just Trans…" at bounding box center [791, 598] width 1467 height 18
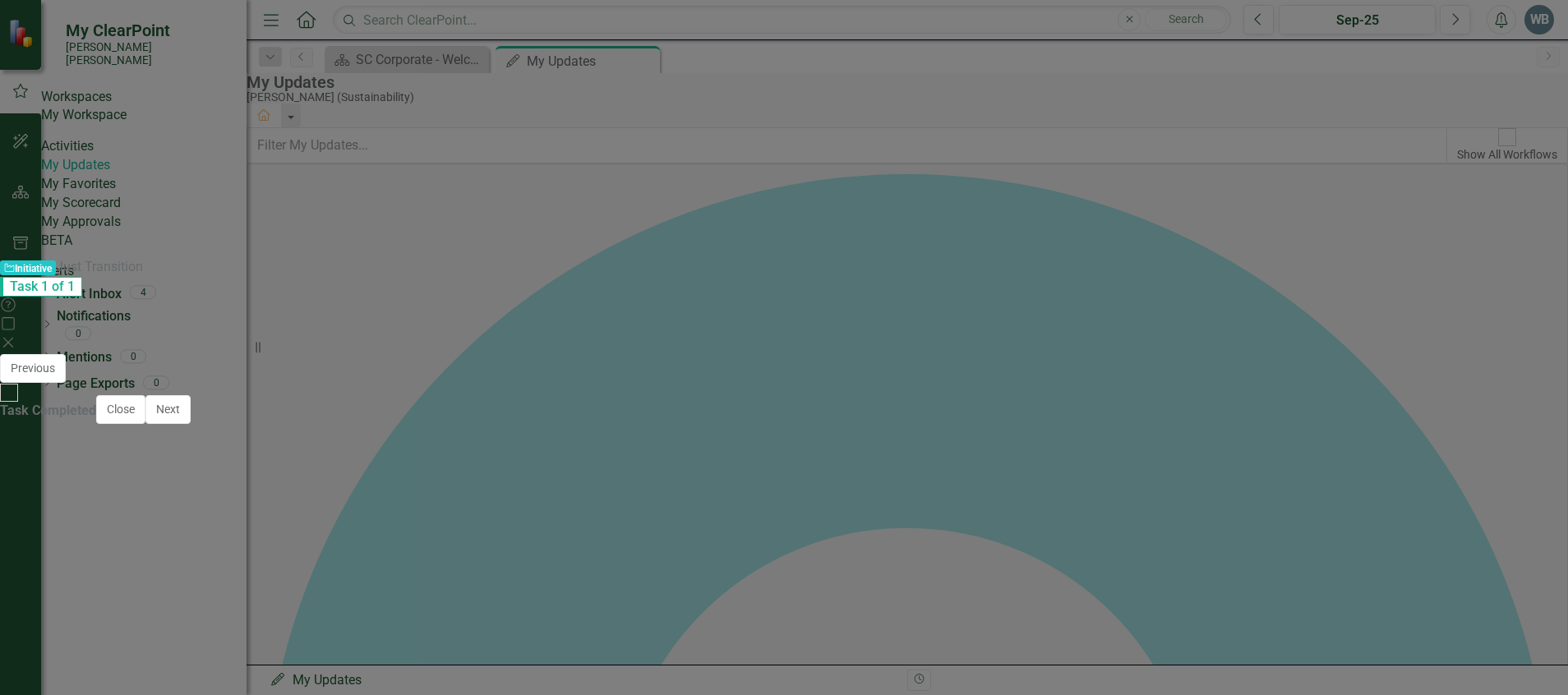
click at [1047, 616] on li "The Sustainability Team and [PERSON_NAME] & [PERSON_NAME] hosted the Just Trans…" at bounding box center [800, 625] width 1474 height 19
drag, startPoint x: 45, startPoint y: 664, endPoint x: 30, endPoint y: 569, distance: 96.2
click at [30, 569] on body "The Sustainability Team collaborated with consultant [PERSON_NAME] & [PERSON_NA…" at bounding box center [783, 681] width 1515 height 247
copy body "The Sustainability Team collaborated with consultant [PERSON_NAME] & [PERSON_NA…"
click at [63, 681] on p "Rich Text Area. Press ALT-0 for help." at bounding box center [784, 690] width 1507 height 19
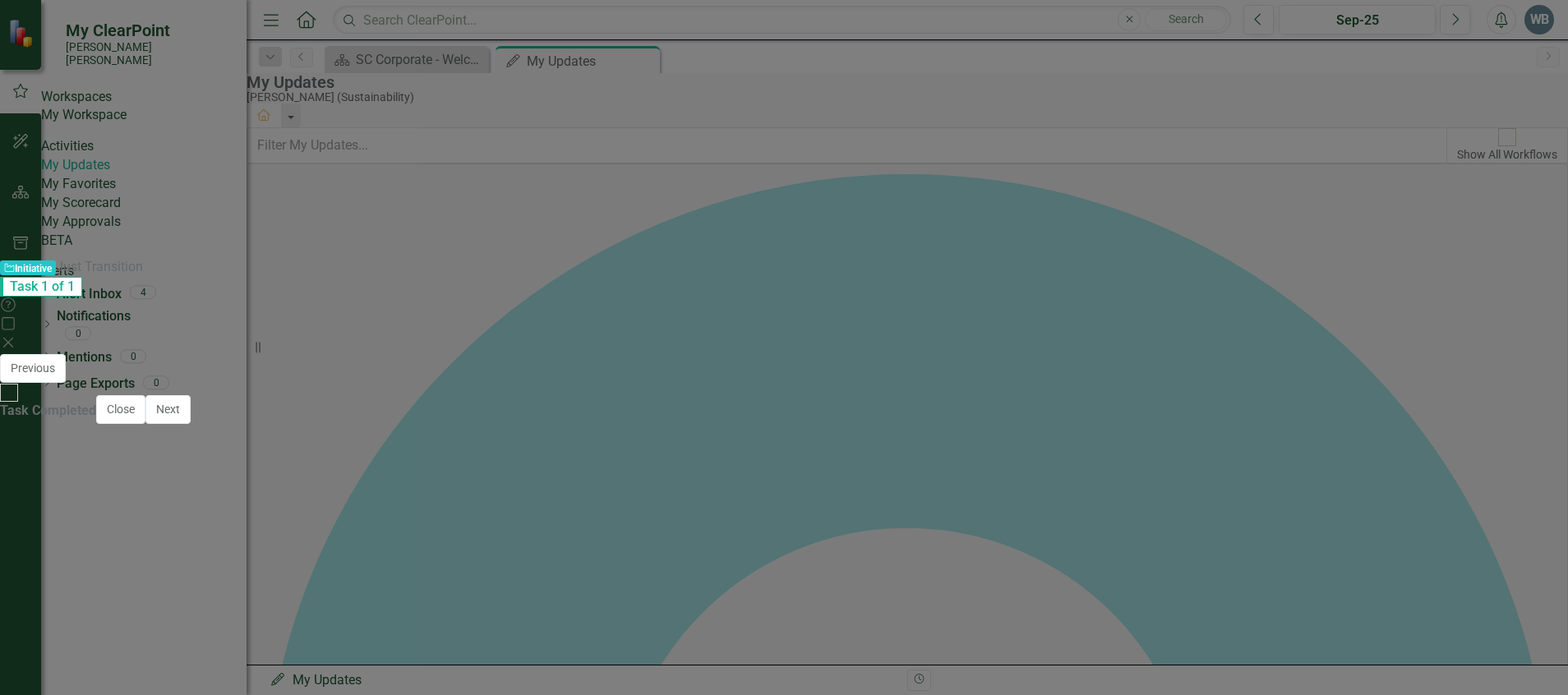
drag, startPoint x: 1305, startPoint y: 671, endPoint x: 502, endPoint y: 662, distance: 803.1
click at [502, 681] on p "The Sustainability Team collaborated with consultant [PERSON_NAME] & [PERSON_NA…" at bounding box center [784, 701] width 1507 height 40
drag, startPoint x: 1294, startPoint y: 613, endPoint x: 1310, endPoint y: 609, distance: 16.5
click at [1295, 612] on p "The Sustainability Team collaborated with consultant [PERSON_NAME] & [PERSON_NA…" at bounding box center [784, 623] width 1507 height 40
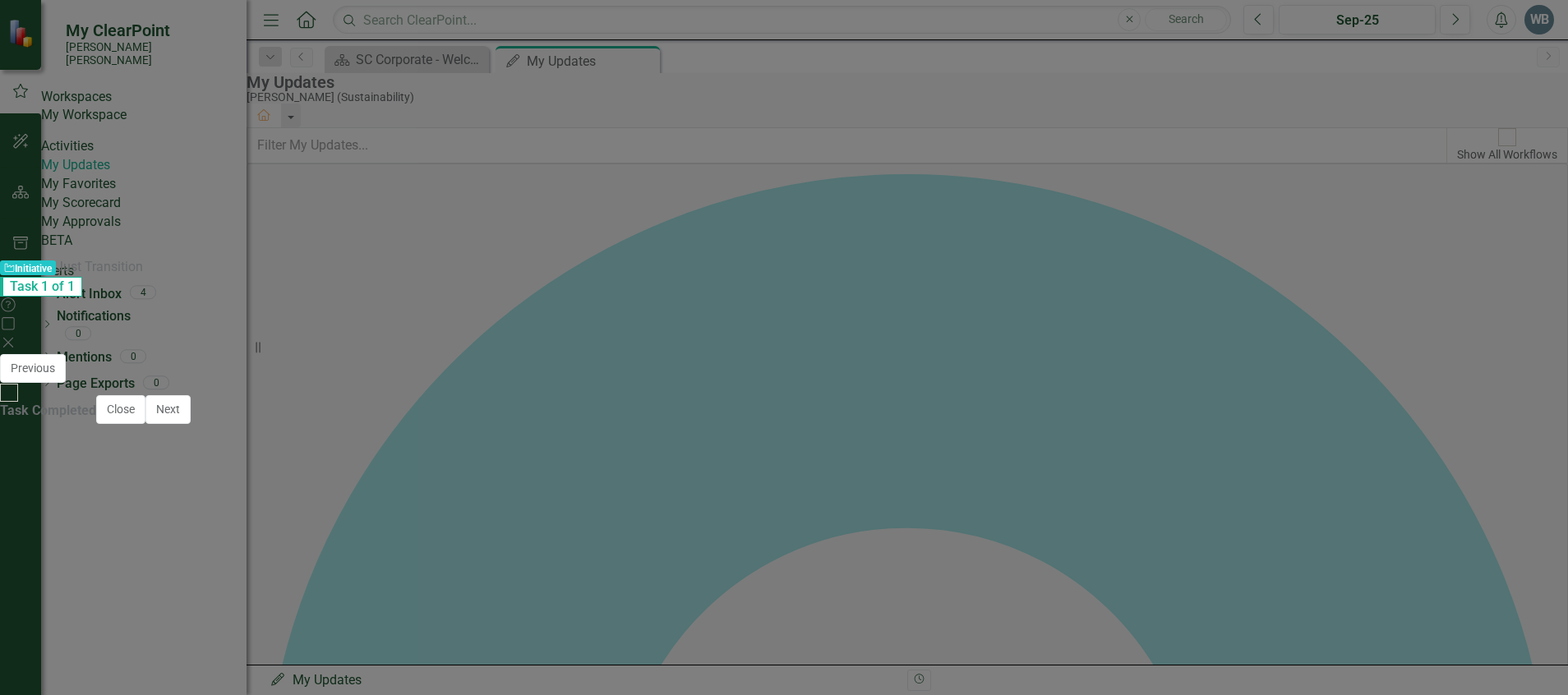
drag, startPoint x: 1316, startPoint y: 609, endPoint x: 230, endPoint y: 949, distance: 1138.0
drag, startPoint x: 63, startPoint y: 738, endPoint x: 34, endPoint y: 744, distance: 29.6
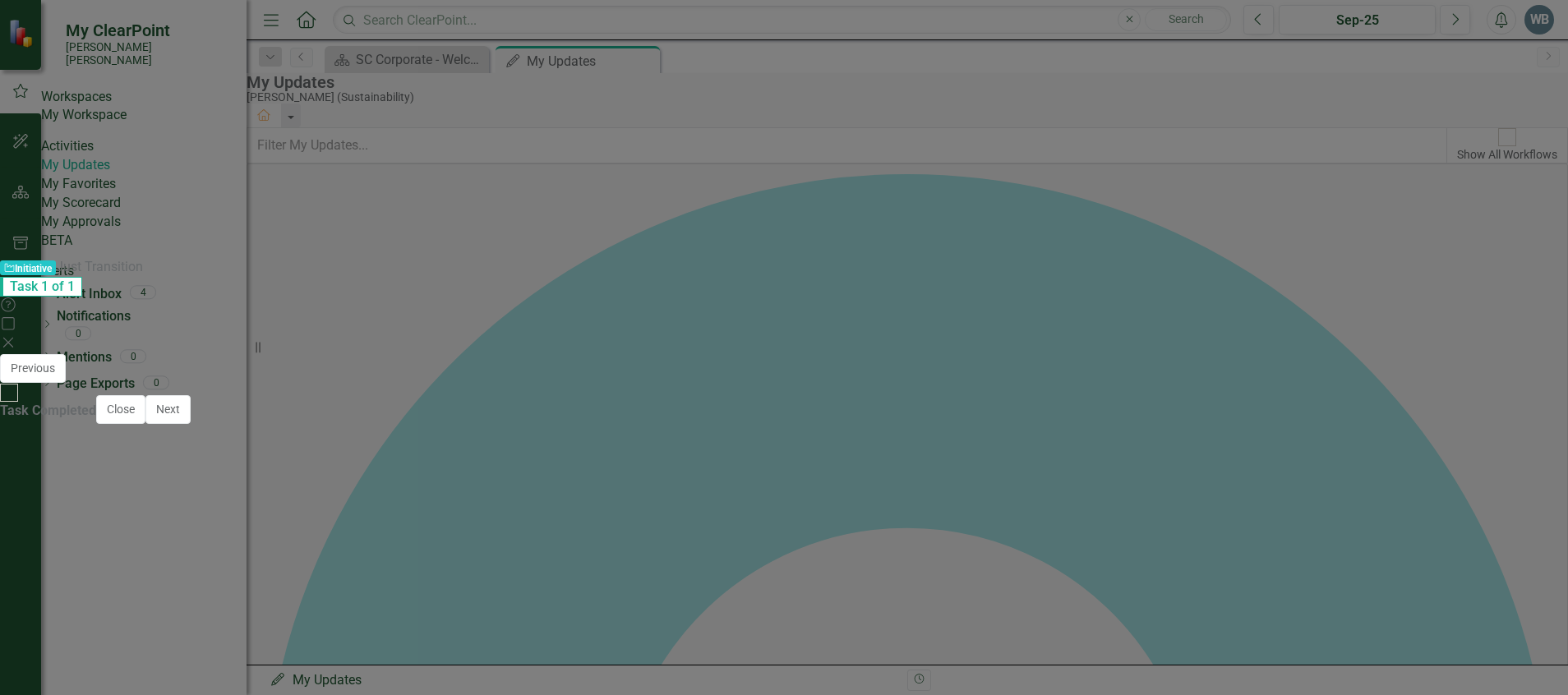
click at [1000, 648] on li "The Sustainability Team and [PERSON_NAME] & [PERSON_NAME] hosted the Just Trans…" at bounding box center [800, 646] width 1474 height 19
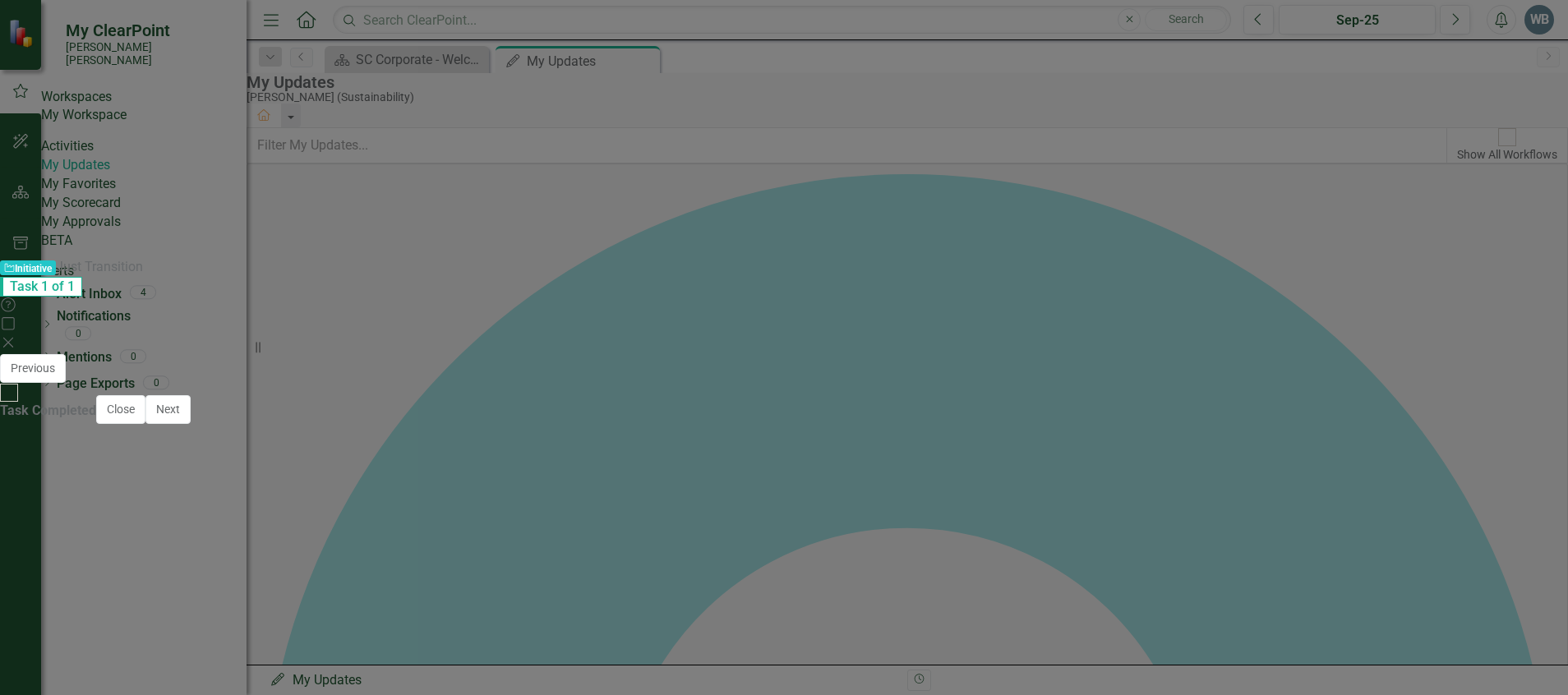
drag, startPoint x: 988, startPoint y: 749, endPoint x: 1018, endPoint y: 740, distance: 31.3
drag, startPoint x: 1018, startPoint y: 740, endPoint x: 72, endPoint y: 742, distance: 946.0
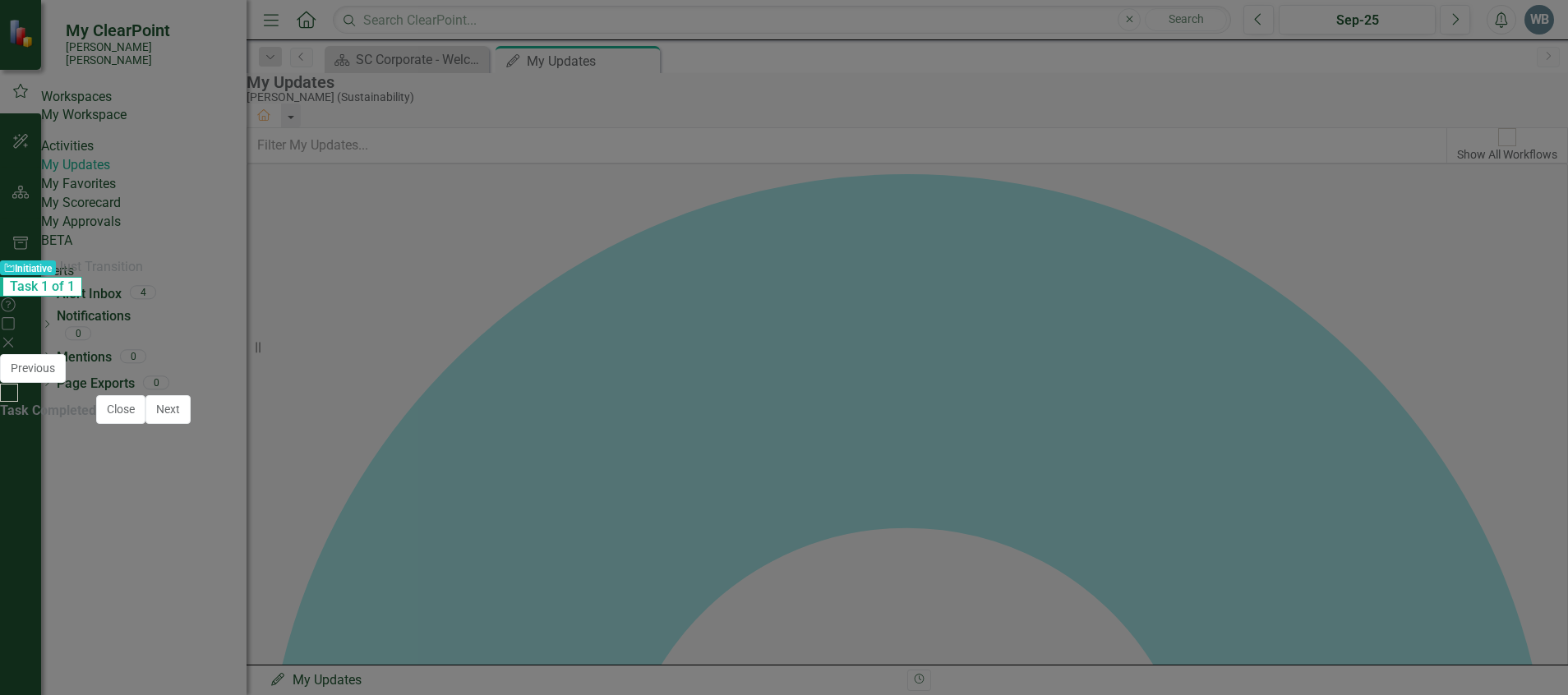
drag, startPoint x: 286, startPoint y: 676, endPoint x: 330, endPoint y: 655, distance: 48.8
click at [292, 669] on p "For the Canadys process:" at bounding box center [784, 678] width 1507 height 19
click at [981, 644] on li "The Sustainability Team and [PERSON_NAME] & [PERSON_NAME] hosted the Just Trans…" at bounding box center [800, 646] width 1474 height 19
click at [1030, 652] on li "The Sustainability Team and [PERSON_NAME] & [PERSON_NAME] hosted the Just Trans…" at bounding box center [800, 646] width 1474 height 19
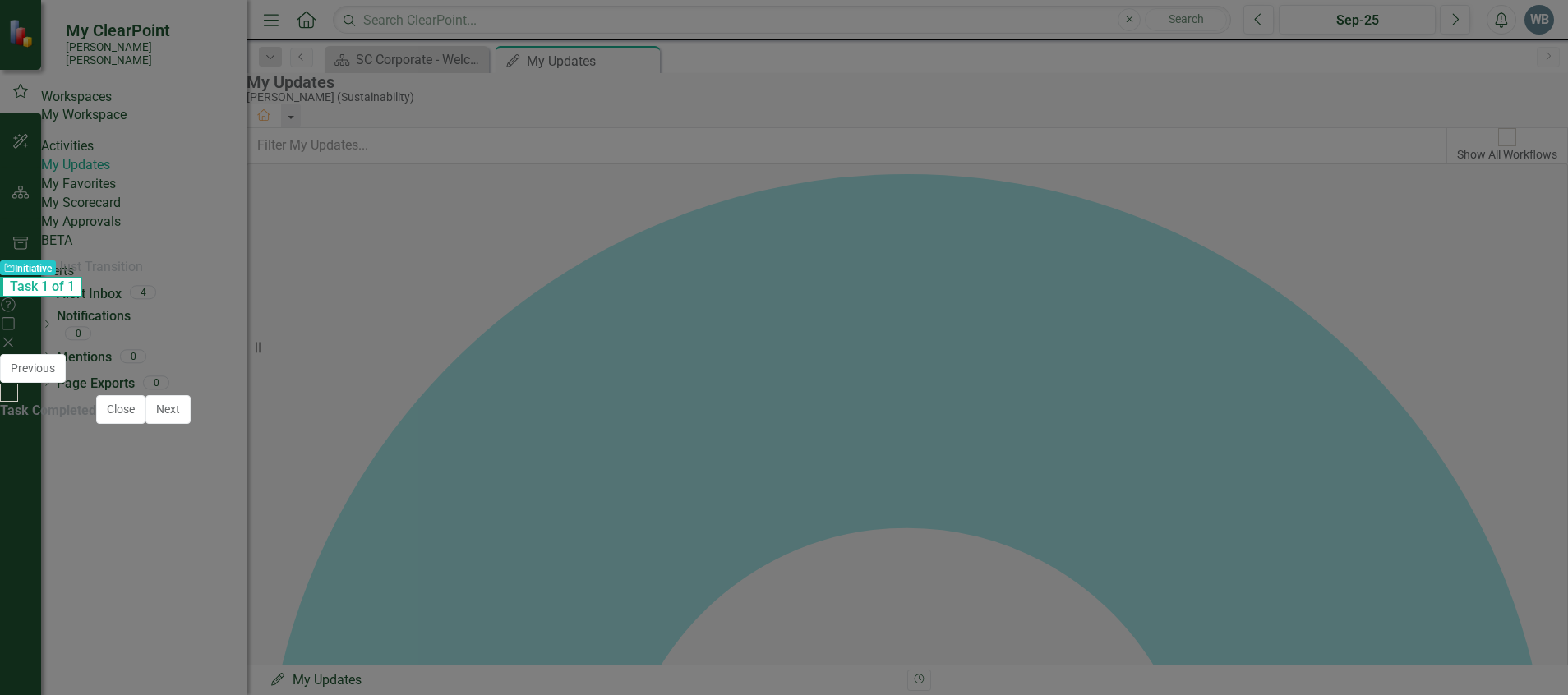
scroll to position [0, 0]
click at [1042, 683] on li "The Sustainability Team and [PERSON_NAME] & [PERSON_NAME] hosted the Just Trans…" at bounding box center [800, 687] width 1474 height 19
click at [624, 693] on li "The Sustainability Team and [PERSON_NAME] & [PERSON_NAME] hosted the Just Trans…" at bounding box center [800, 687] width 1474 height 19
click at [1126, 678] on li "The Sustainability Team and [PERSON_NAME] & [PERSON_NAME] hosted the Just Trans…" at bounding box center [800, 687] width 1474 height 19
drag, startPoint x: 691, startPoint y: 686, endPoint x: 617, endPoint y: 682, distance: 74.1
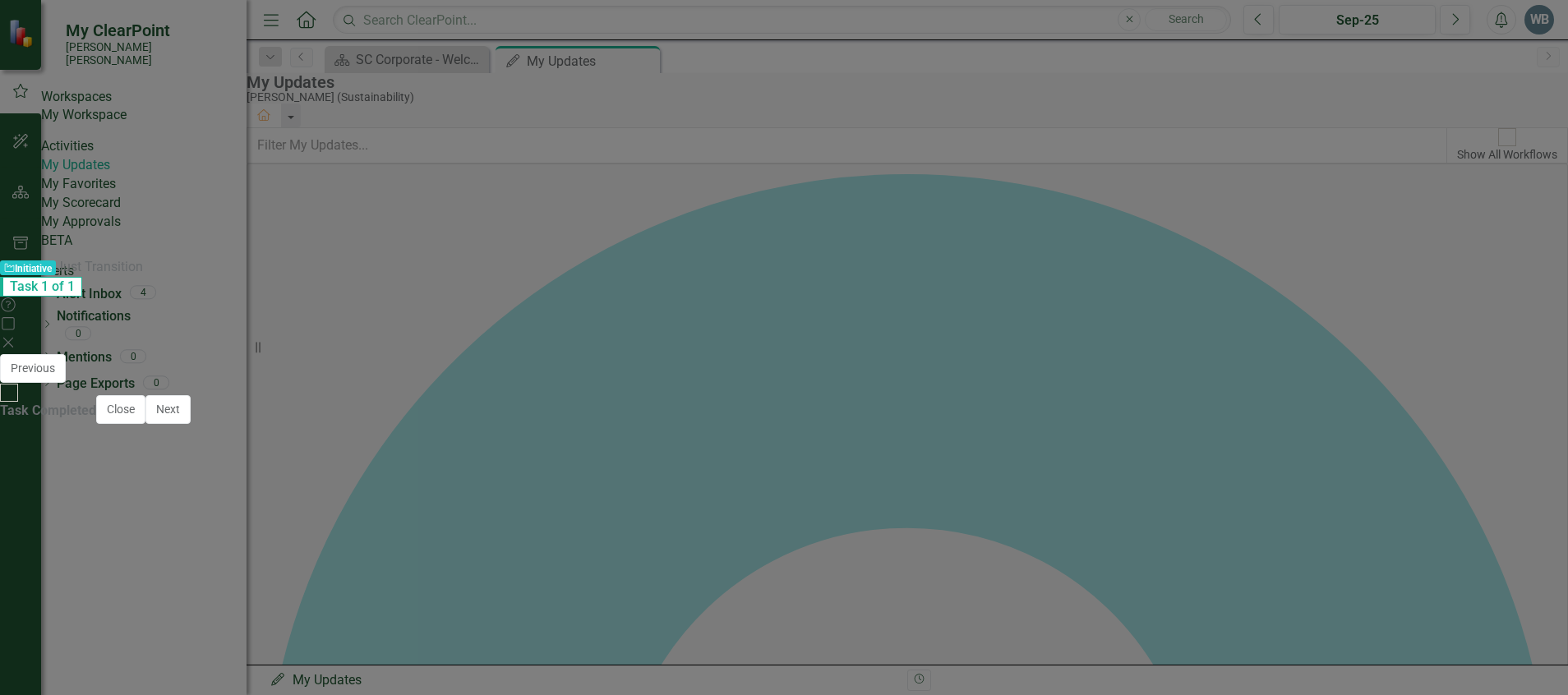
click at [617, 682] on li "The Sustainability Team and [PERSON_NAME] & [PERSON_NAME] hosted the Just Trans…" at bounding box center [800, 687] width 1474 height 19
drag, startPoint x: 765, startPoint y: 683, endPoint x: 596, endPoint y: 685, distance: 169.0
click at [596, 685] on li "The Sustainability Team and [PERSON_NAME] & [PERSON_NAME] hosted the Just Trans…" at bounding box center [800, 687] width 1474 height 19
drag, startPoint x: 387, startPoint y: 678, endPoint x: 325, endPoint y: 676, distance: 62.0
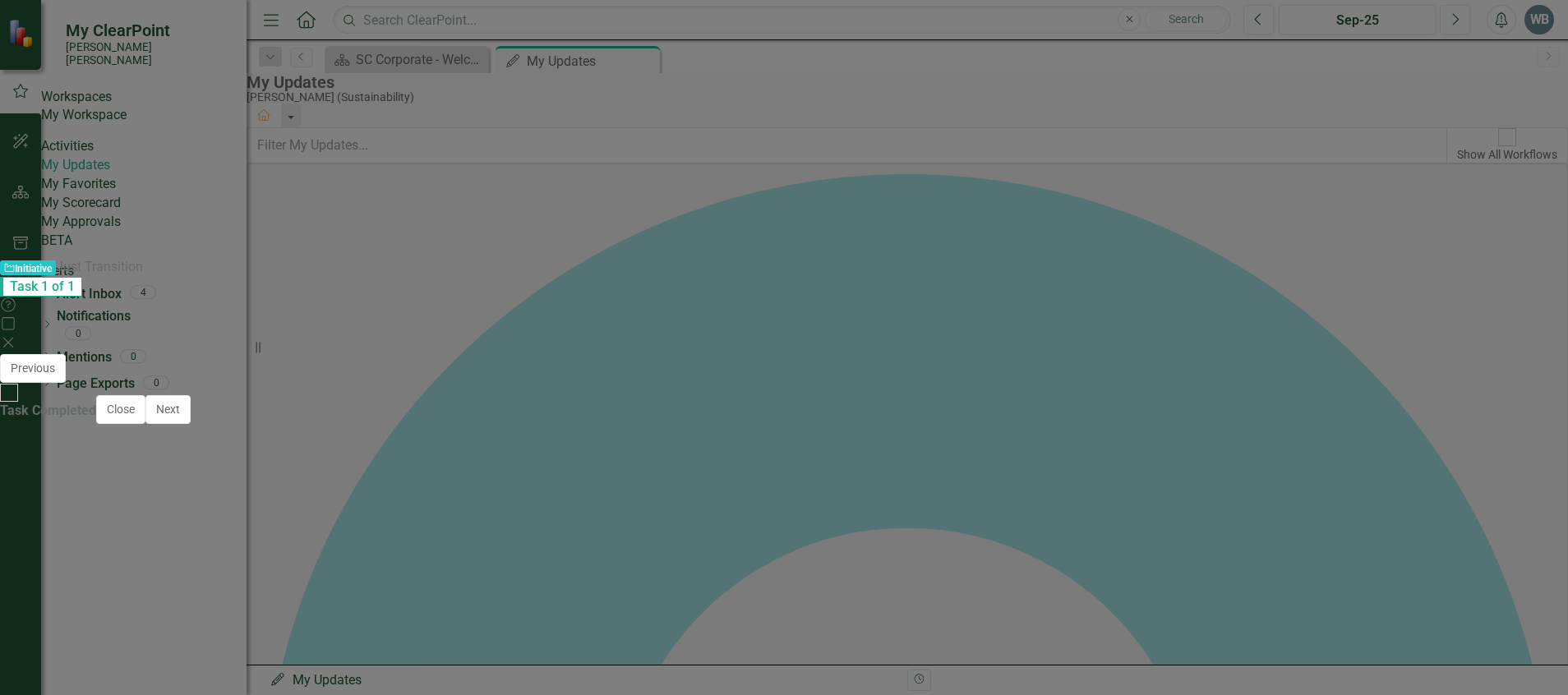
click at [70, 687] on li "The Sustainability Team and [PERSON_NAME] & [PERSON_NAME] hosted a meeting with…" at bounding box center [800, 687] width 1474 height 19
click at [1083, 688] on li "On [DATE], the Sustainability Team and [PERSON_NAME] & [PERSON_NAME] hosted a m…" at bounding box center [800, 687] width 1474 height 19
click at [141, 694] on li "On [DATE], the Sustainability Team and [PERSON_NAME] & [PERSON_NAME] hosted a m…" at bounding box center [800, 697] width 1474 height 40
click at [134, 694] on li "On [DATE], the Sustainability Team and [PERSON_NAME] & [PERSON_NAME] hosted a m…" at bounding box center [800, 697] width 1474 height 40
click at [410, 694] on li "On [DATE], the Sustainability Team and [PERSON_NAME] & [PERSON_NAME] hosted a m…" at bounding box center [800, 697] width 1474 height 40
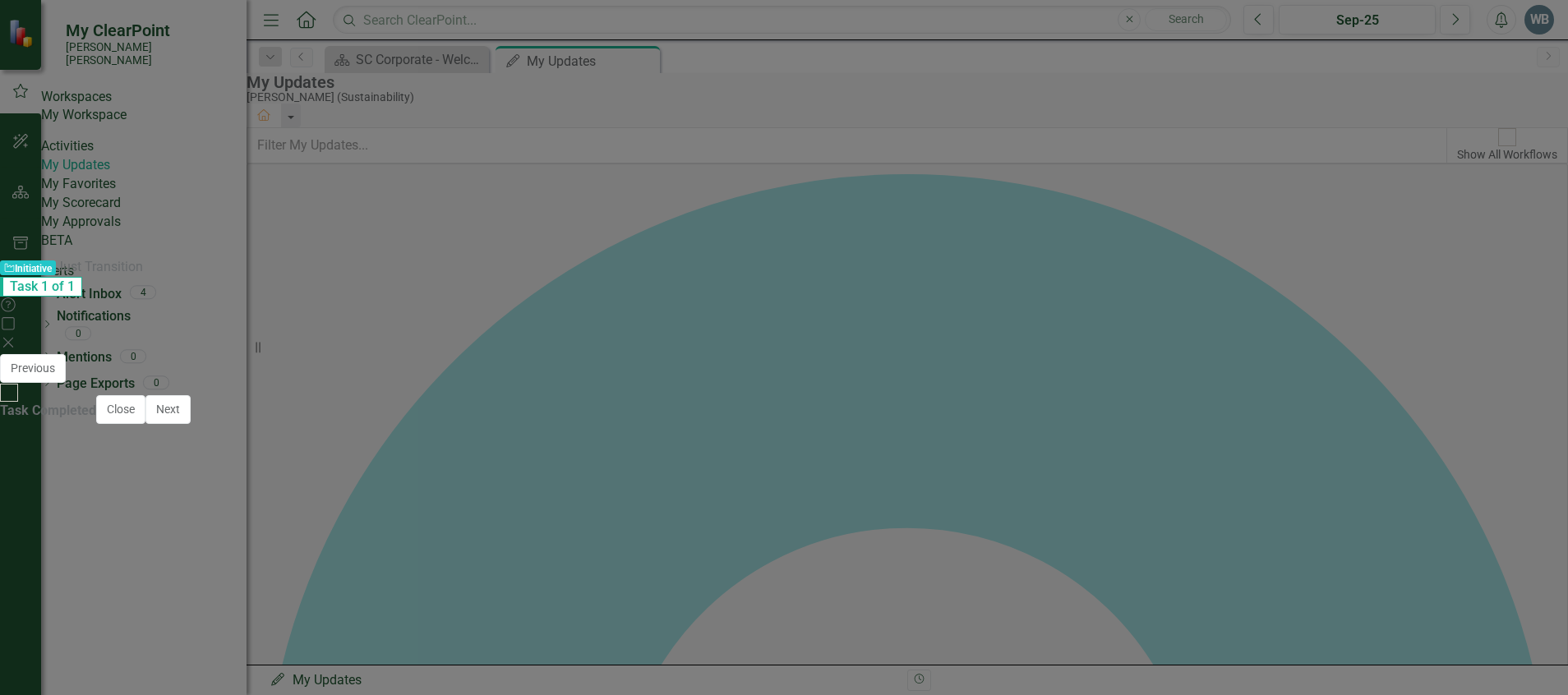
scroll to position [165, 0]
click at [94, 639] on body "For the Winyah Just Transition process: On [DATE], the Sustainability Team and …" at bounding box center [783, 599] width 1515 height 247
drag, startPoint x: 109, startPoint y: 652, endPoint x: 210, endPoint y: 732, distance: 128.8
click at [26, 487] on html "For the Winyah Just Transition process: On [DATE], the Sustainability Team and …" at bounding box center [783, 599] width 1515 height 247
click at [423, 694] on body "For the Winyah Just Transition process: On [DATE], the Sustainability Team and …" at bounding box center [783, 599] width 1515 height 247
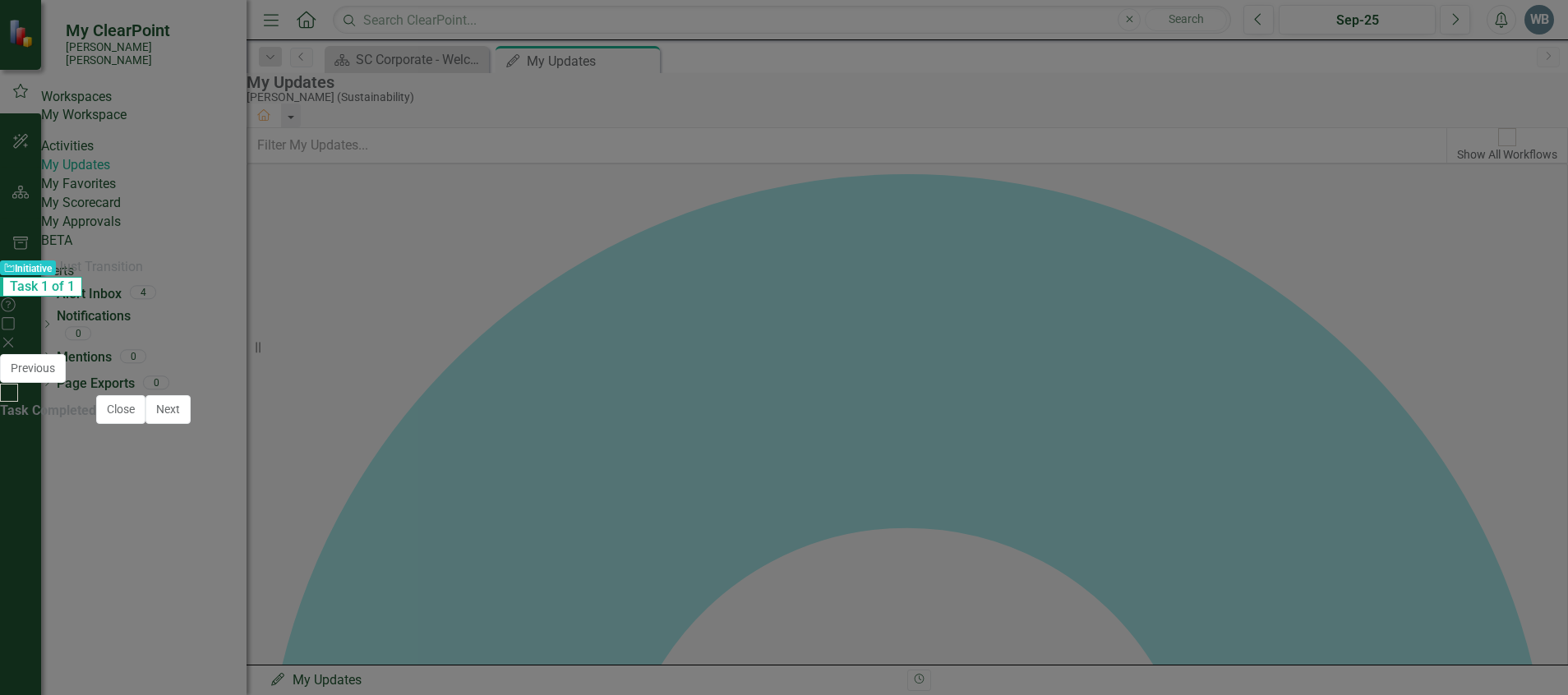
click at [1268, 613] on li "The Sustainability Team collaborated with consultant [PERSON_NAME] & [PERSON_NA…" at bounding box center [800, 608] width 1474 height 19
click at [615, 614] on li "The Sustainability Team collaborated with consultant [PERSON_NAME] & [PERSON_NA…" at bounding box center [800, 608] width 1474 height 19
drag, startPoint x: 432, startPoint y: 544, endPoint x: 461, endPoint y: 531, distance: 31.8
click at [432, 544] on li "On [DATE], the Sustainability Team and [PERSON_NAME] & [PERSON_NAME] hosted a m…" at bounding box center [800, 532] width 1474 height 40
drag, startPoint x: 992, startPoint y: 564, endPoint x: 28, endPoint y: 495, distance: 966.5
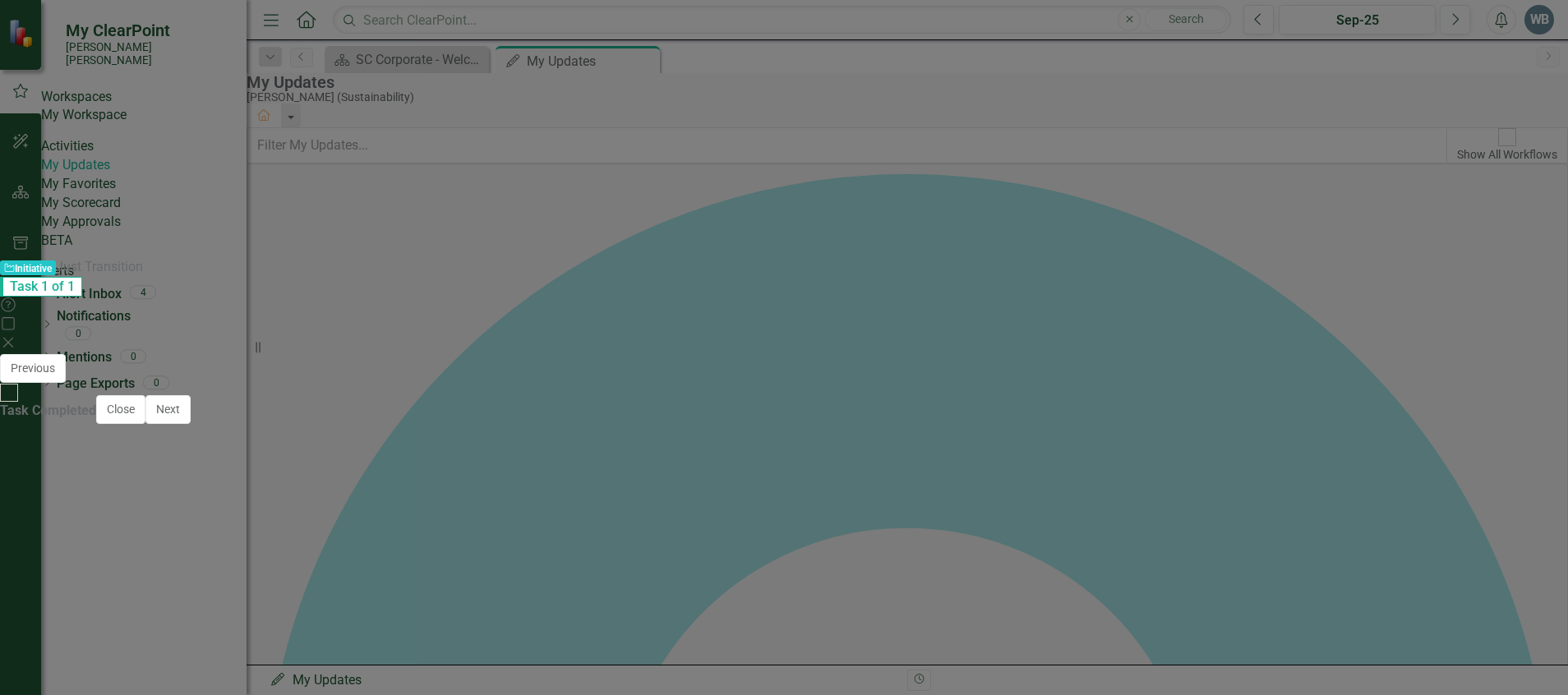
click at [28, 495] on body "For the Winyah Just Transition process: On [DATE], the Sustainability Team and …" at bounding box center [783, 608] width 1515 height 264
copy body "For the Winyah Just Transition process: On [DATE], the Sustainability Team and …"
click at [642, 588] on p "Next steps will include finalizing a charter for the Advisory Committee and eng…" at bounding box center [783, 599] width 1484 height 22
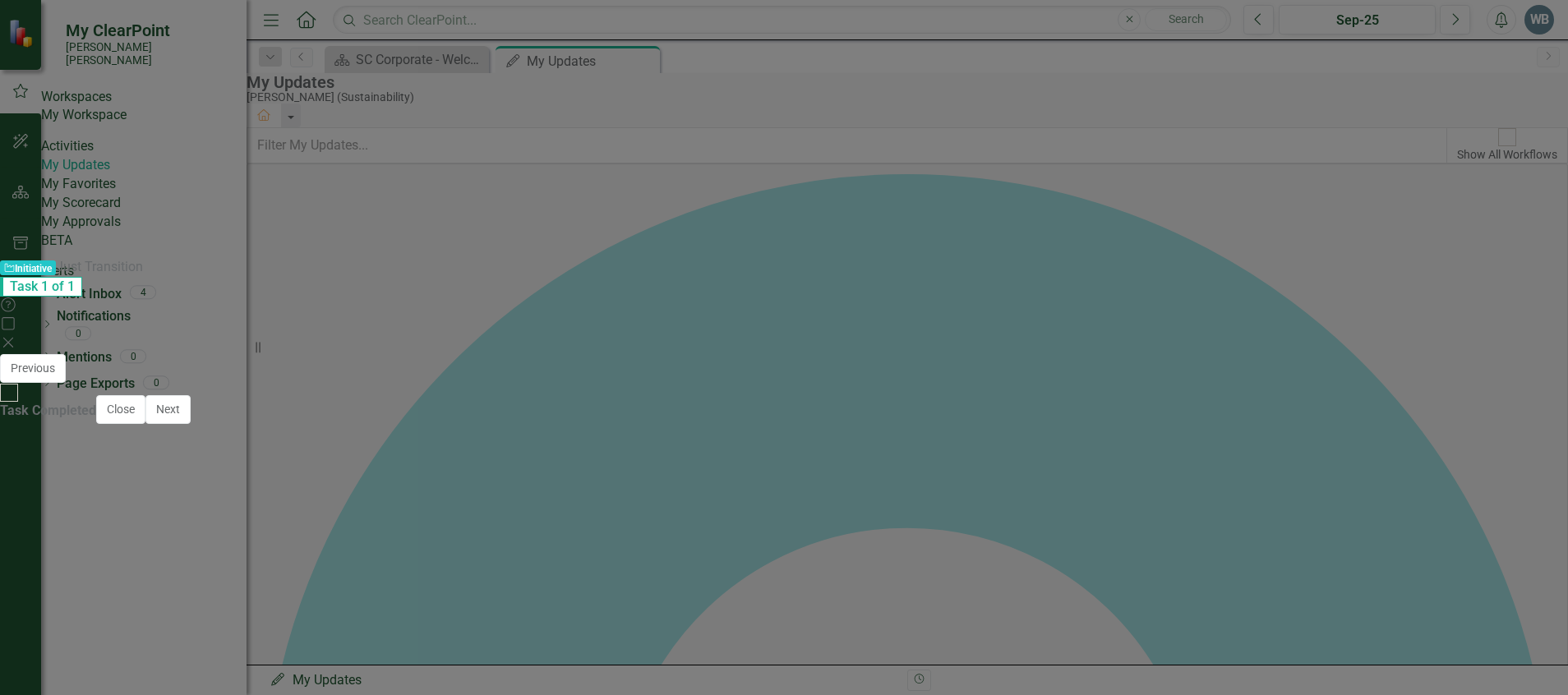
scroll to position [0, 0]
drag, startPoint x: 1189, startPoint y: 668, endPoint x: -89, endPoint y: 620, distance: 1278.9
click at [398, 689] on li "On [DATE], the Sustainability Team and [PERSON_NAME] & [PERSON_NAME] hosted a m…" at bounding box center [800, 675] width 1474 height 40
drag, startPoint x: 401, startPoint y: 683, endPoint x: 67, endPoint y: 665, distance: 334.5
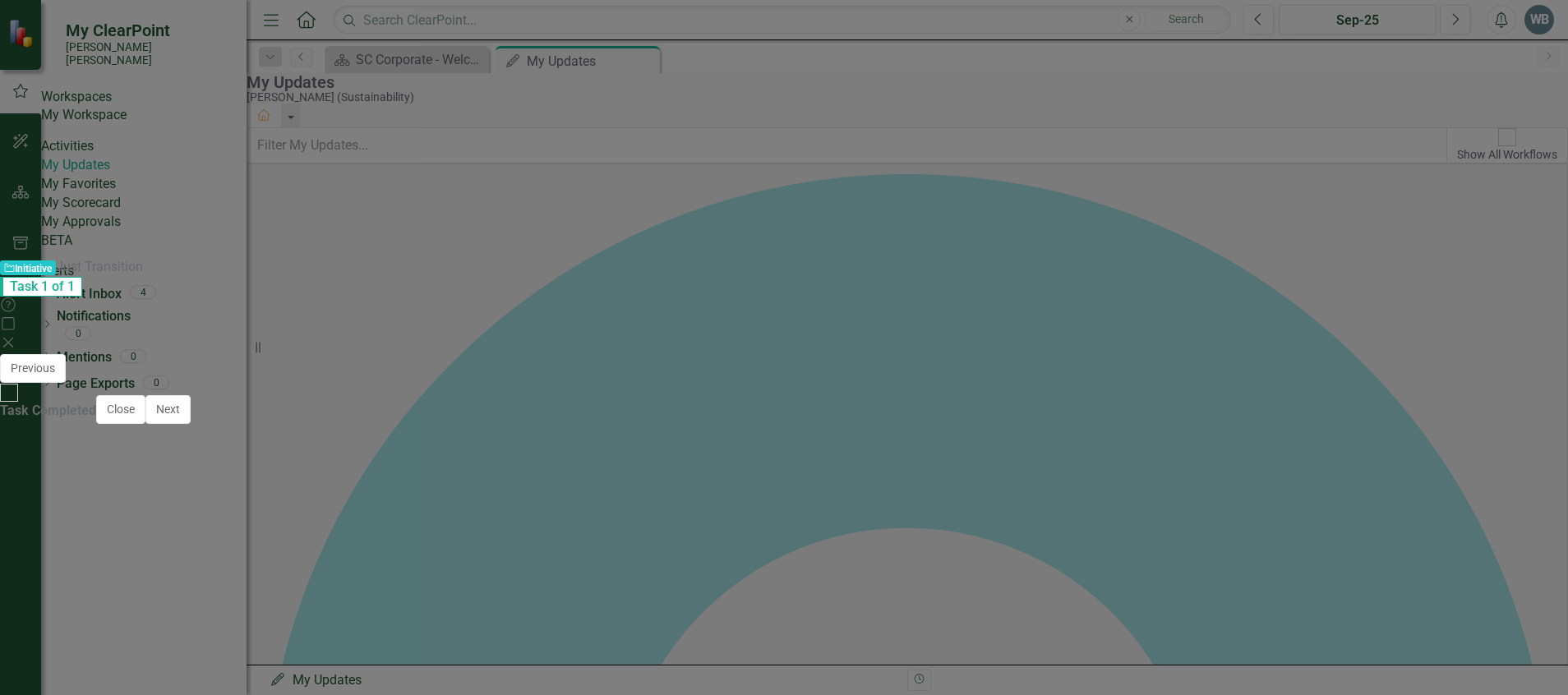
click at [67, 665] on li "On [DATE], the Sustainability Team and [PERSON_NAME] & [PERSON_NAME] hosted a m…" at bounding box center [800, 675] width 1474 height 40
drag, startPoint x: 227, startPoint y: 704, endPoint x: 62, endPoint y: 704, distance: 165.0
click at [62, 694] on ul "The next Winyah Just Transition Advisory Committee meeting is scheduled for [DA…" at bounding box center [784, 685] width 1507 height 59
drag, startPoint x: 752, startPoint y: 701, endPoint x: 807, endPoint y: 701, distance: 55.0
click at [759, 694] on li "[PERSON_NAME] let the Committee members know he would try to meet with each one…" at bounding box center [800, 704] width 1474 height 19
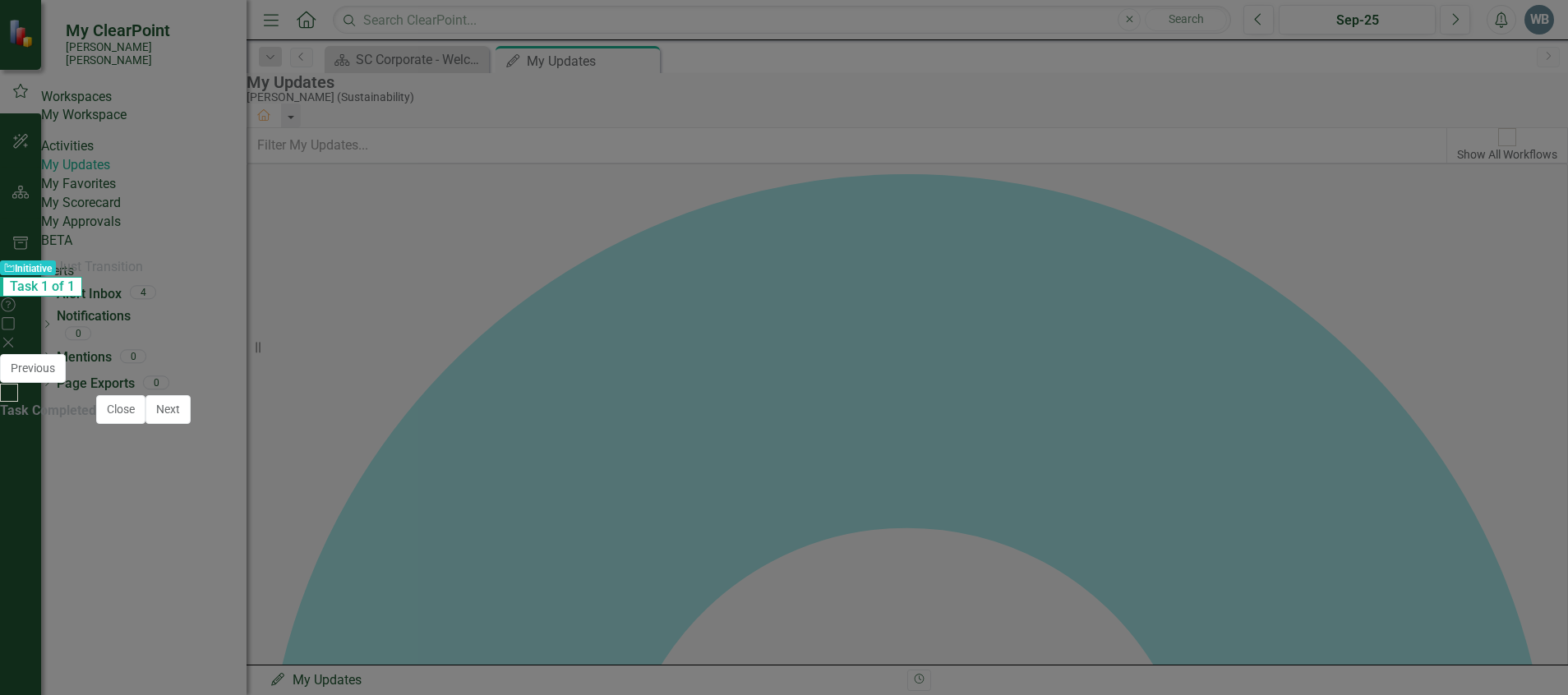
drag, startPoint x: 807, startPoint y: 701, endPoint x: 126, endPoint y: 708, distance: 681.0
click at [126, 694] on li "[PERSON_NAME] let the Committee members know he would try to meet with each one…" at bounding box center [800, 704] width 1474 height 19
click at [1007, 559] on li "At the [DATE] meeting, [PERSON_NAME] let the Committee members know he would tr…" at bounding box center [800, 562] width 1474 height 19
click at [998, 557] on li "At the [DATE] meeting, [PERSON_NAME] let the Committee members know he would tr…" at bounding box center [800, 562] width 1474 height 19
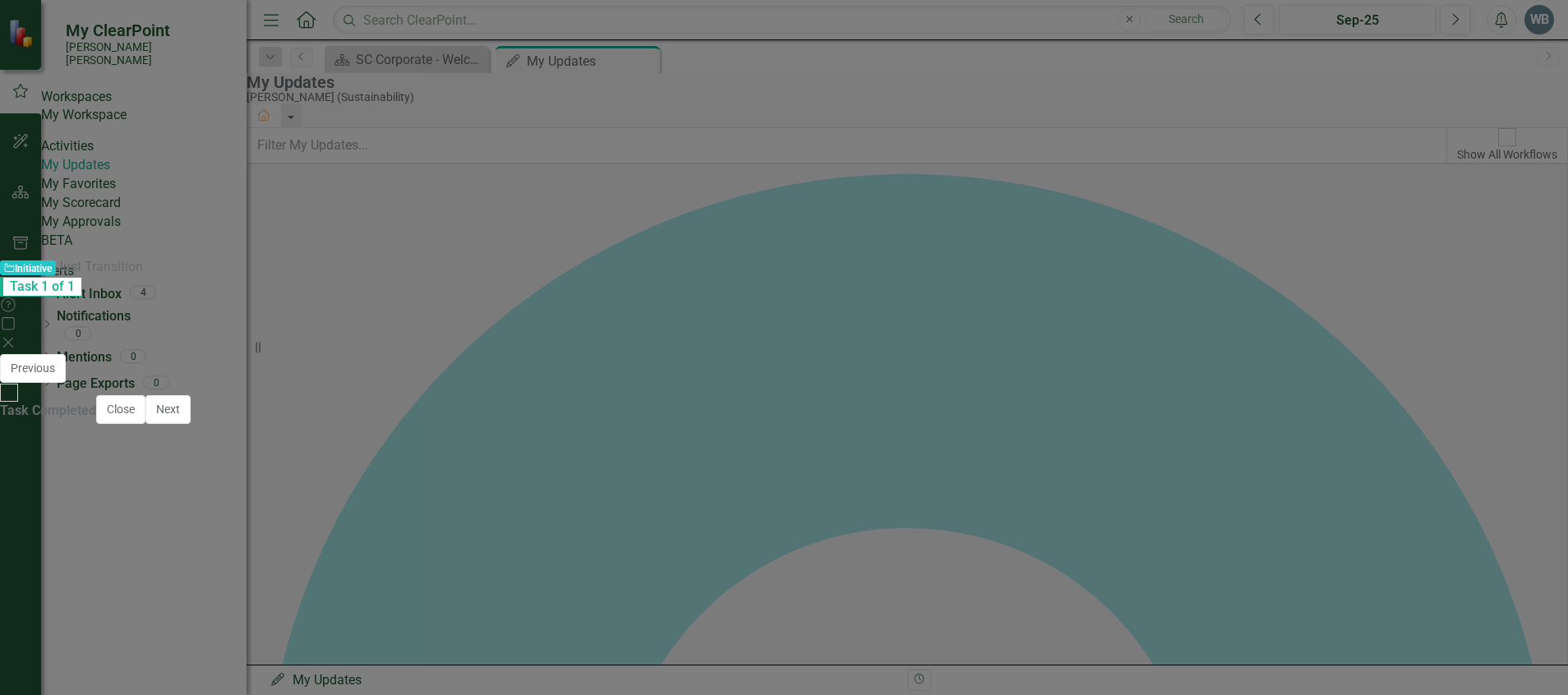
scroll to position [575, 0]
click at [170, 604] on li "Rich Text Area. Press ALT-0 for help." at bounding box center [800, 601] width 1474 height 19
click at [194, 671] on li "Rich Text Area. Press ALT-0 for help." at bounding box center [800, 670] width 1474 height 19
click at [419, 669] on li "Rich Text Area. Press ALT-0 for help." at bounding box center [800, 670] width 1474 height 19
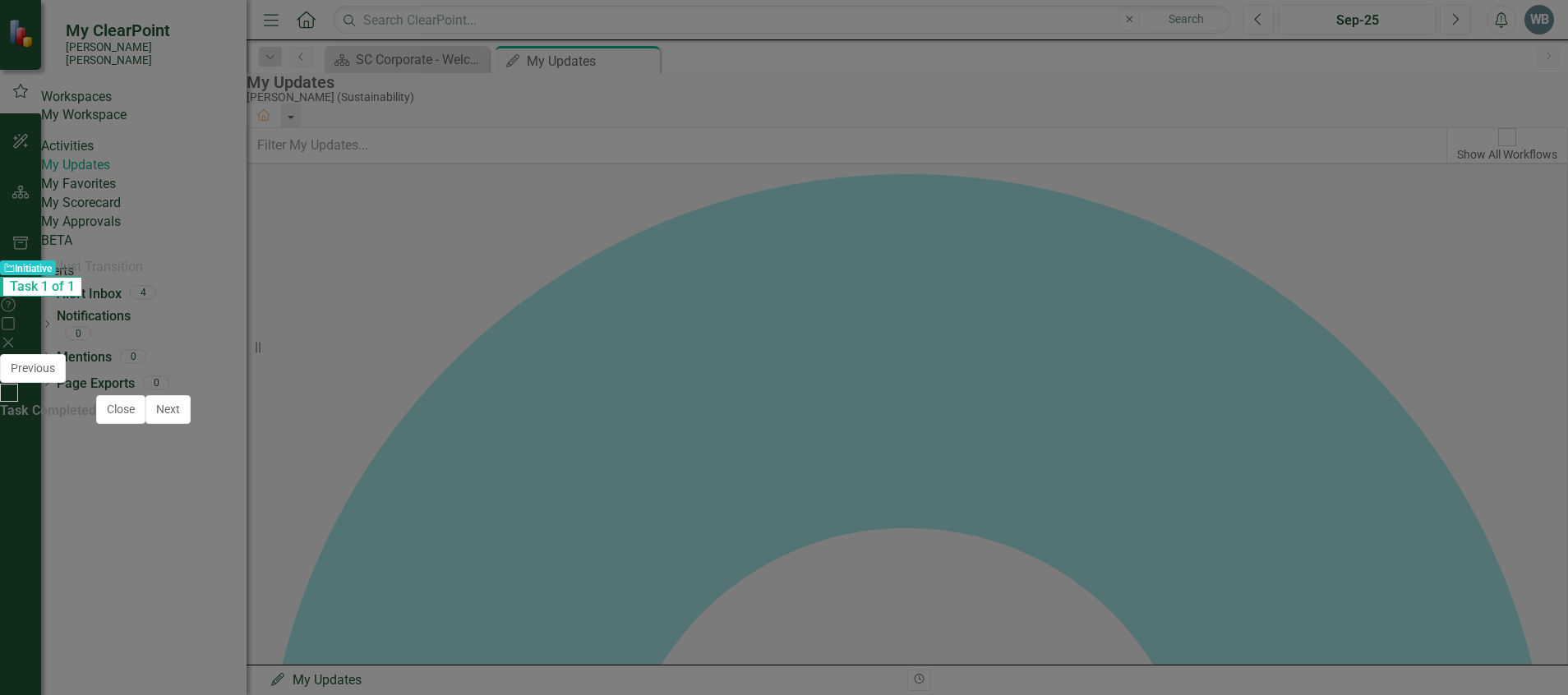
drag, startPoint x: 647, startPoint y: 646, endPoint x: 623, endPoint y: 648, distance: 24.1
click at [623, 648] on li "The Sustainability Team collaborated with consultant [PERSON_NAME] & [PERSON_NA…" at bounding box center [800, 650] width 1474 height 19
drag, startPoint x: 694, startPoint y: 655, endPoint x: 702, endPoint y: 660, distance: 9.4
click at [694, 655] on li "The Sustainability Team collaborated with consultant [PERSON_NAME] & [PERSON_NA…" at bounding box center [800, 660] width 1474 height 40
click at [209, 694] on li "Rich Text Area. Press ALT-0 for help." at bounding box center [800, 689] width 1474 height 19
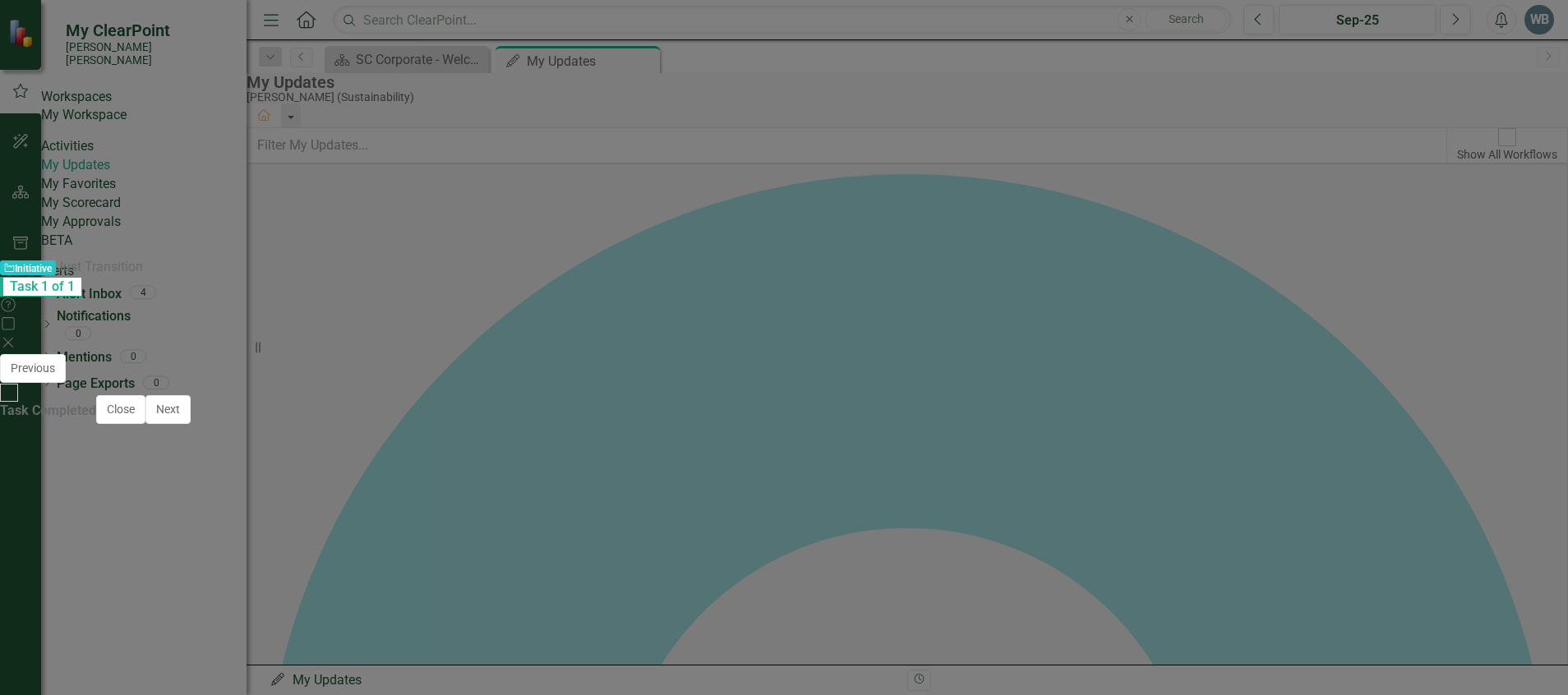
scroll to position [534, 0]
drag, startPoint x: 283, startPoint y: 670, endPoint x: 296, endPoint y: 668, distance: 13.2
click at [283, 670] on body "For the Winyah Just Transition process: The next Winyah Just Transition Advisor…" at bounding box center [783, 659] width 1515 height 247
click at [138, 666] on p "Rich Text Area. Press ALT-0 for help." at bounding box center [784, 662] width 1507 height 19
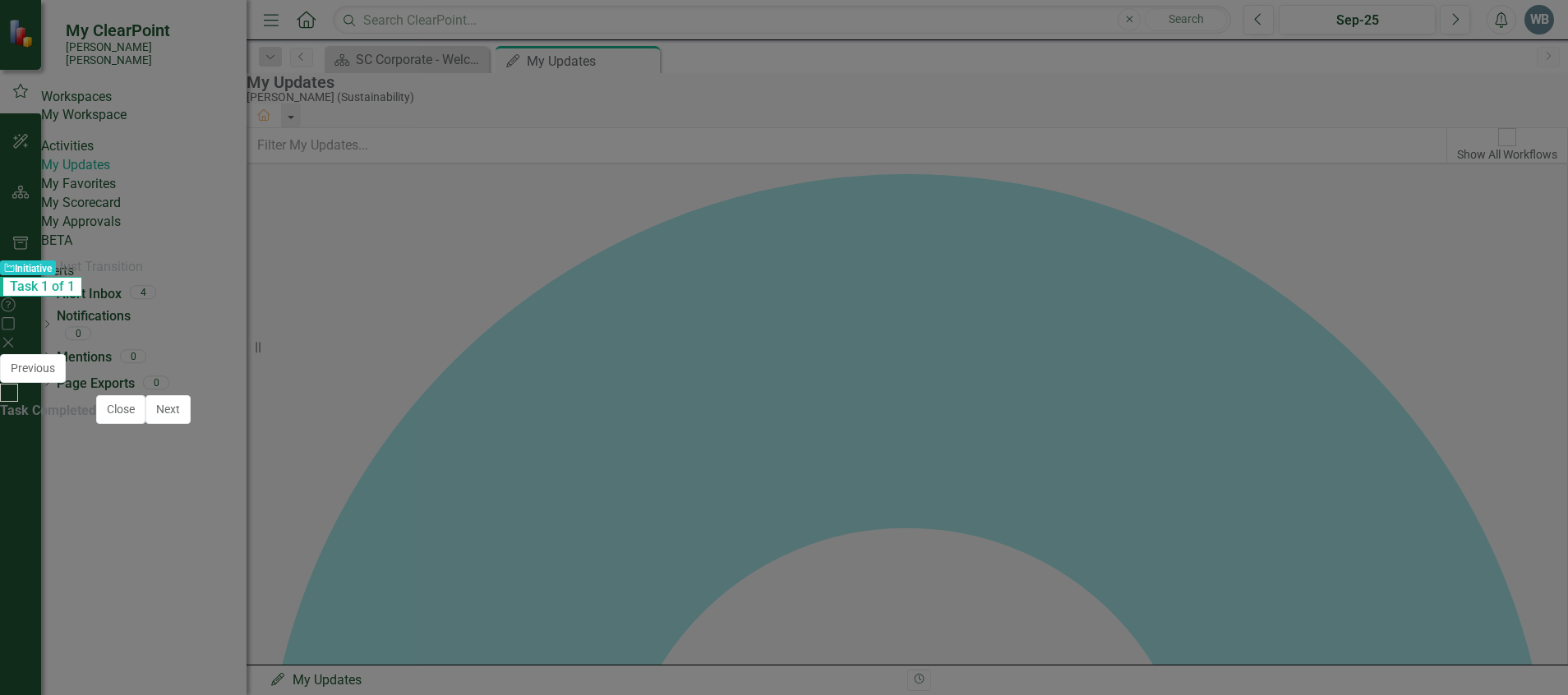
click at [479, 624] on li "[PERSON_NAME] and [PERSON_NAME] met with Dominion staff to discuss" at bounding box center [800, 628] width 1474 height 19
click at [925, 630] on li "[PERSON_NAME] and [PERSON_NAME] met with Dominion staff to discuss coordinating…" at bounding box center [800, 628] width 1474 height 19
click at [992, 618] on ul "The Sustainability Team collaborated with consultant [PERSON_NAME] & [PERSON_NA…" at bounding box center [784, 609] width 1507 height 59
click at [986, 624] on li "[PERSON_NAME] and [PERSON_NAME] met with Dominion staff to discuss coordinating…" at bounding box center [800, 628] width 1474 height 19
click at [1156, 628] on li "[PERSON_NAME] and [PERSON_NAME] met with Dominion staff to discuss coordinating…" at bounding box center [800, 628] width 1474 height 19
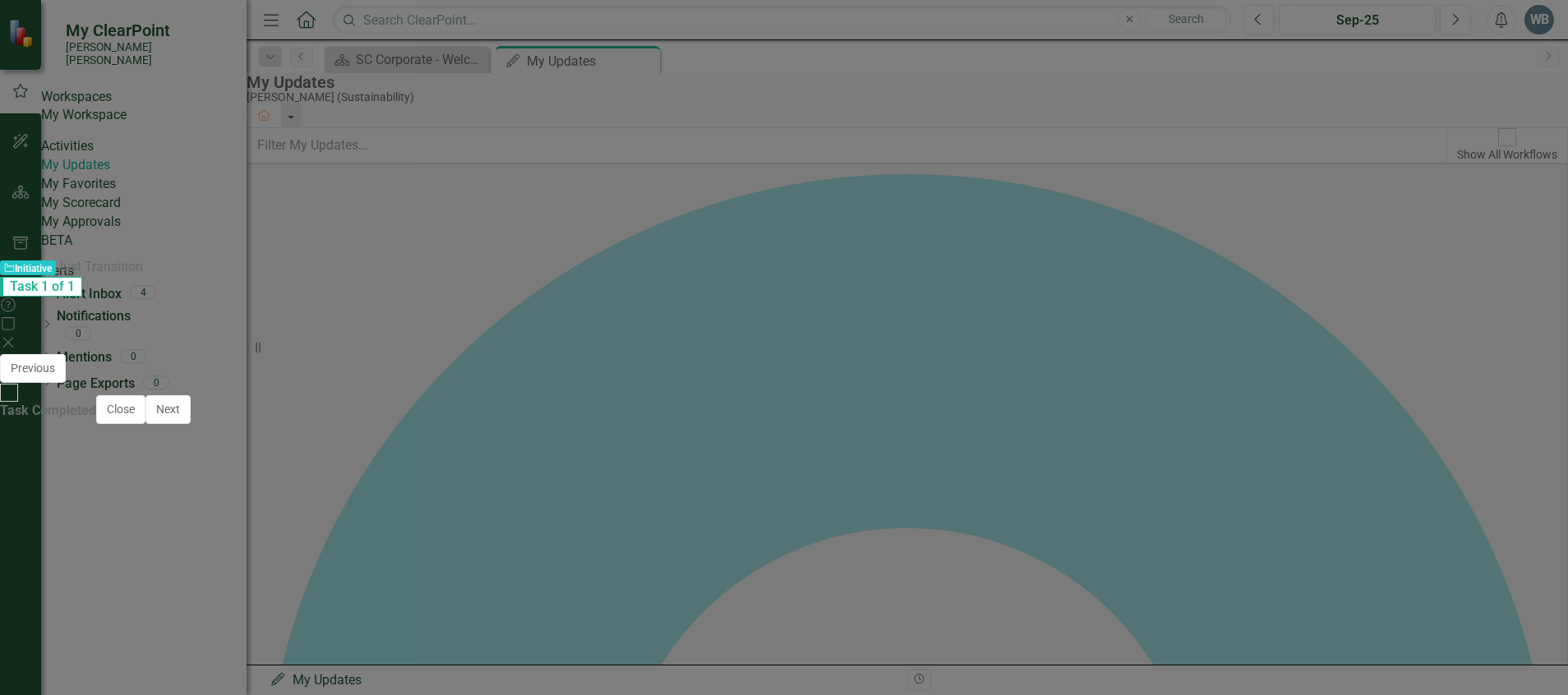
click at [1156, 628] on li "[PERSON_NAME] and [PERSON_NAME] met with Dominion staff to discuss coordinating…" at bounding box center [800, 628] width 1474 height 19
click at [1021, 637] on li "[PERSON_NAME] and [PERSON_NAME] met with Dominion staff to discuss coordinating…" at bounding box center [800, 628] width 1474 height 19
click at [968, 627] on li "[PERSON_NAME] and [PERSON_NAME] met with Dominion staff to discuss coordinating…" at bounding box center [800, 628] width 1474 height 19
click at [1110, 625] on li "[PERSON_NAME] and [PERSON_NAME] met with Dominion staff to discuss coordinating…" at bounding box center [800, 628] width 1474 height 19
click at [412, 631] on li "[PERSON_NAME] and [PERSON_NAME] met with Dominion staff to discuss coordinating…" at bounding box center [800, 628] width 1474 height 19
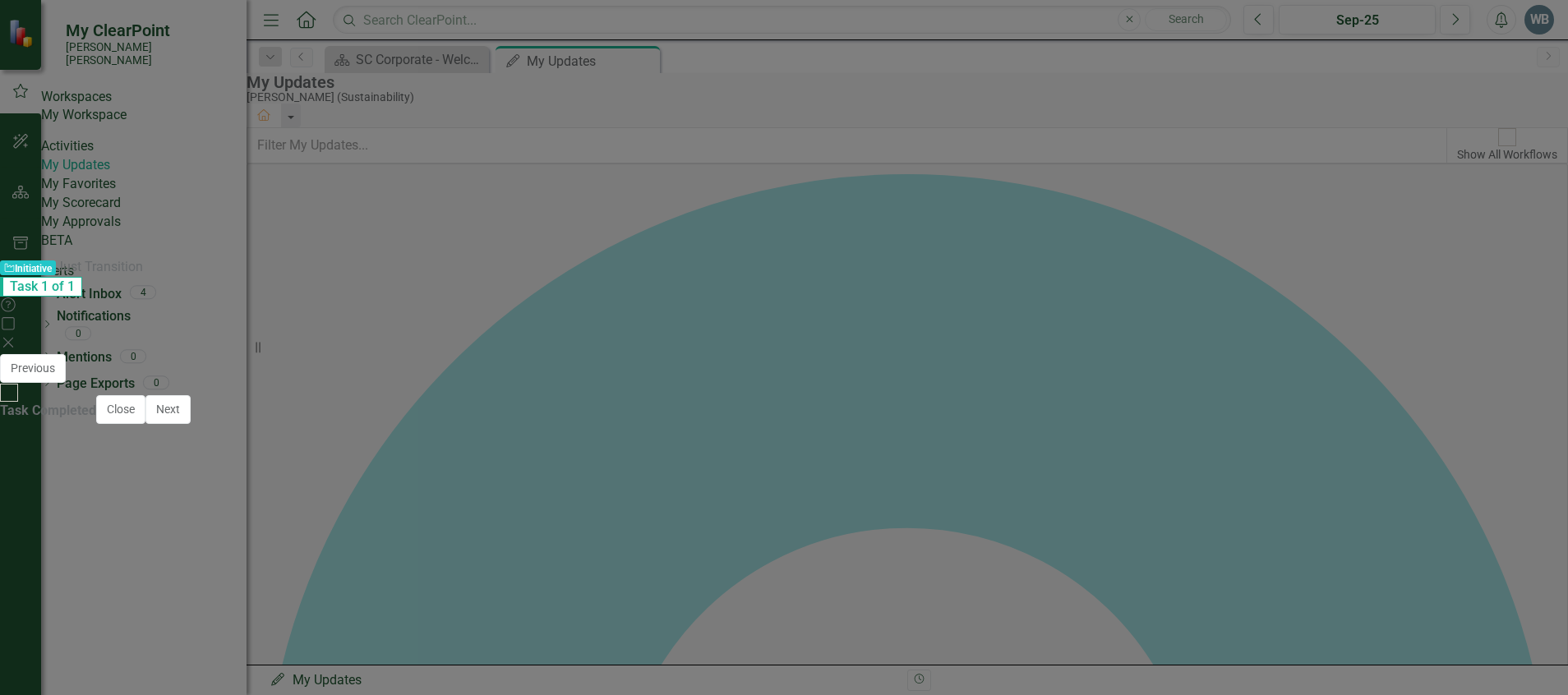
drag, startPoint x: 224, startPoint y: 650, endPoint x: 119, endPoint y: 640, distance: 105.5
click at [119, 639] on li "[PERSON_NAME] and [PERSON_NAME] met with Dominion staff to discuss coordinating…" at bounding box center [800, 628] width 1474 height 19
click at [897, 619] on li "[PERSON_NAME] and [PERSON_NAME] met with Dominion staff to discuss coordinating…" at bounding box center [800, 628] width 1474 height 19
click at [233, 639] on li "[PERSON_NAME] and [PERSON_NAME] met with Dominion staff to discuss coordinating…" at bounding box center [800, 628] width 1474 height 19
drag, startPoint x: 192, startPoint y: 652, endPoint x: 95, endPoint y: 646, distance: 97.2
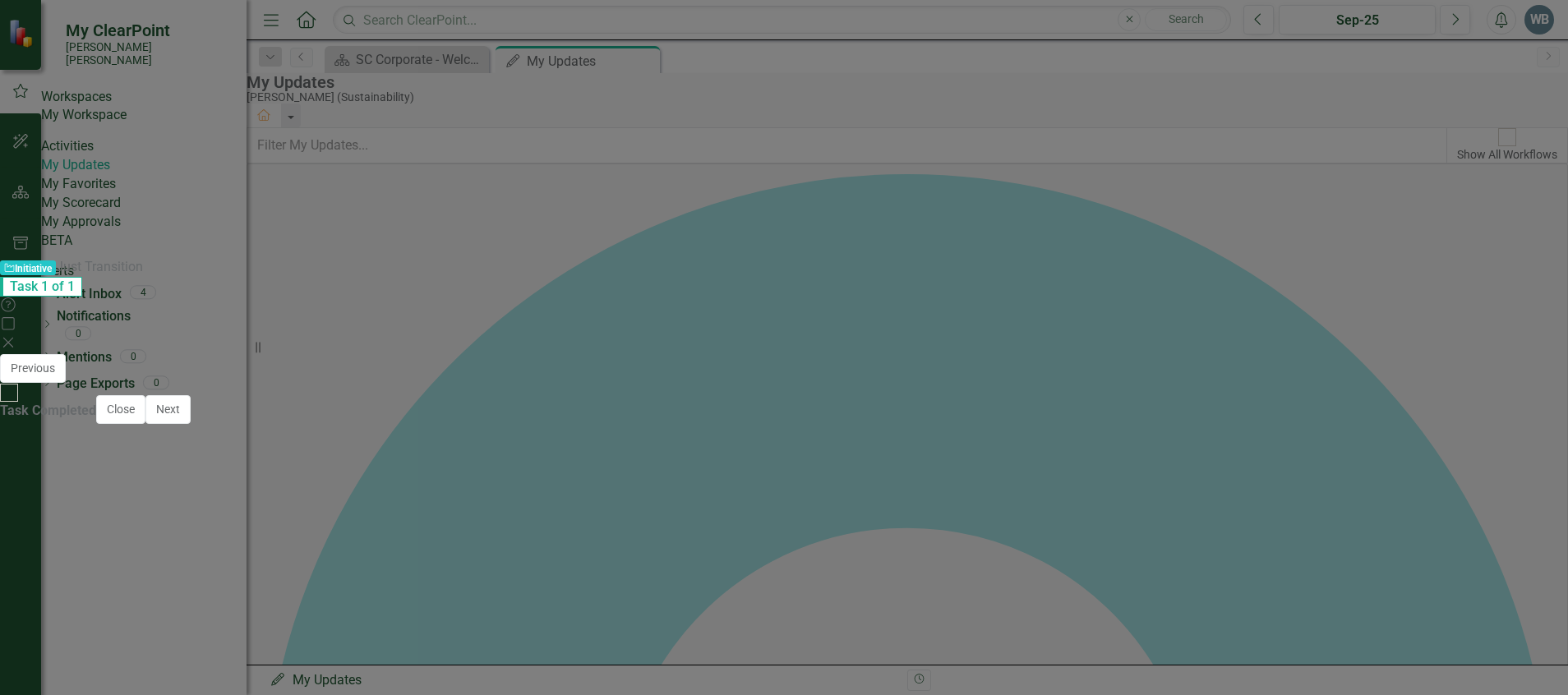
click at [95, 639] on li "[PERSON_NAME] and [PERSON_NAME] met with Dominion staff to discuss coordinating…" at bounding box center [800, 628] width 1474 height 19
click at [353, 595] on li "The Sustainability Team collaborated with consultant [PERSON_NAME] & [PERSON_NA…" at bounding box center [800, 599] width 1474 height 40
click at [353, 604] on li "The Sustainability Team collaborated with consultant [PERSON_NAME] & [PERSON_NA…" at bounding box center [800, 599] width 1474 height 40
click at [374, 640] on li "The Sustainability Team collaborated with consultant [PERSON_NAME] & [PERSON_NA…" at bounding box center [800, 636] width 1474 height 40
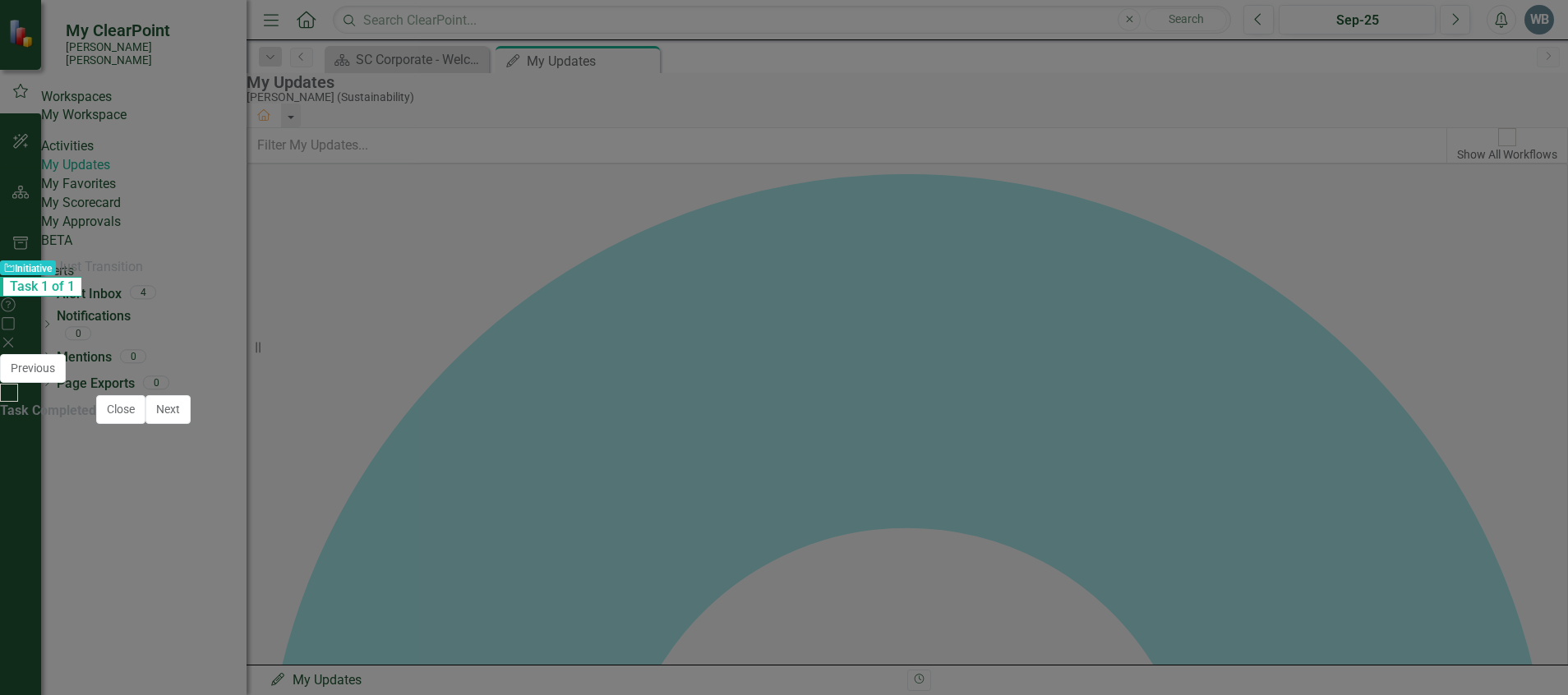
click at [108, 440] on p "Rich Text Area. Press ALT-0 for help." at bounding box center [784, 448] width 1507 height 19
click at [204, 465] on body "For the Winyah Just Transition process: On [DATE], the Sustainability Team and …" at bounding box center [783, 327] width 1515 height 277
drag, startPoint x: 1117, startPoint y: 598, endPoint x: 1121, endPoint y: 639, distance: 41.2
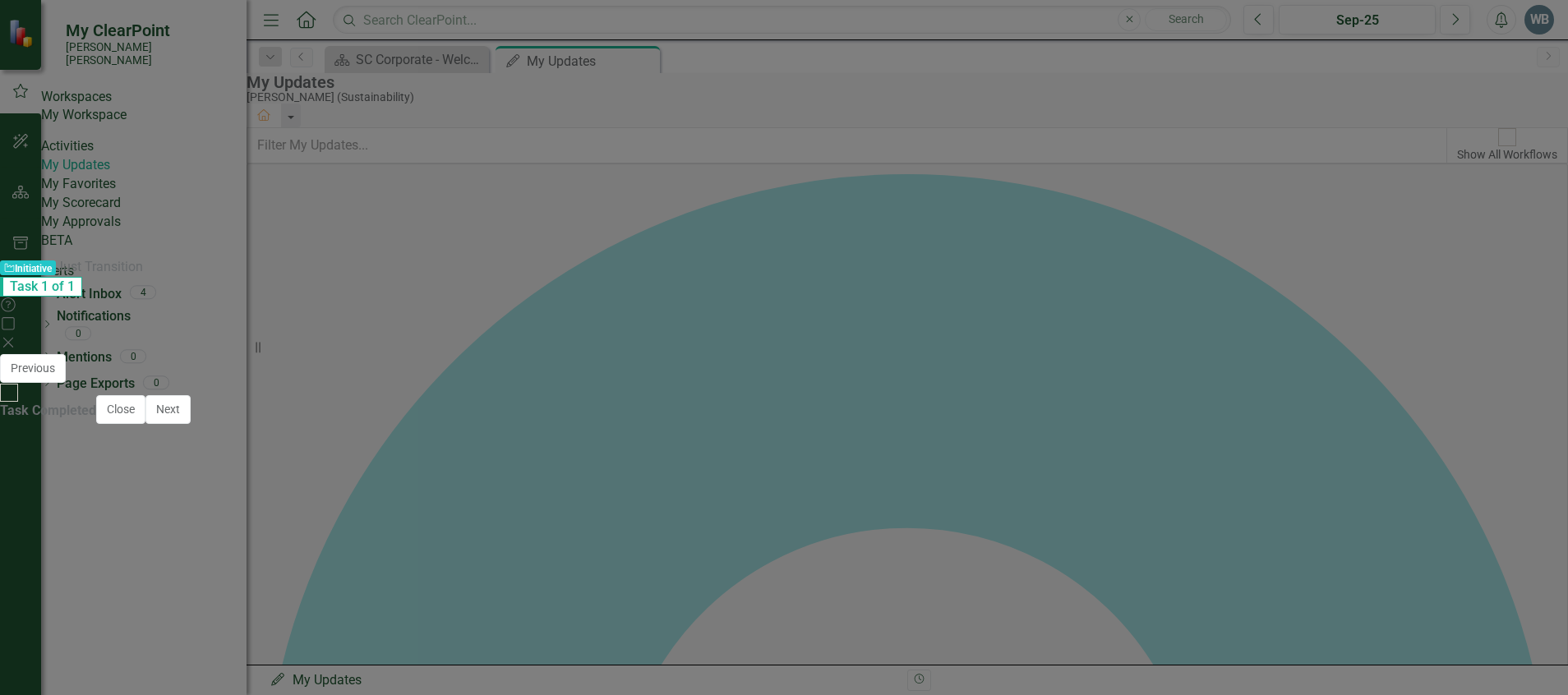
click at [1116, 598] on li "At the [DATE] meeting, [PERSON_NAME] let the Committee members know he would tr…" at bounding box center [800, 614] width 1474 height 40
drag, startPoint x: 1060, startPoint y: 602, endPoint x: 1071, endPoint y: 606, distance: 11.7
click at [1063, 603] on li "At the [DATE] meeting, [PERSON_NAME] let the Committee members know he would tr…" at bounding box center [800, 614] width 1474 height 40
drag, startPoint x: 1108, startPoint y: 596, endPoint x: 1116, endPoint y: 616, distance: 21.5
click at [1108, 596] on li "At the [DATE] meeting, [PERSON_NAME] let the Committee members know he would tr…" at bounding box center [800, 614] width 1474 height 40
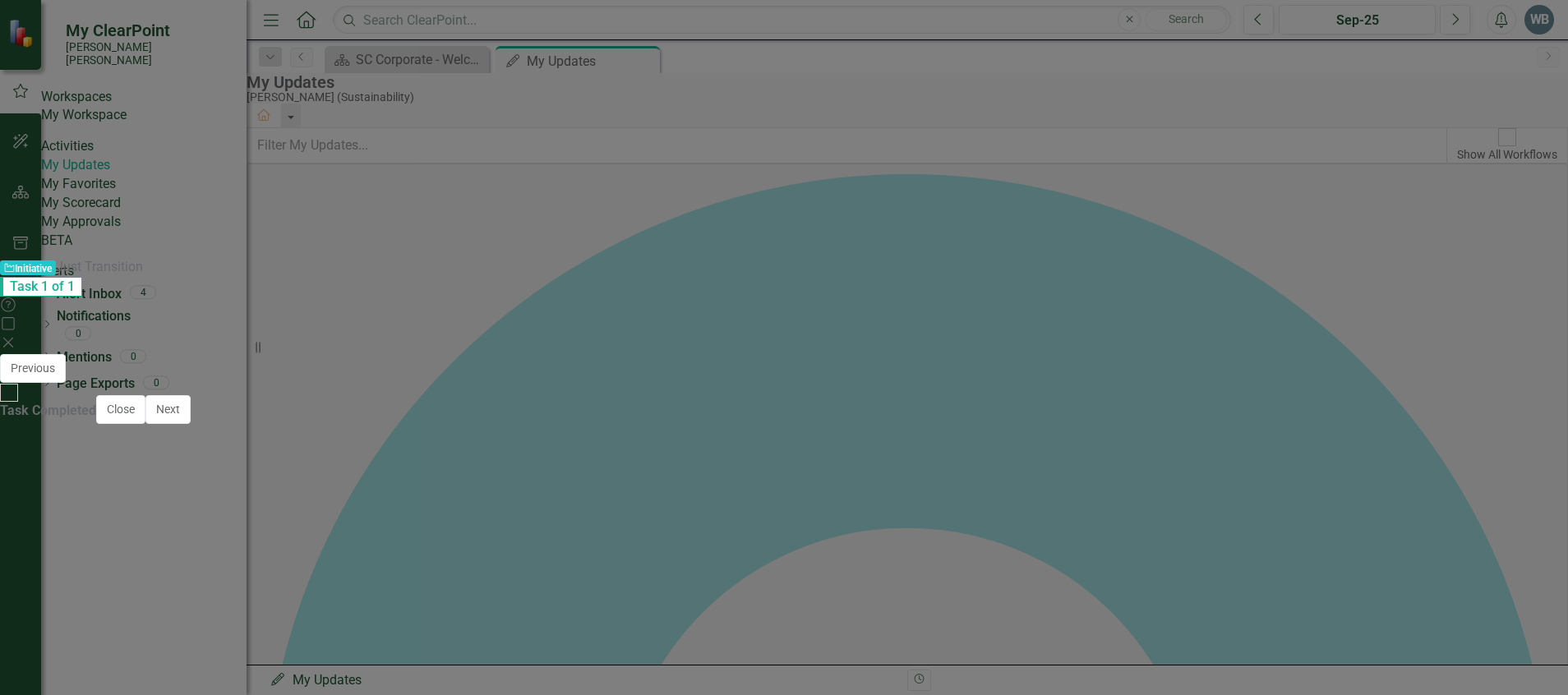
click at [1115, 634] on li "The Committee Charter was finalized and shared with the members." at bounding box center [800, 642] width 1474 height 19
drag, startPoint x: 1130, startPoint y: 599, endPoint x: 985, endPoint y: 604, distance: 145.1
click at [985, 604] on li "At the [DATE] meeting, [PERSON_NAME] let the Committee members know he would tr…" at bounding box center [800, 614] width 1474 height 40
click at [990, 362] on icon "Save" at bounding box center [983, 368] width 15 height 11
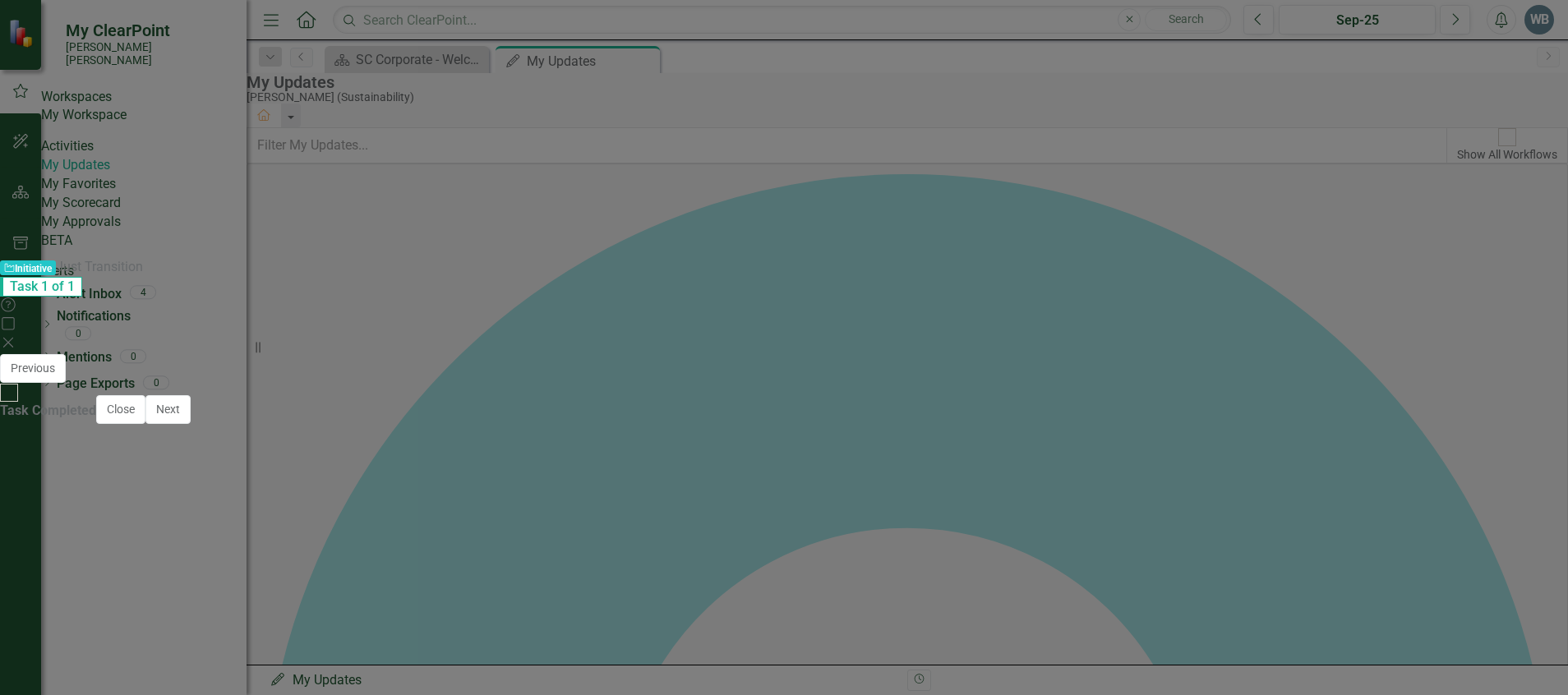
scroll to position [247, 0]
click at [531, 529] on li "The Sustainability Team collaborated with consultant [PERSON_NAME] & [PERSON_NA…" at bounding box center [791, 547] width 1467 height 38
drag, startPoint x: 929, startPoint y: 722, endPoint x: 219, endPoint y: 934, distance: 741.0
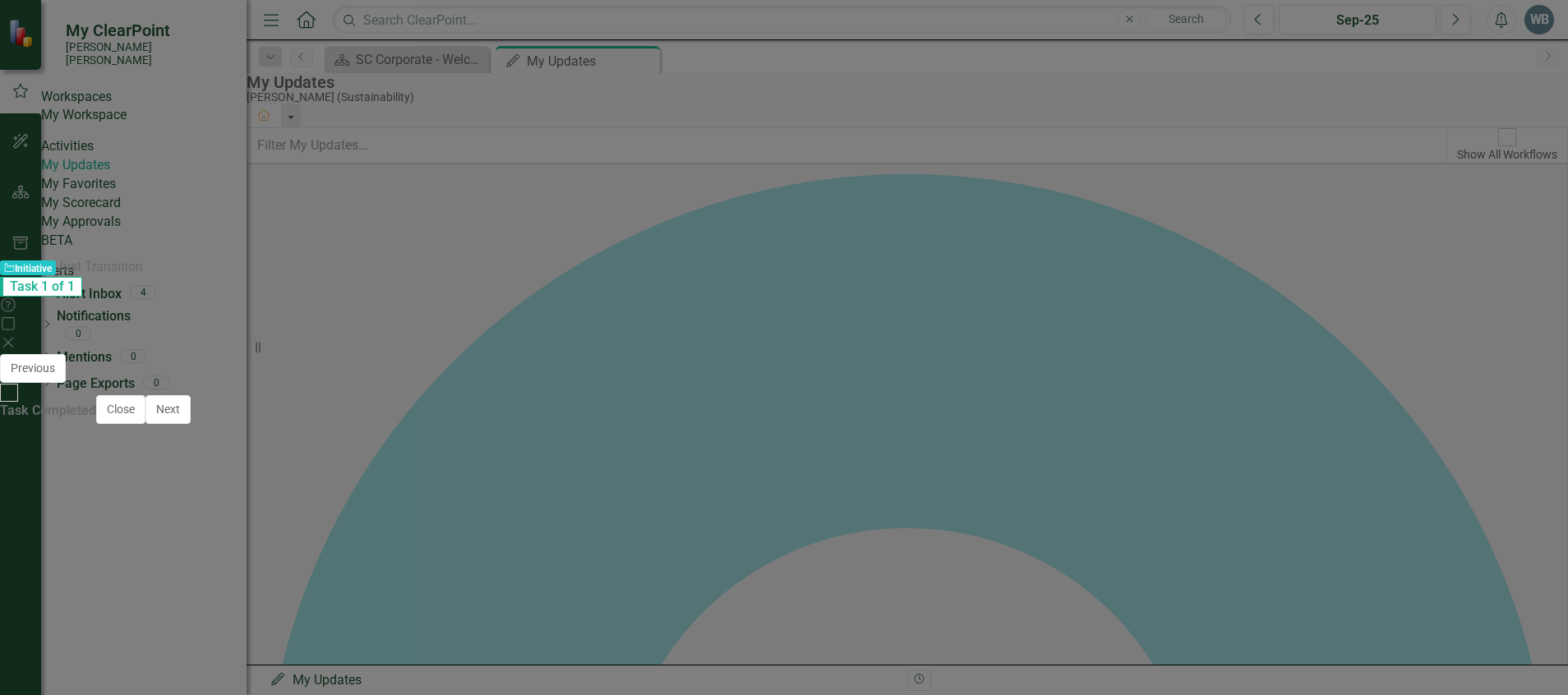
click at [26, 668] on html "For the Winyah Just Transition process: On [DATE], the Sustainability Team and …" at bounding box center [783, 652] width 1515 height 277
copy body "For the Canadys process: The Sustainability Team collaborated with consultant […"
click at [763, 668] on p at bounding box center [783, 679] width 1484 height 22
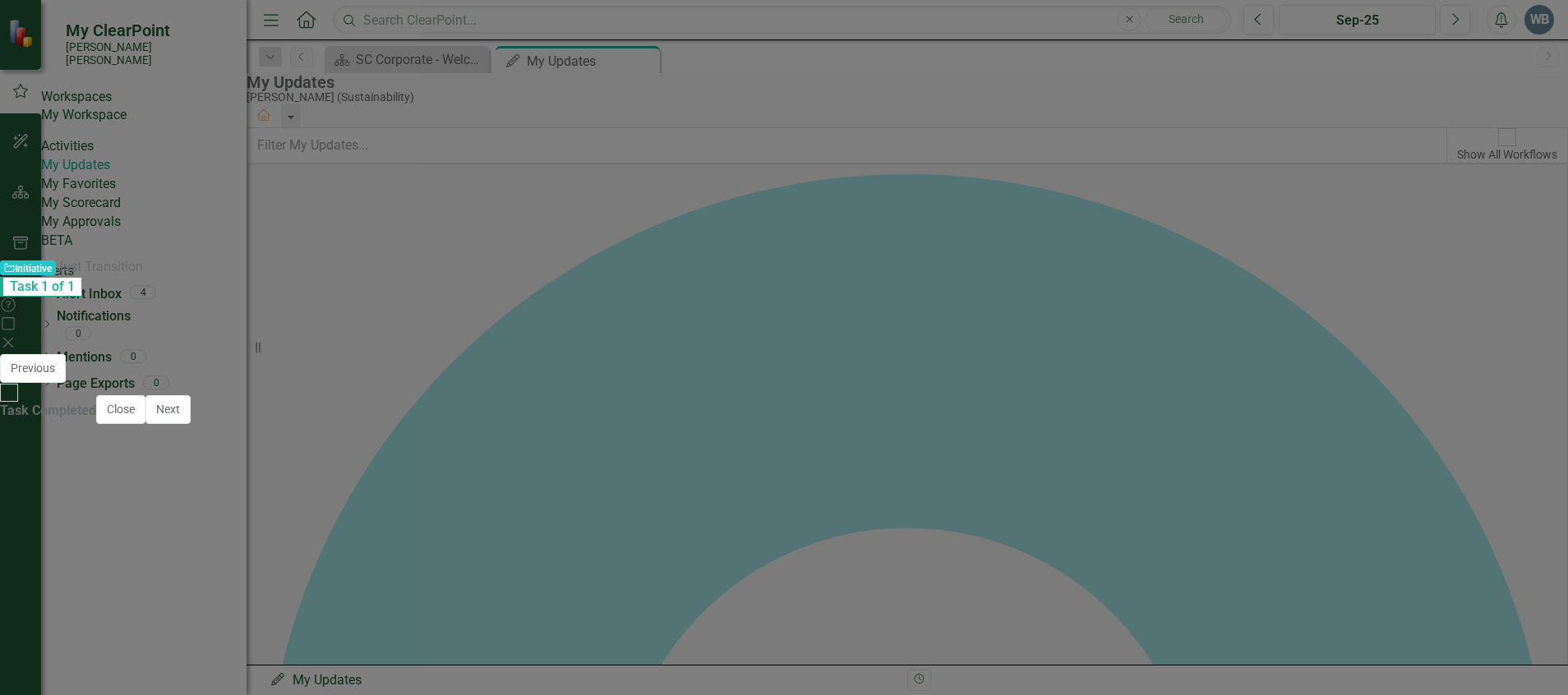
scroll to position [0, 0]
drag, startPoint x: 964, startPoint y: 786, endPoint x: 70, endPoint y: 762, distance: 894.3
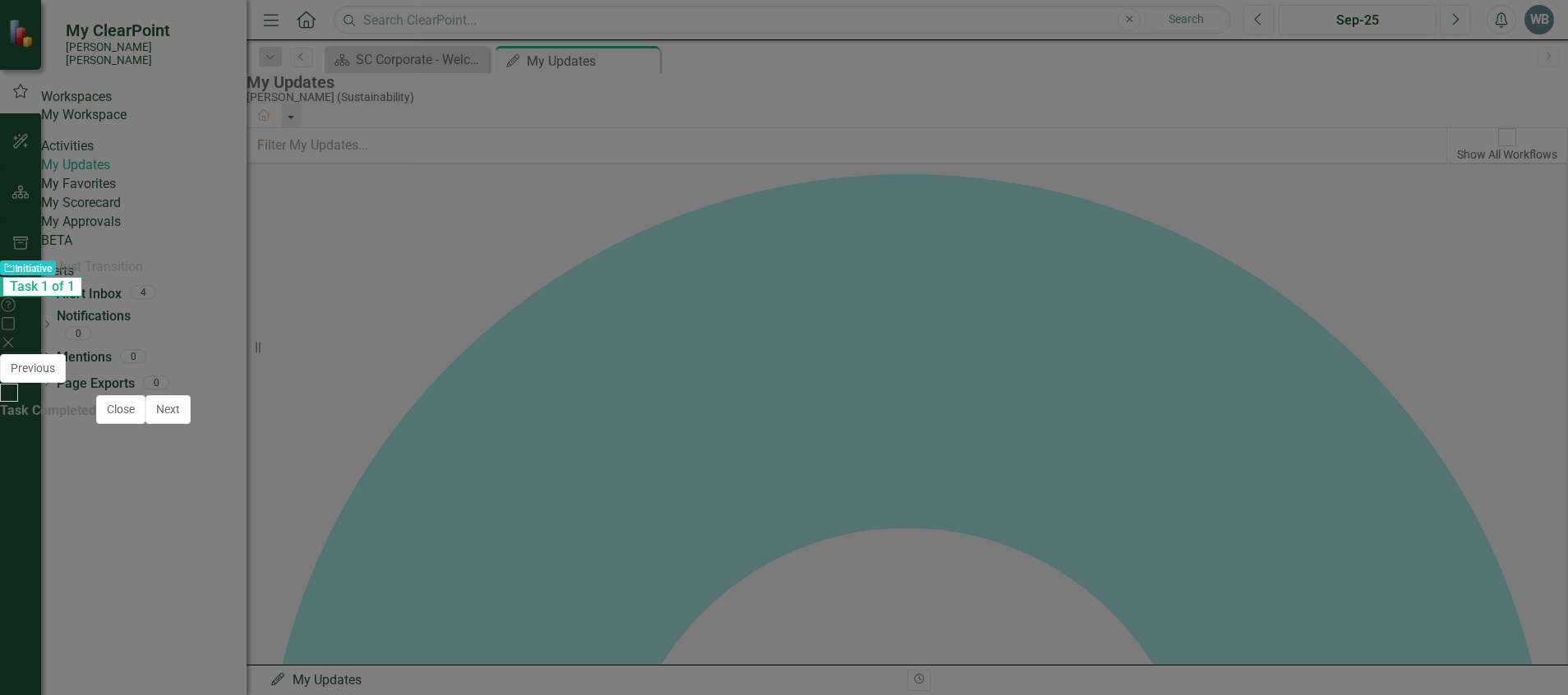
click at [1000, 355] on button "Save" at bounding box center [982, 369] width 36 height 29
click at [488, 484] on li "At the [DATE] meeting, [PERSON_NAME] let the Committee members know he would tr…" at bounding box center [791, 503] width 1467 height 38
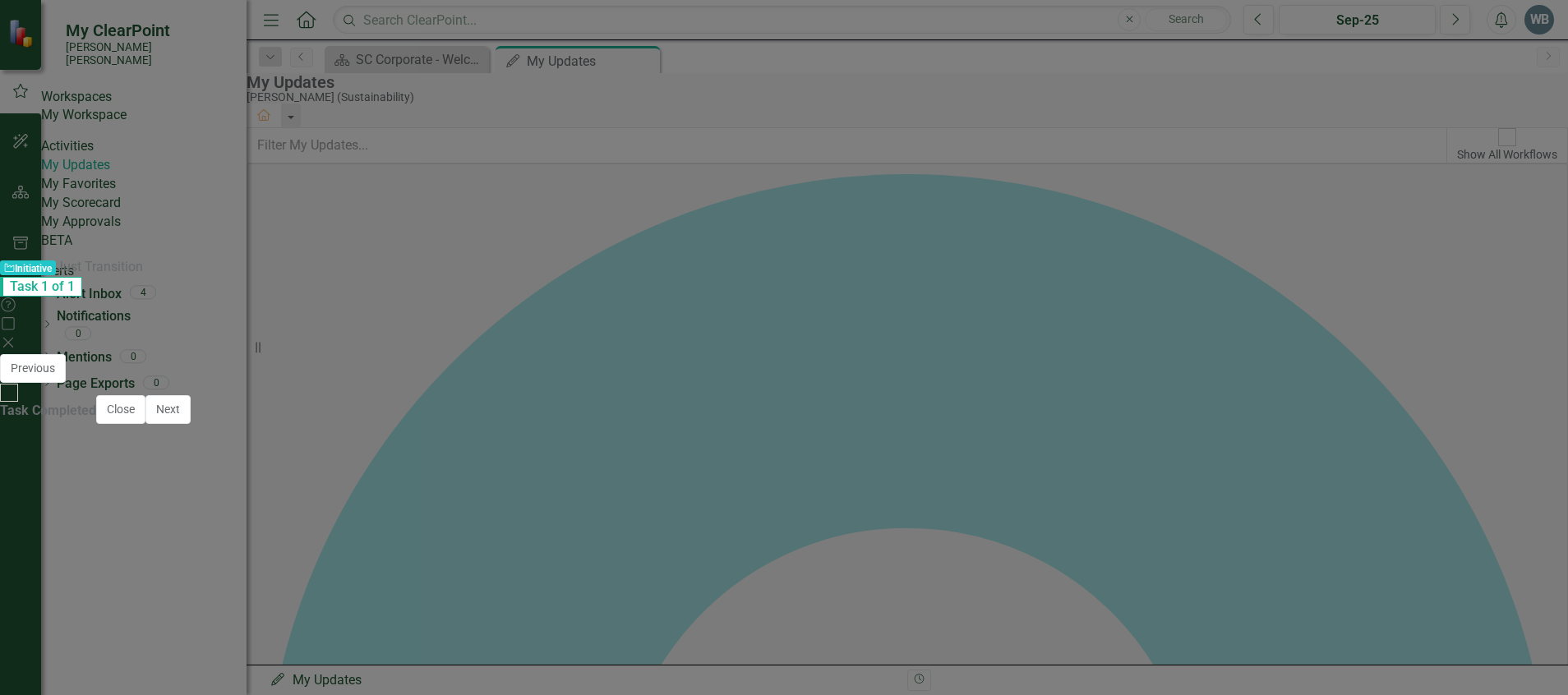
scroll to position [0, 0]
click at [488, 676] on li "[PERSON_NAME] and [PERSON_NAME] met with Dominion staff to discuss coordinating…" at bounding box center [800, 676] width 1474 height 40
drag, startPoint x: 524, startPoint y: 682, endPoint x: 210, endPoint y: 631, distance: 318.1
click at [26, 445] on html "For the Winyah Just Transition process: On [DATE], the Sustainability Team and …" at bounding box center [783, 574] width 1515 height 277
copy body "Lor ips Dolors Amet Consectetu adipisc: El Seddoe 74te, inc Utlaboreetdolo Magn…"
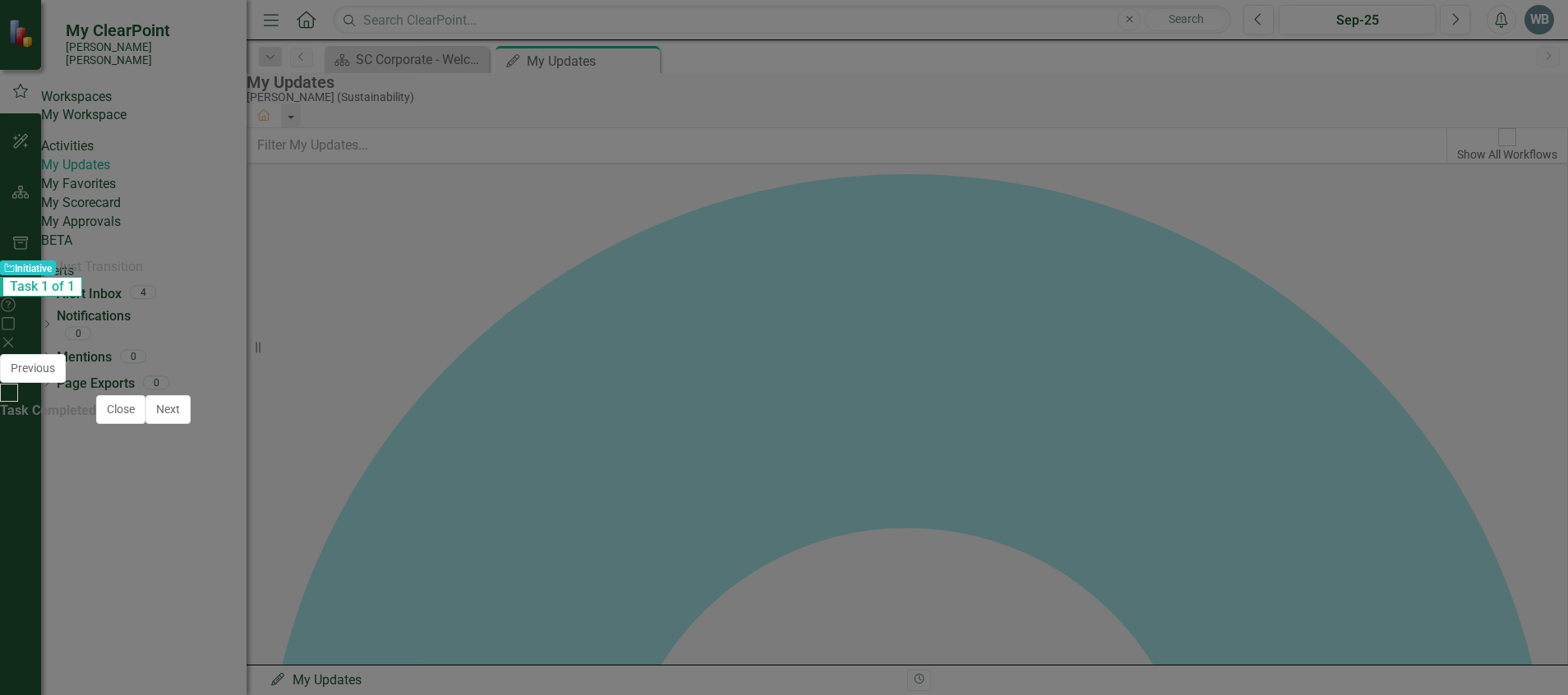
scroll to position [370, 0]
click at [1000, 355] on button "Save" at bounding box center [982, 369] width 36 height 29
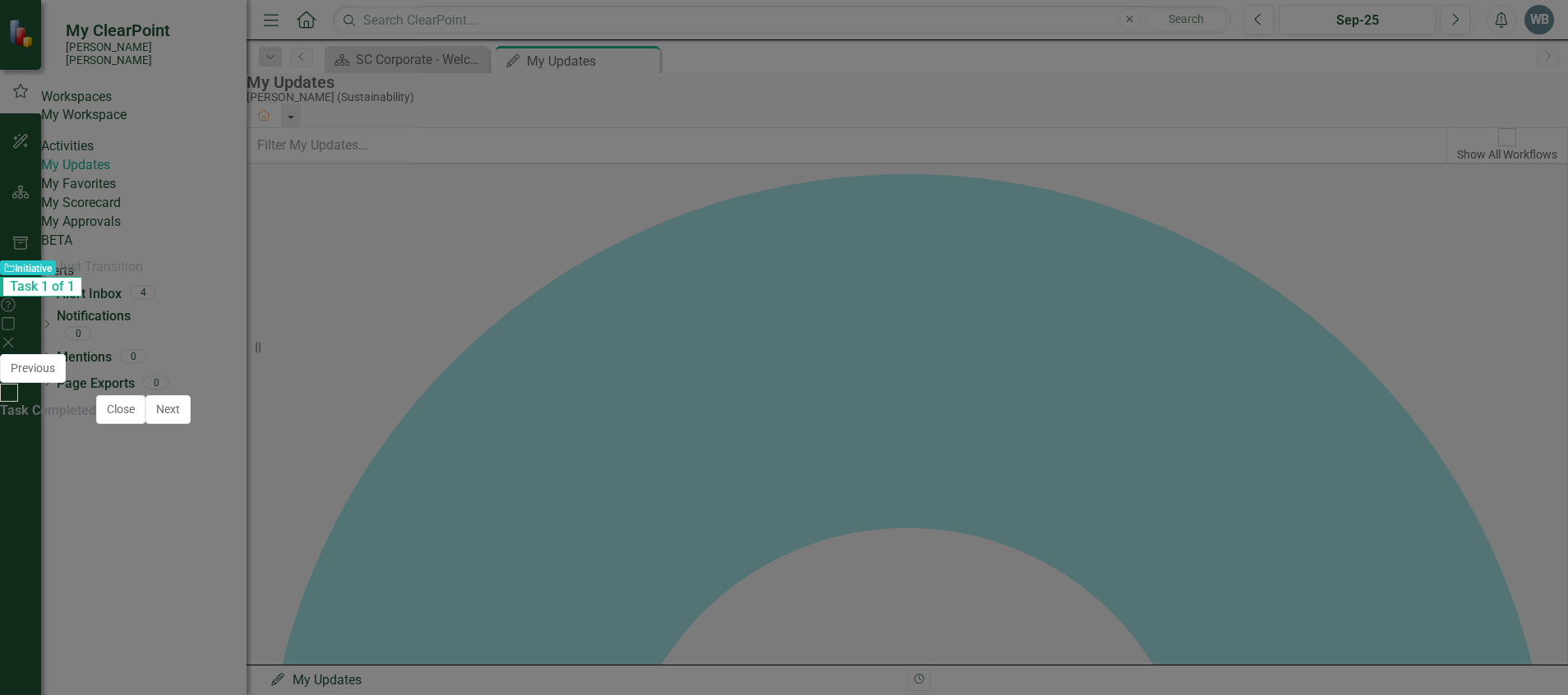
click at [1306, 450] on div "0 %" at bounding box center [1363, 474] width 361 height 49
drag, startPoint x: 1250, startPoint y: 177, endPoint x: 1233, endPoint y: 174, distance: 17.3
click at [1233, 437] on input "0" at bounding box center [1363, 451] width 361 height 28
type input "75"
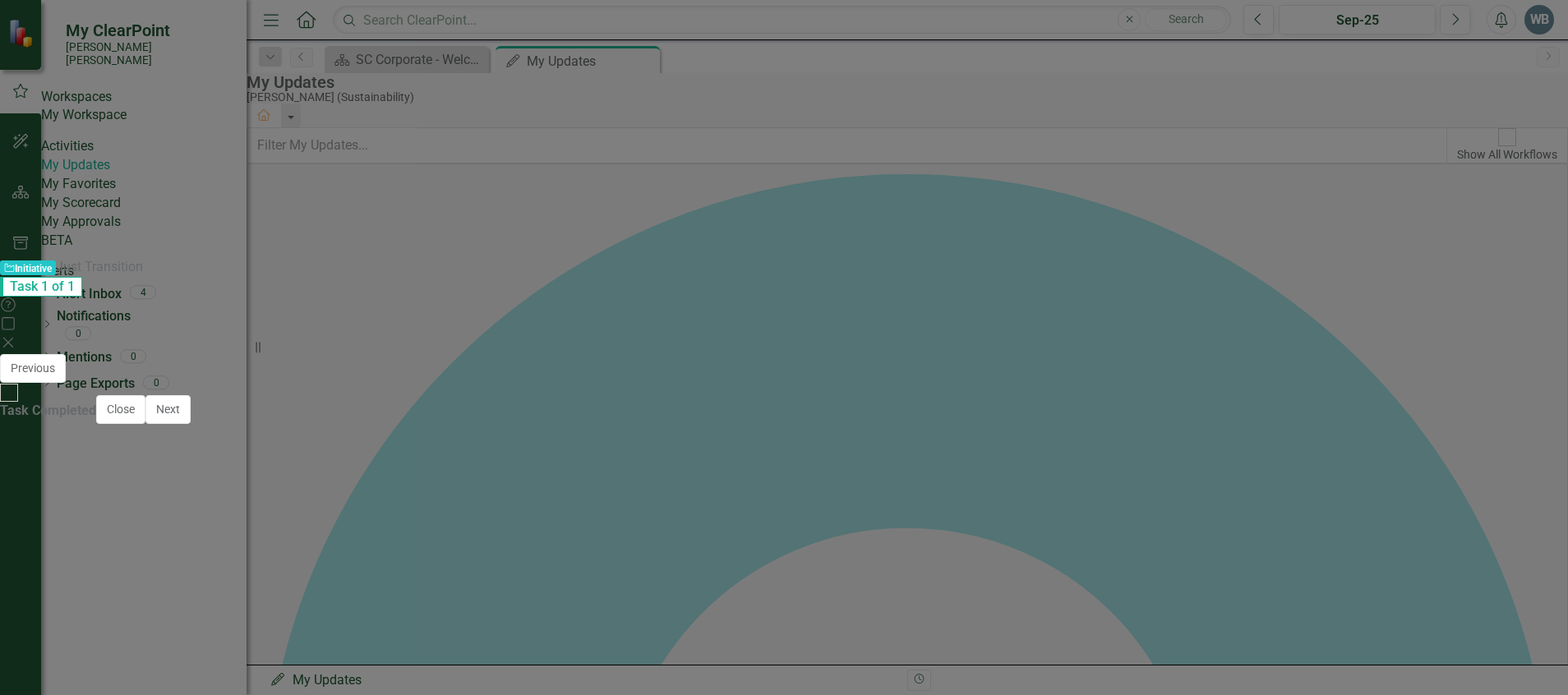
click at [1363, 437] on div "75" at bounding box center [1363, 451] width 361 height 28
click at [1520, 353] on div "Just Transition [PERSON_NAME] [PERSON_NAME] CORPORATE Balanced Scorecard Close …" at bounding box center [784, 369] width 1568 height 31
click at [1000, 355] on button "Save" at bounding box center [982, 369] width 36 height 29
click at [605, 604] on li "The Committee Charter was finalized and shared with the members." at bounding box center [791, 614] width 1467 height 18
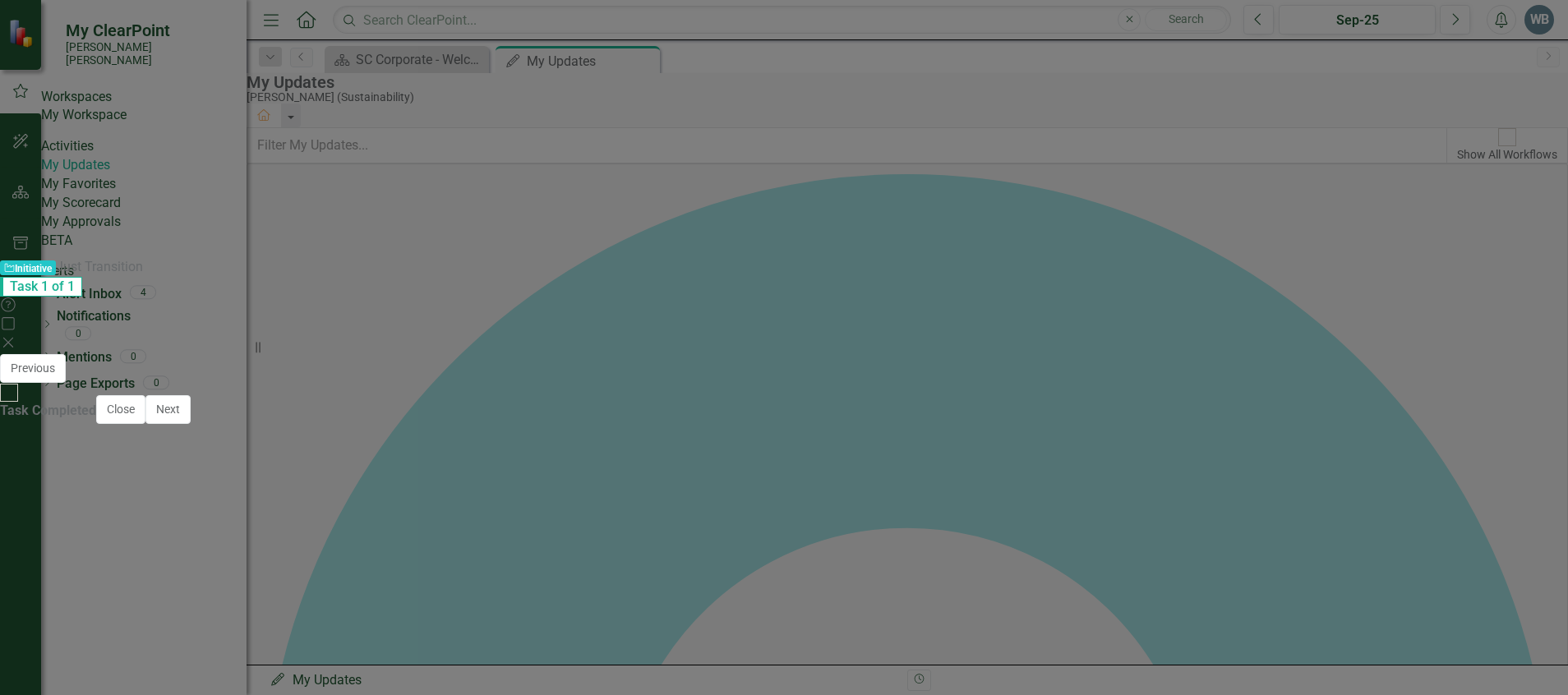
click at [605, 604] on li "The Committee Charter was finalized and shared with the members." at bounding box center [791, 614] width 1467 height 18
click at [442, 616] on li "At the [DATE] meeting, [PERSON_NAME] let the Committee members know he would tr…" at bounding box center [800, 614] width 1474 height 40
click at [423, 631] on li "At the [DATE] meeting, [PERSON_NAME] let the Committee members know he would tr…" at bounding box center [800, 614] width 1474 height 40
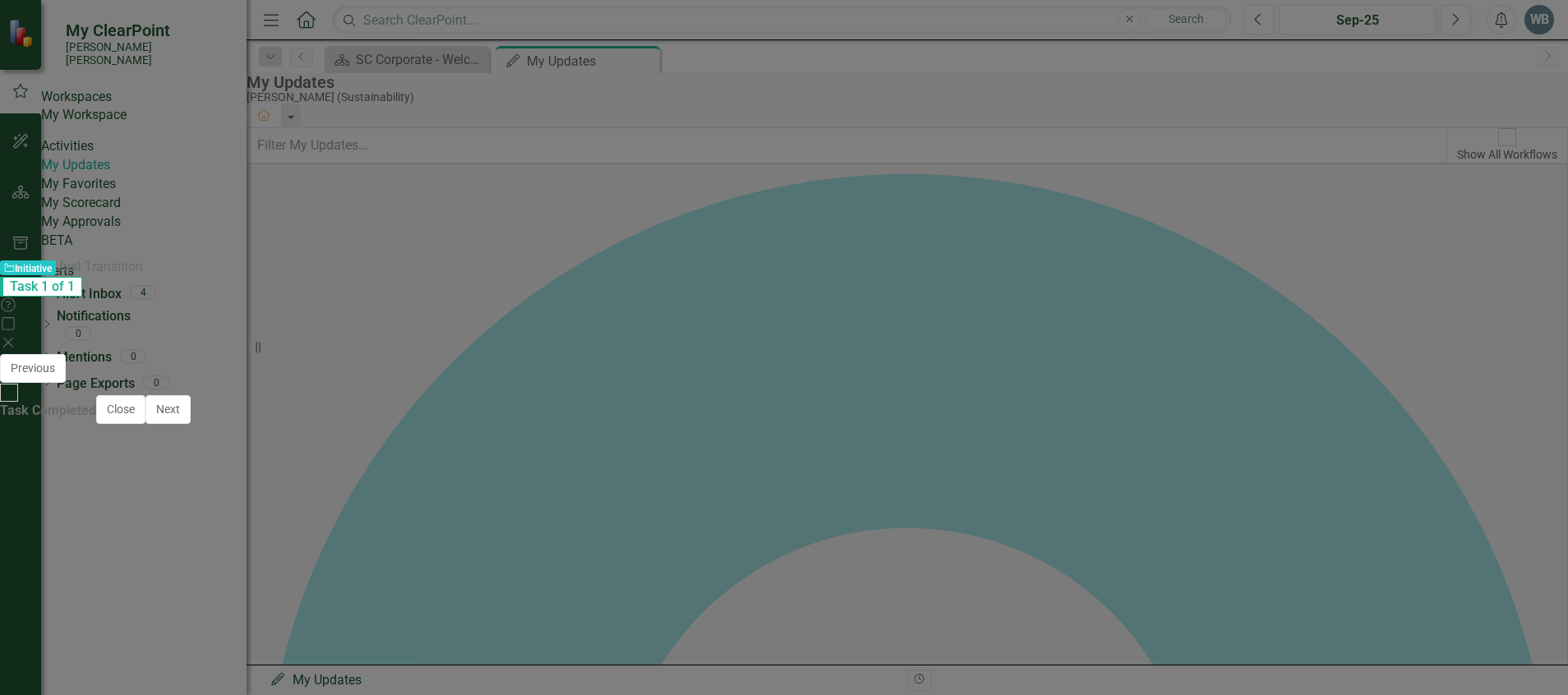
scroll to position [205, 0]
click at [1000, 355] on button "Save" at bounding box center [982, 369] width 36 height 29
click at [985, 617] on li "[PERSON_NAME] and others are working to build a scorecard for the communication…" at bounding box center [791, 627] width 1467 height 18
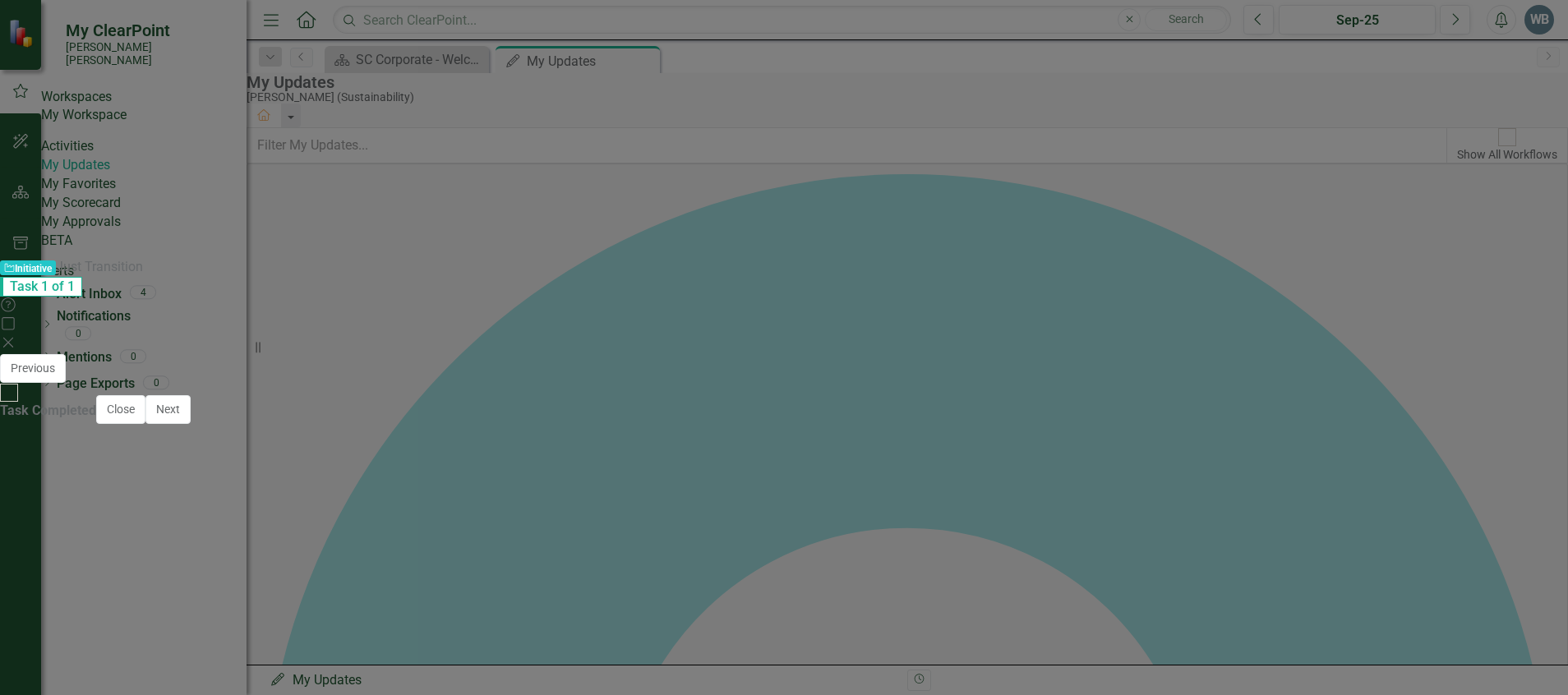
scroll to position [0, 0]
drag, startPoint x: 924, startPoint y: 669, endPoint x: 758, endPoint y: 667, distance: 166.0
click at [758, 667] on li "[PERSON_NAME] and others are working to build a scorecard for the communication…" at bounding box center [800, 672] width 1474 height 19
click at [990, 362] on icon "Save" at bounding box center [983, 368] width 15 height 11
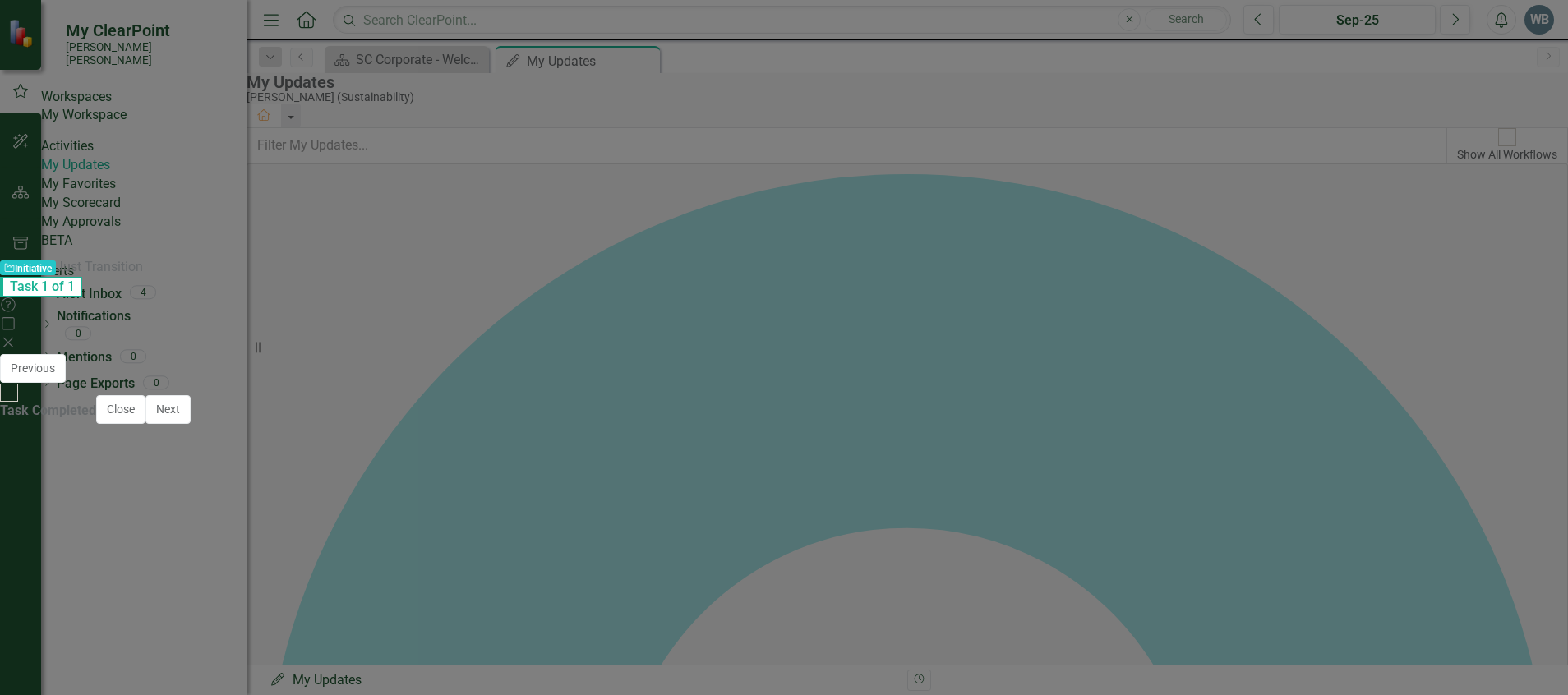
click at [497, 668] on p "For the Canadys process:" at bounding box center [783, 679] width 1484 height 22
drag, startPoint x: 432, startPoint y: 810, endPoint x: 32, endPoint y: 571, distance: 466.0
click at [32, 571] on body "For the Winyah Just Transition process: On [DATE], the Sustainability Team and …" at bounding box center [783, 697] width 1515 height 277
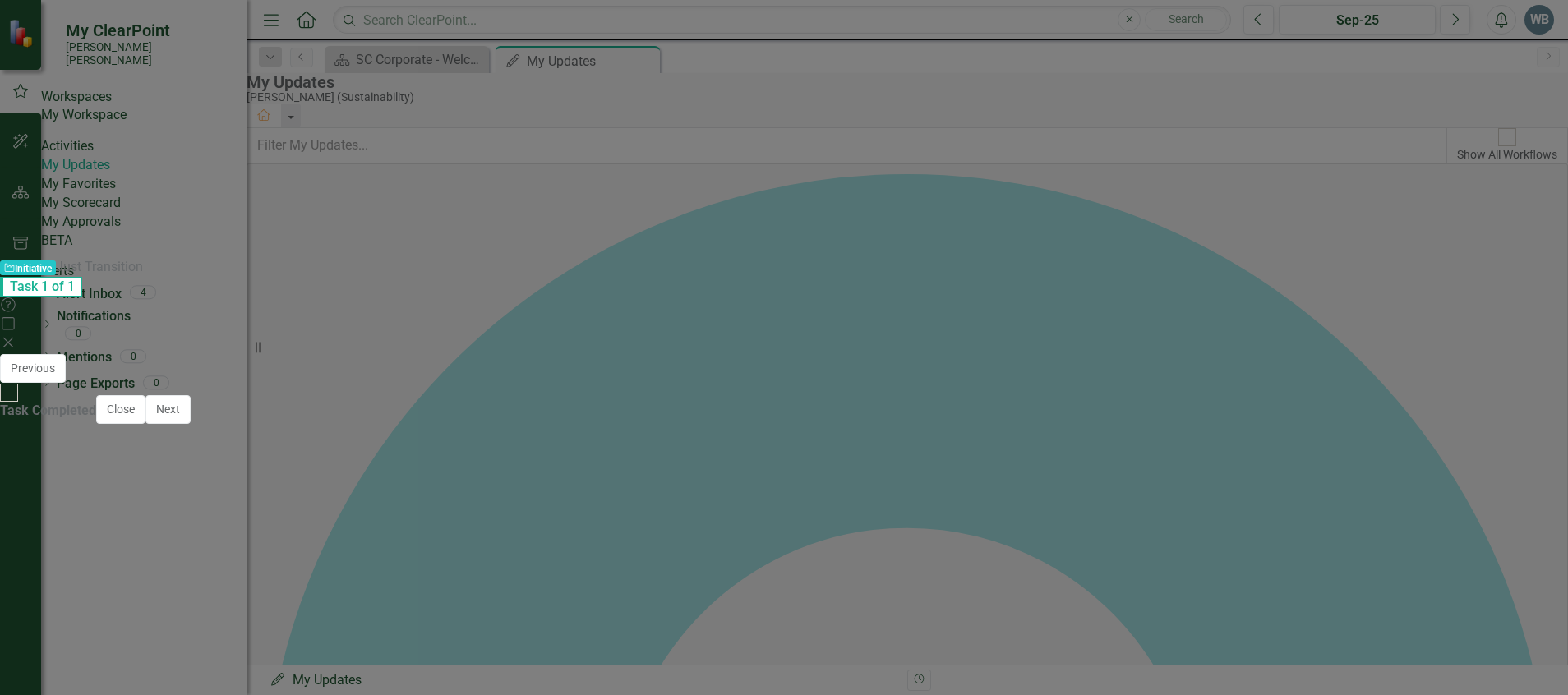
copy body "Lor ips Dolors Amet Consectetu adipisc: El Seddoe 74te, inc Utlaboreetdolo Magn…"
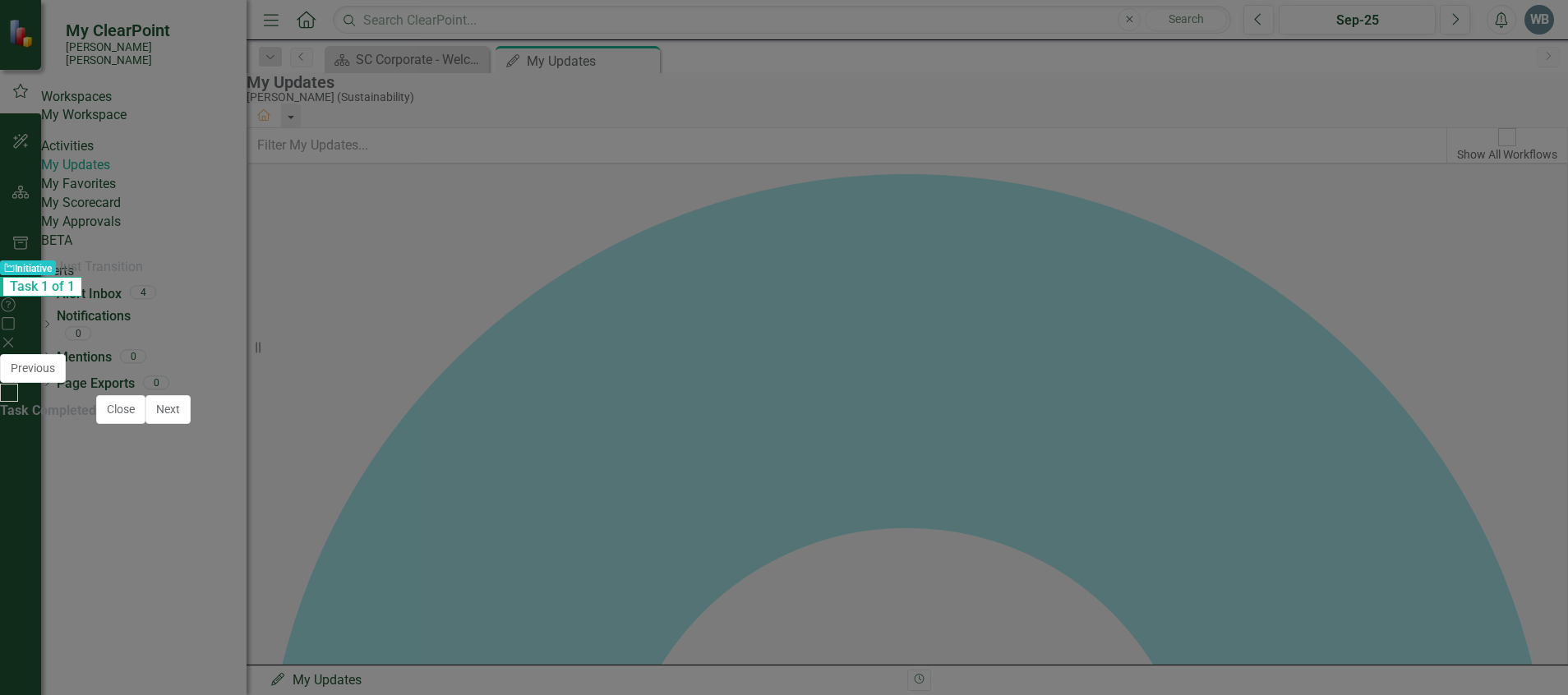
scroll to position [0, 0]
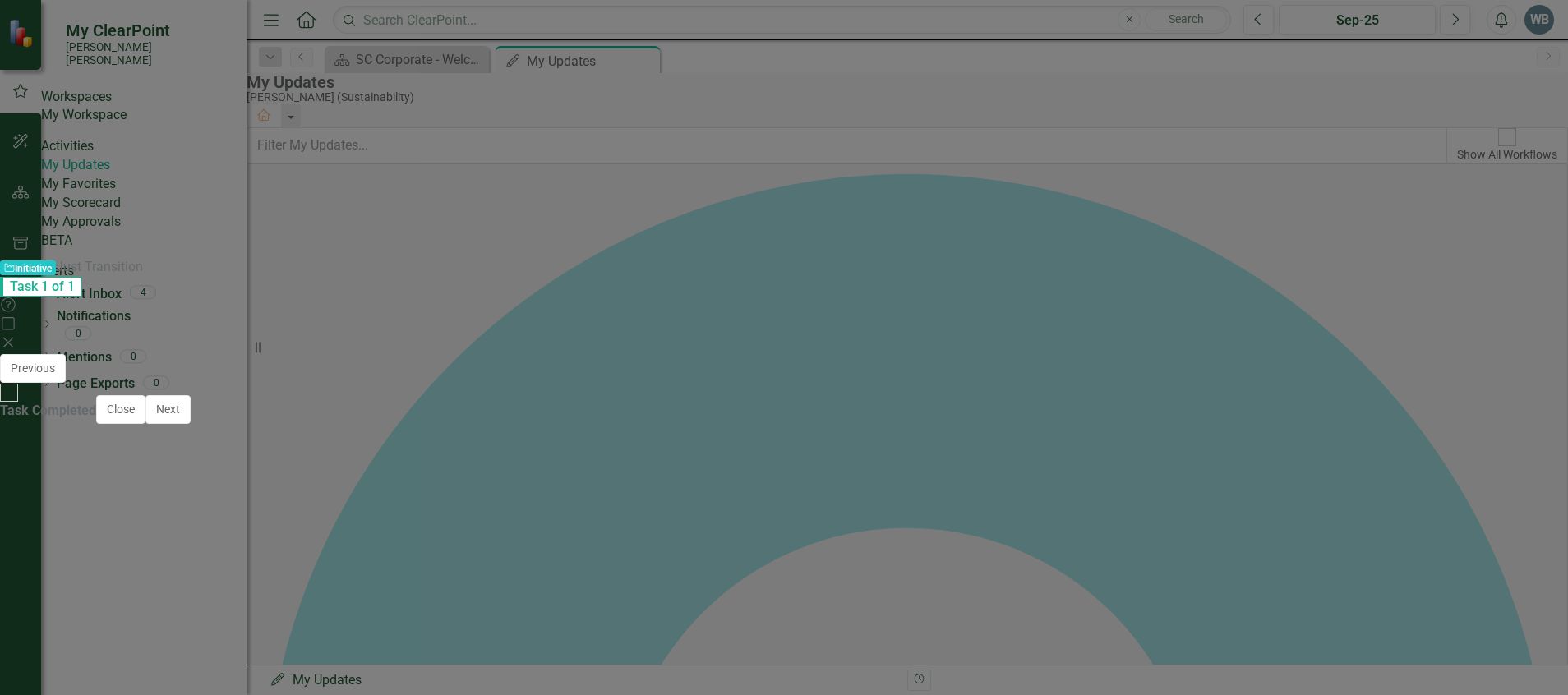
drag, startPoint x: 972, startPoint y: 616, endPoint x: 214, endPoint y: 717, distance: 764.7
click at [26, 472] on html "For the Winyah Just Transition process: The next Winyah Just Transition Advisor…" at bounding box center [783, 577] width 1515 height 247
click at [1018, 636] on body "For the Winyah Just Transition process: The next Winyah Just Transition Advisor…" at bounding box center [783, 577] width 1515 height 247
drag, startPoint x: 1051, startPoint y: 632, endPoint x: -100, endPoint y: 446, distance: 1165.9
click at [26, 454] on html "For the Winyah Just Transition process: The next Winyah Just Transition Advisor…" at bounding box center [783, 577] width 1515 height 247
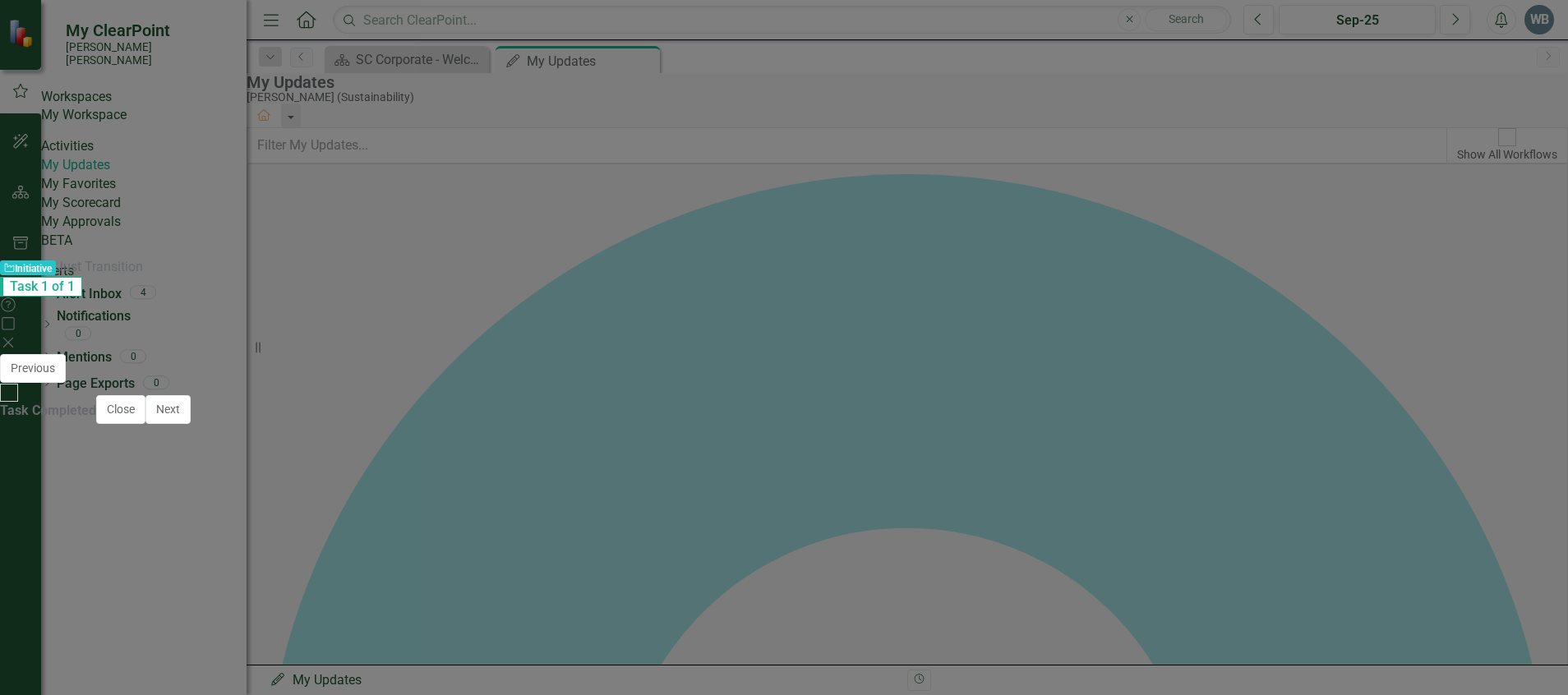
copy body "For the Winyah Just Transition process: The next Winyah Just Transition Advisor…"
click at [180, 477] on div "Recommendations Sep-25 Copy Forward Copy Forward ClearPoint AI AI Assistant <p>…" at bounding box center [783, 692] width 1543 height 431
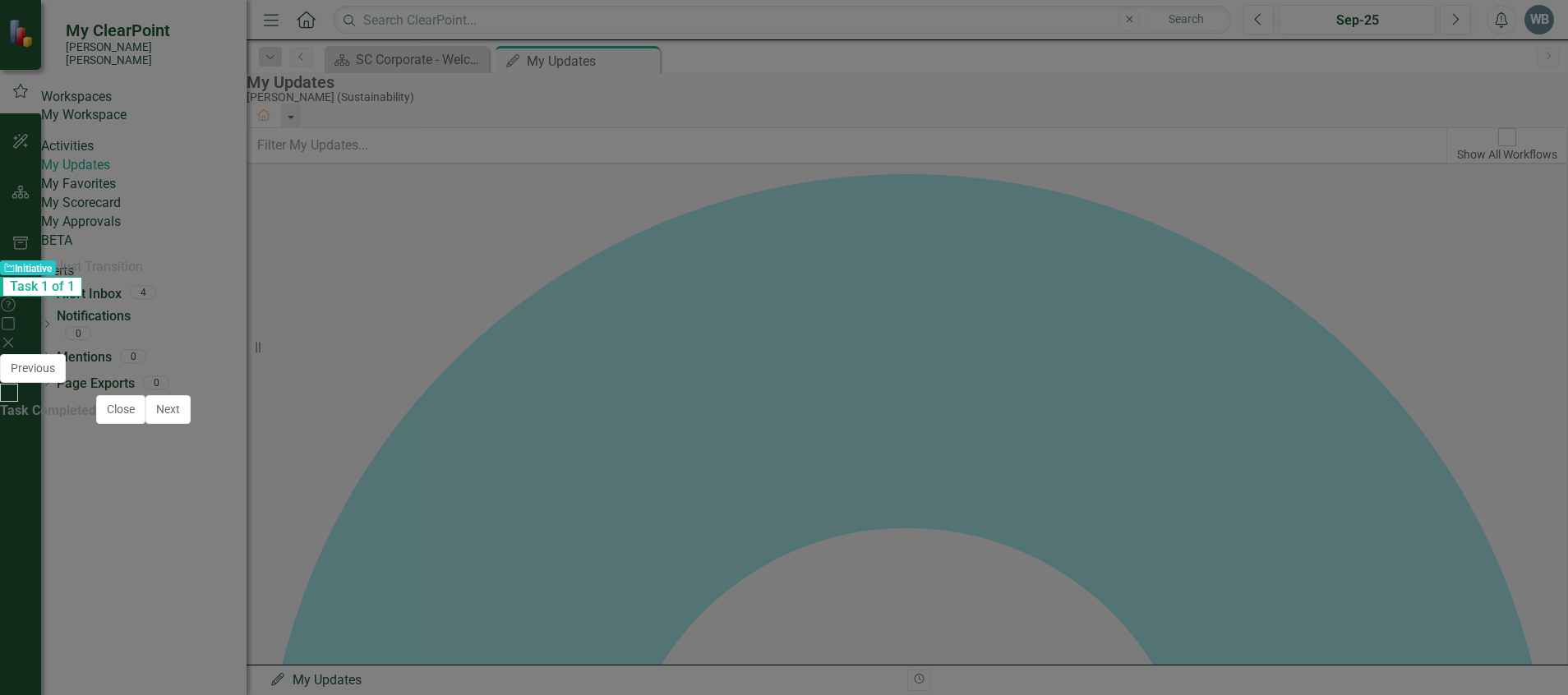
drag, startPoint x: 446, startPoint y: 689, endPoint x: 807, endPoint y: 579, distance: 377.4
click at [447, 689] on li "[PERSON_NAME] and [PERSON_NAME] met with Dominion staff to discuss coordinating…" at bounding box center [800, 676] width 1474 height 40
click at [1550, 355] on div "Close Save" at bounding box center [1248, 369] width 639 height 29
click at [990, 362] on icon "Save" at bounding box center [983, 368] width 15 height 11
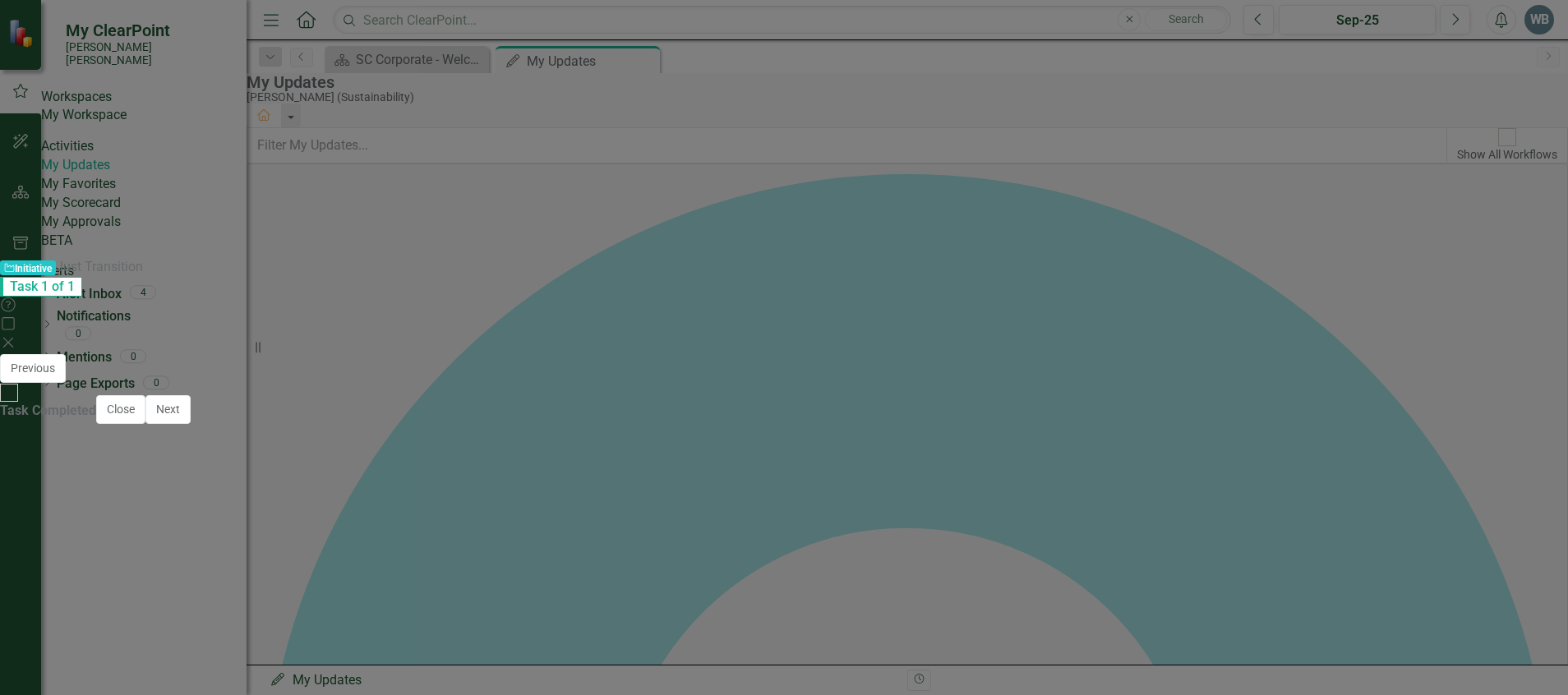
drag, startPoint x: 1473, startPoint y: 668, endPoint x: 1503, endPoint y: 554, distance: 117.9
click at [145, 424] on button "Close" at bounding box center [120, 408] width 49 height 29
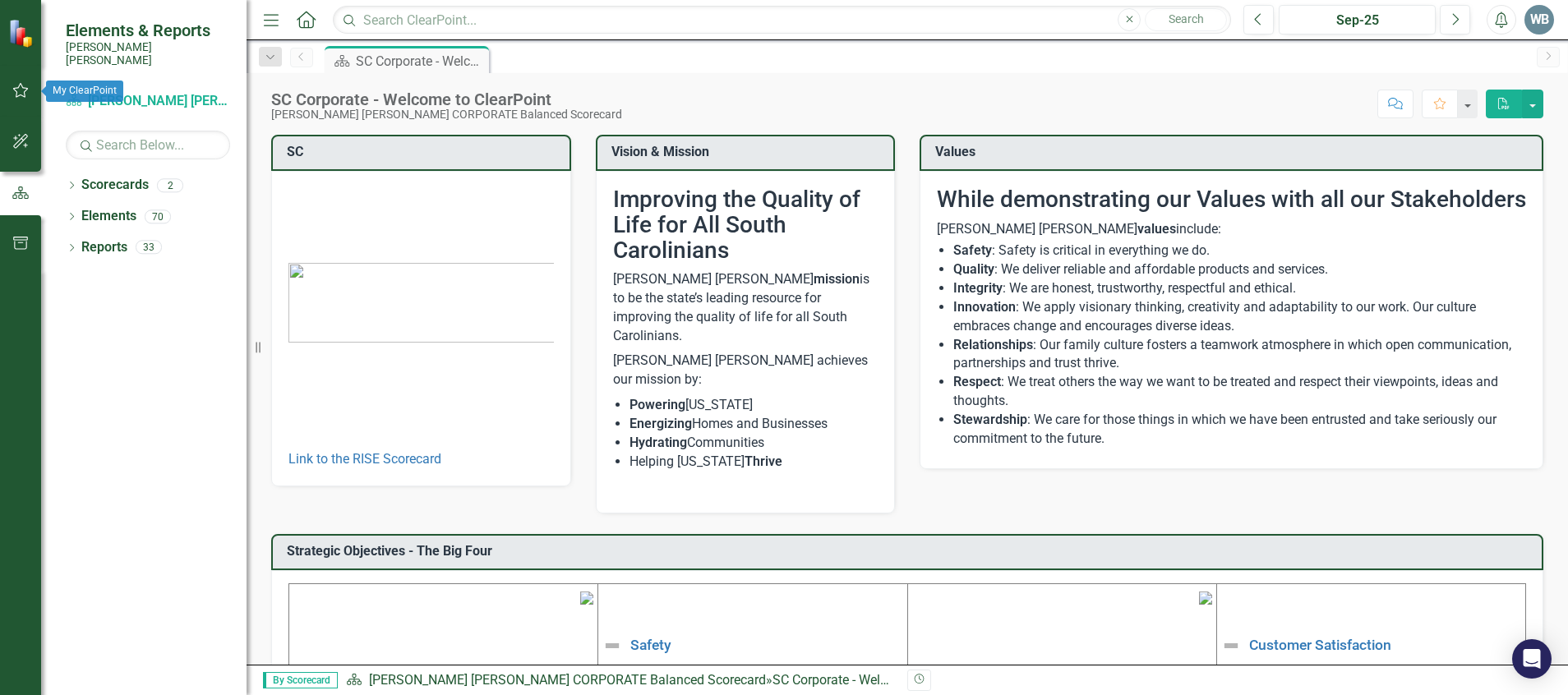
click at [32, 89] on button "button" at bounding box center [21, 91] width 37 height 34
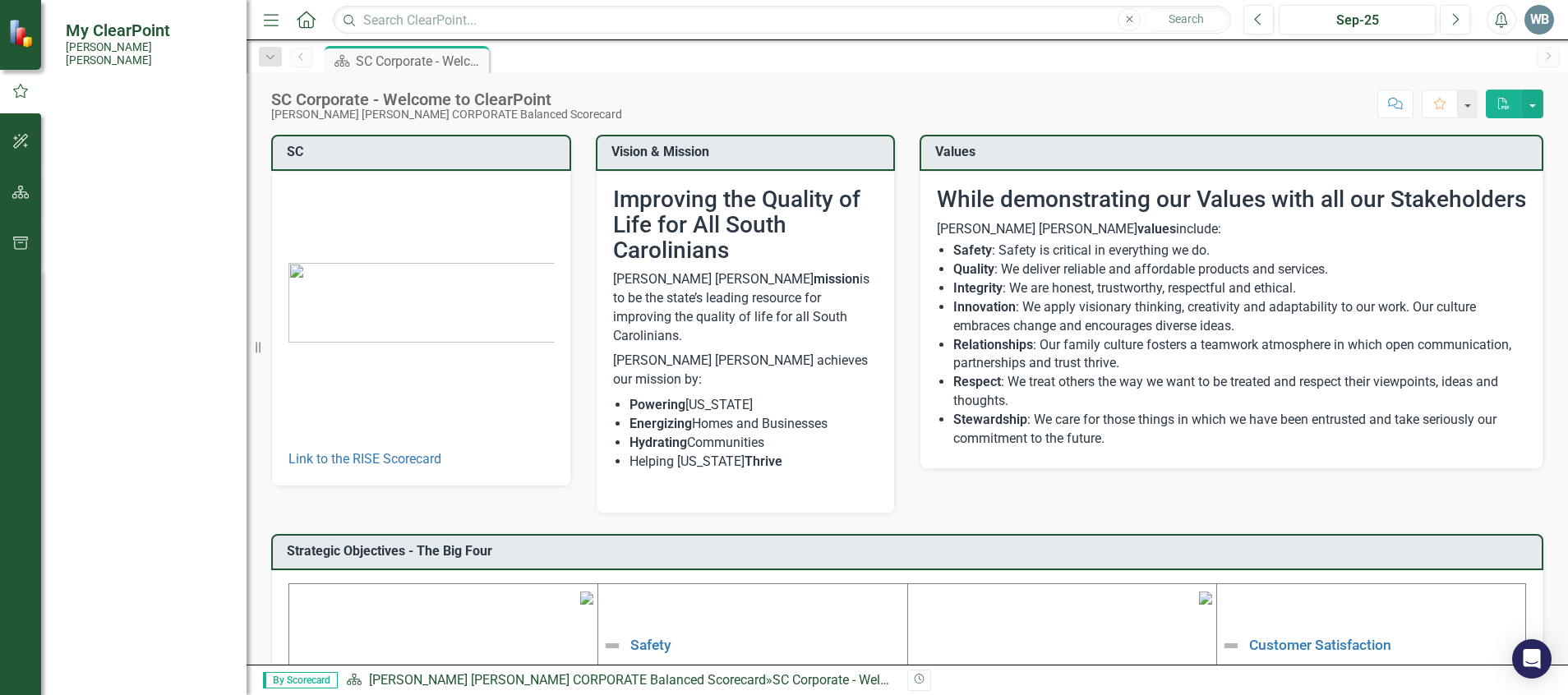
click at [107, 190] on div "My Updates" at bounding box center [148, 194] width 165 height 27
click at [127, 185] on link "My Updates" at bounding box center [148, 194] width 165 height 18
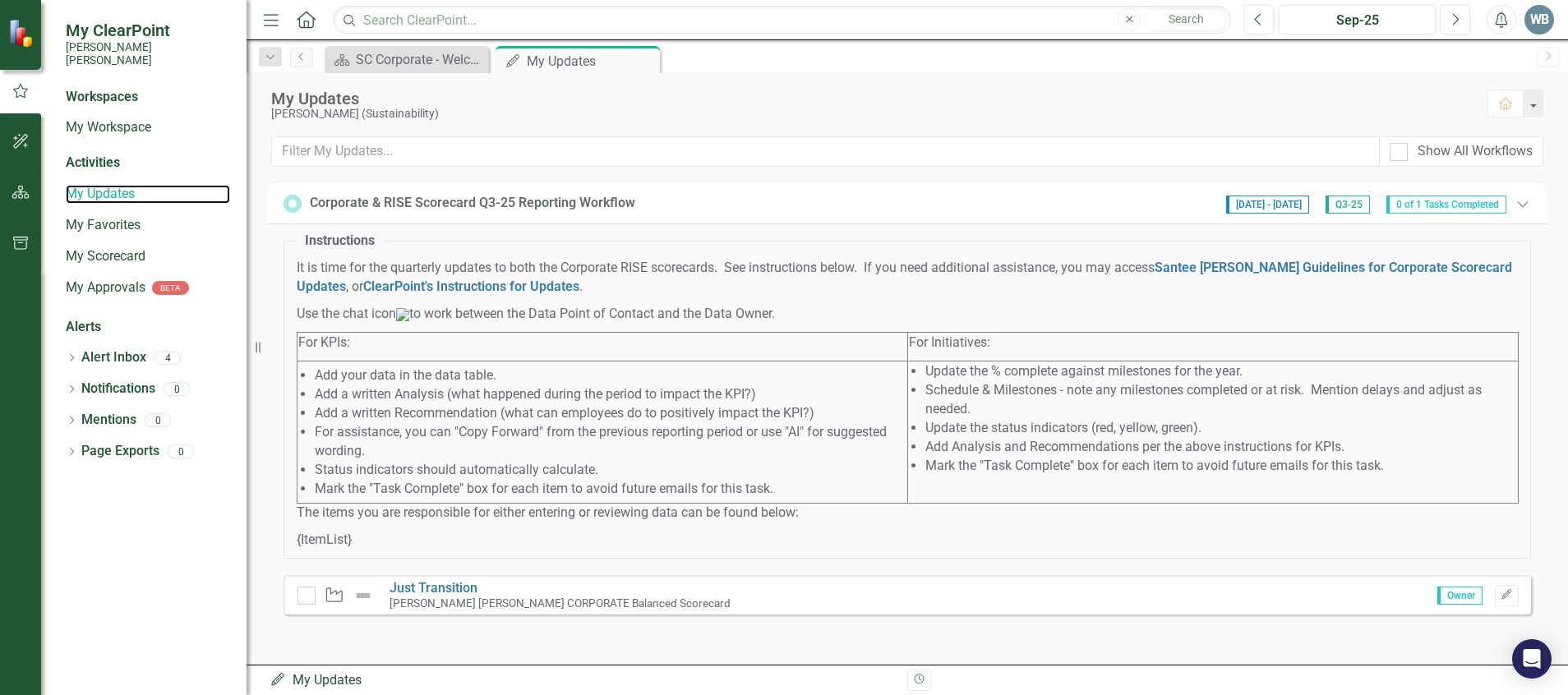
scroll to position [14, 0]
click at [1501, 600] on icon "Edit" at bounding box center [1506, 594] width 12 height 10
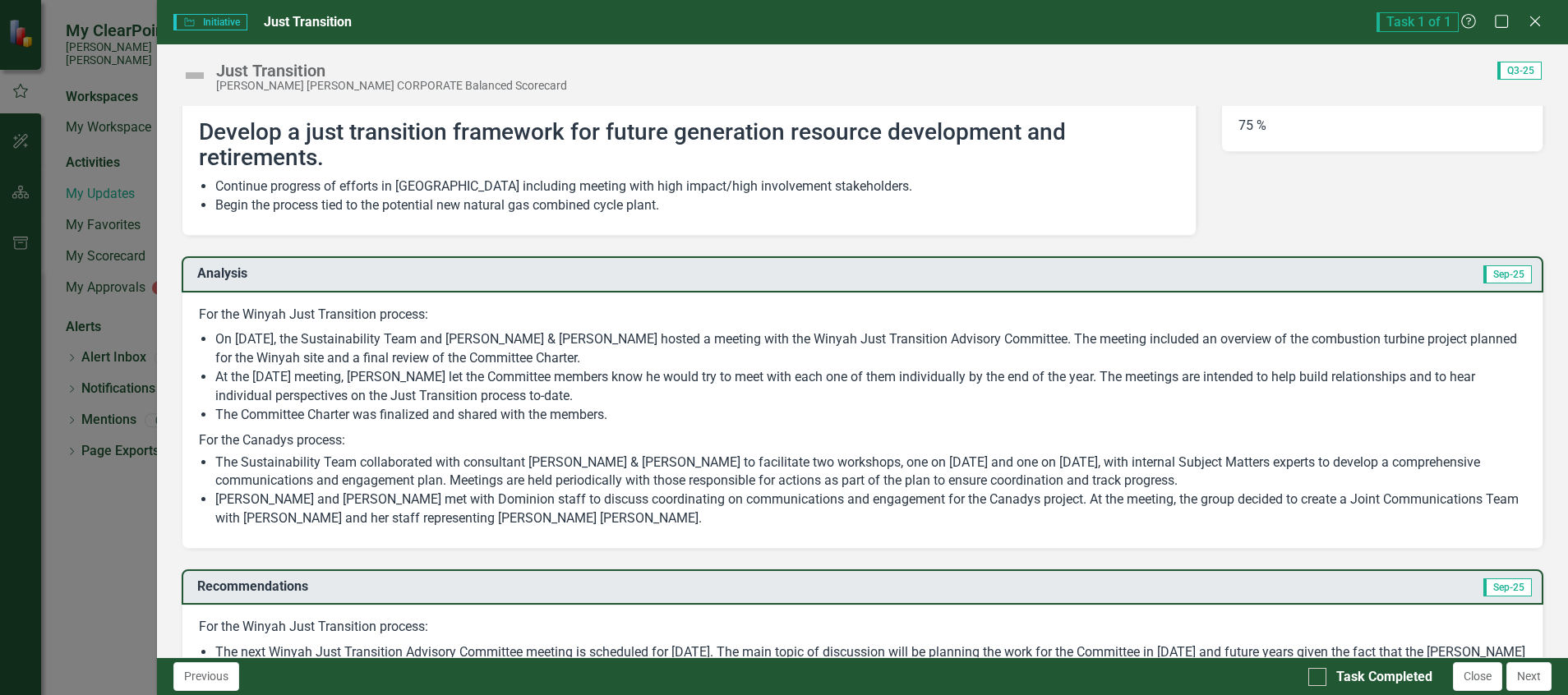
scroll to position [0, 0]
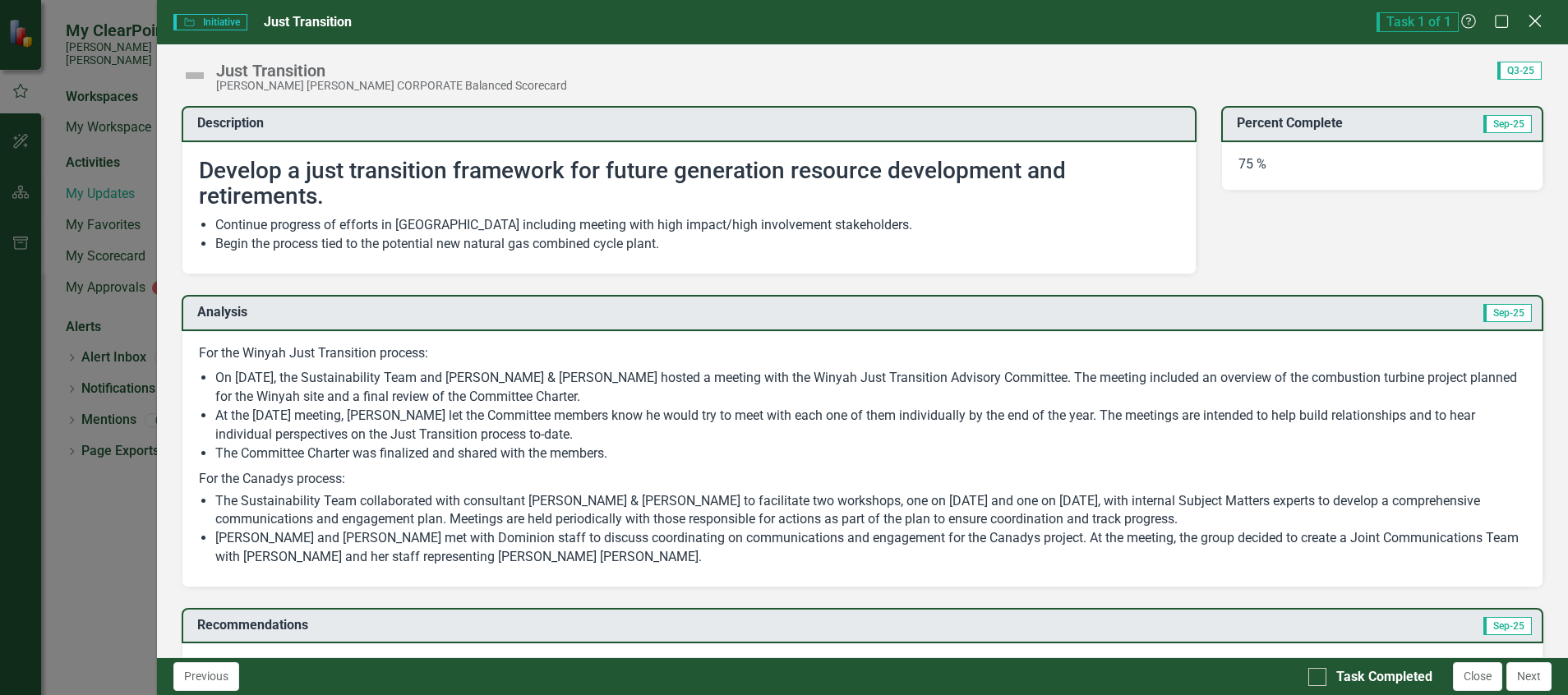
click at [1537, 23] on icon at bounding box center [1534, 20] width 12 height 12
